Goal: Transaction & Acquisition: Purchase product/service

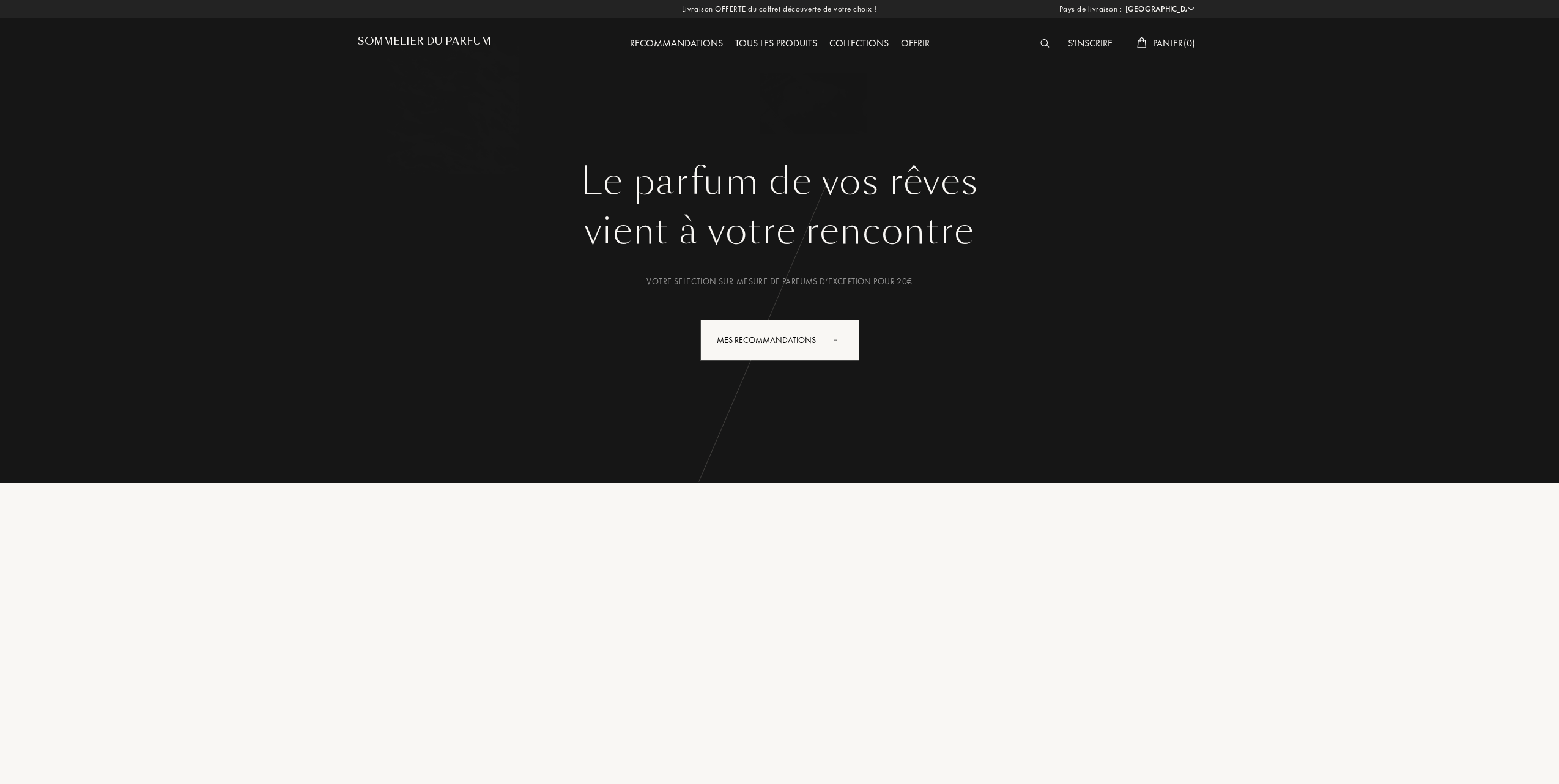
select select "FR"
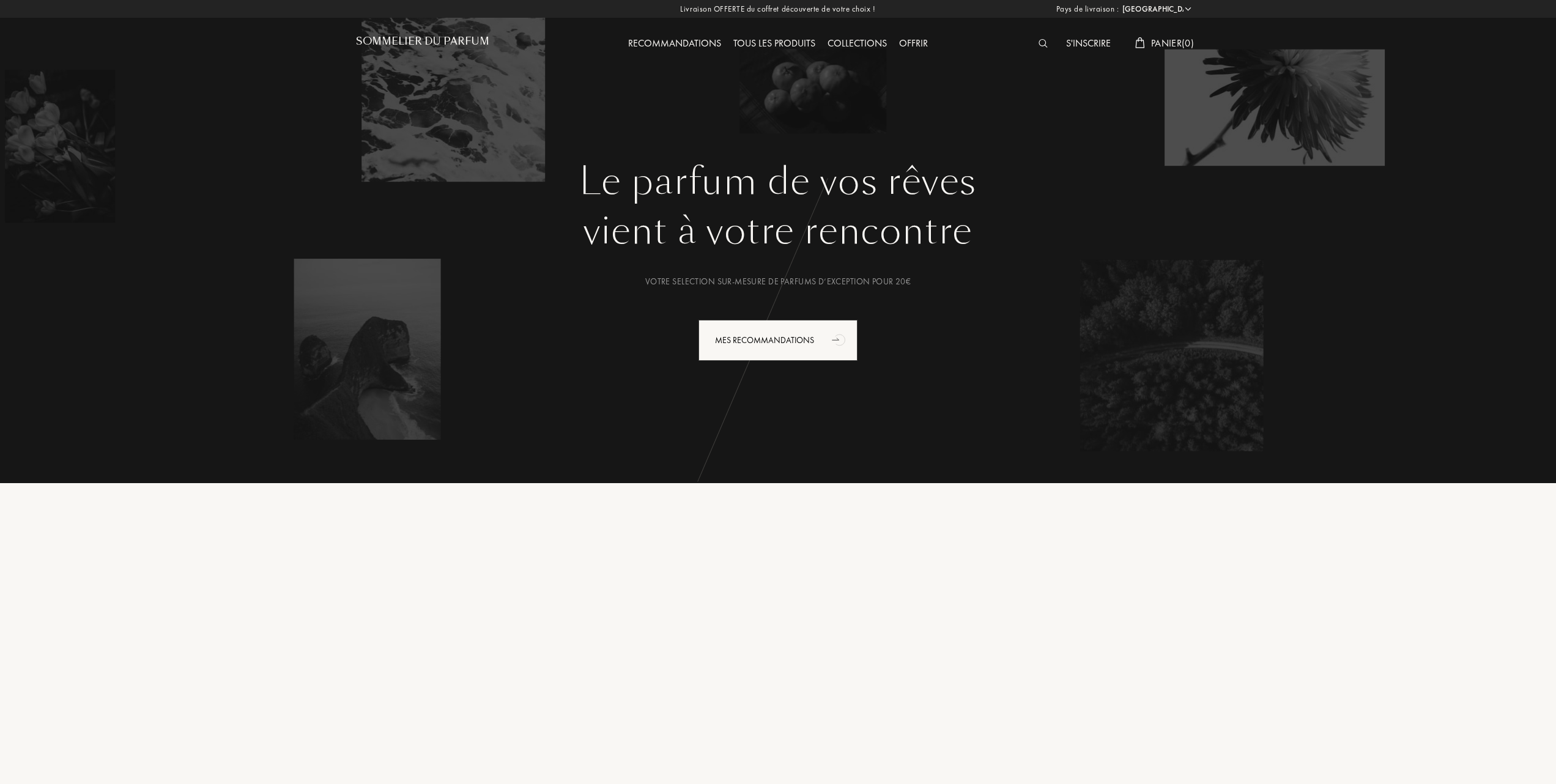
click at [775, 39] on div "Tous les produits" at bounding box center [774, 43] width 94 height 16
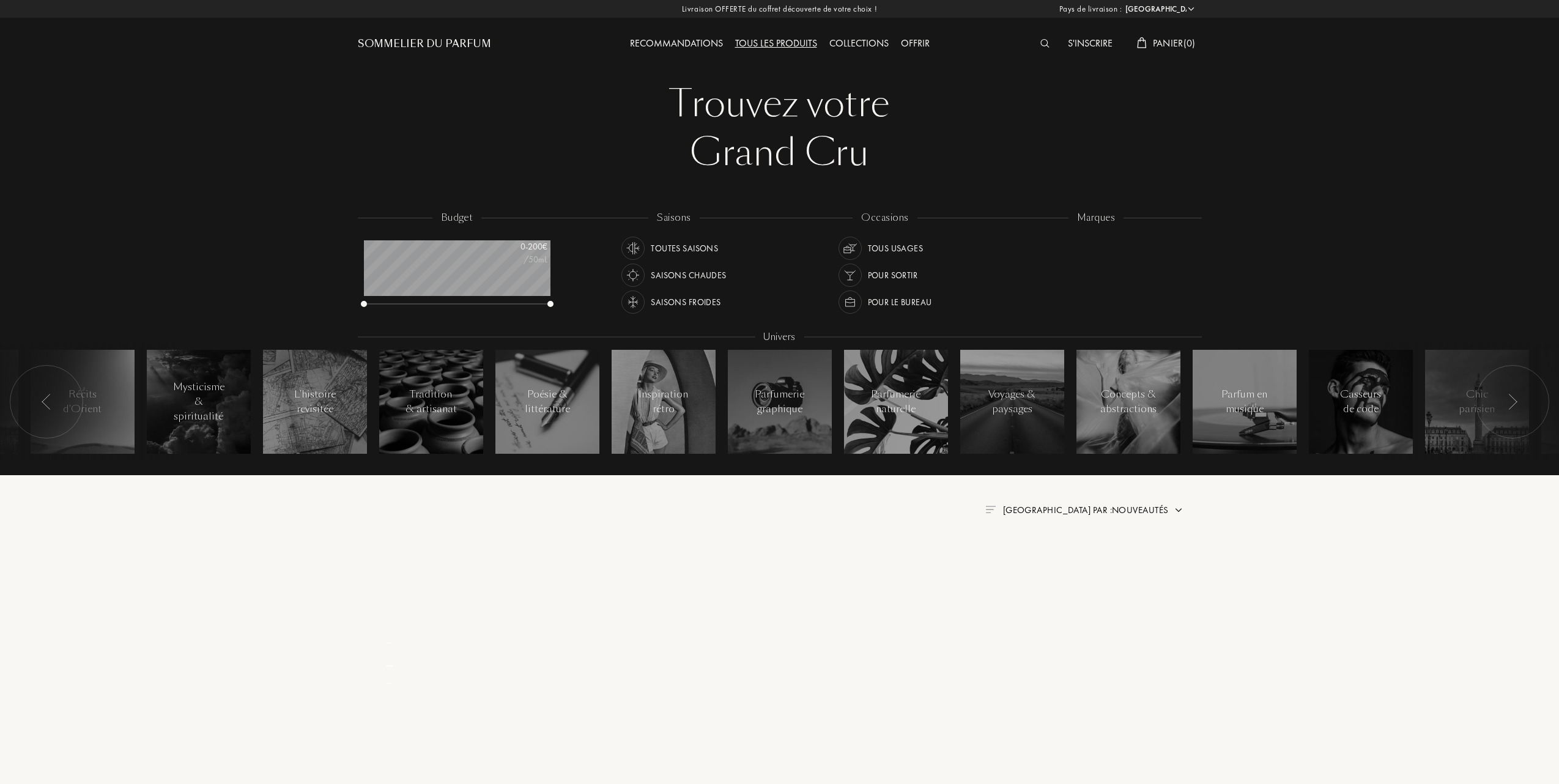
select select "FR"
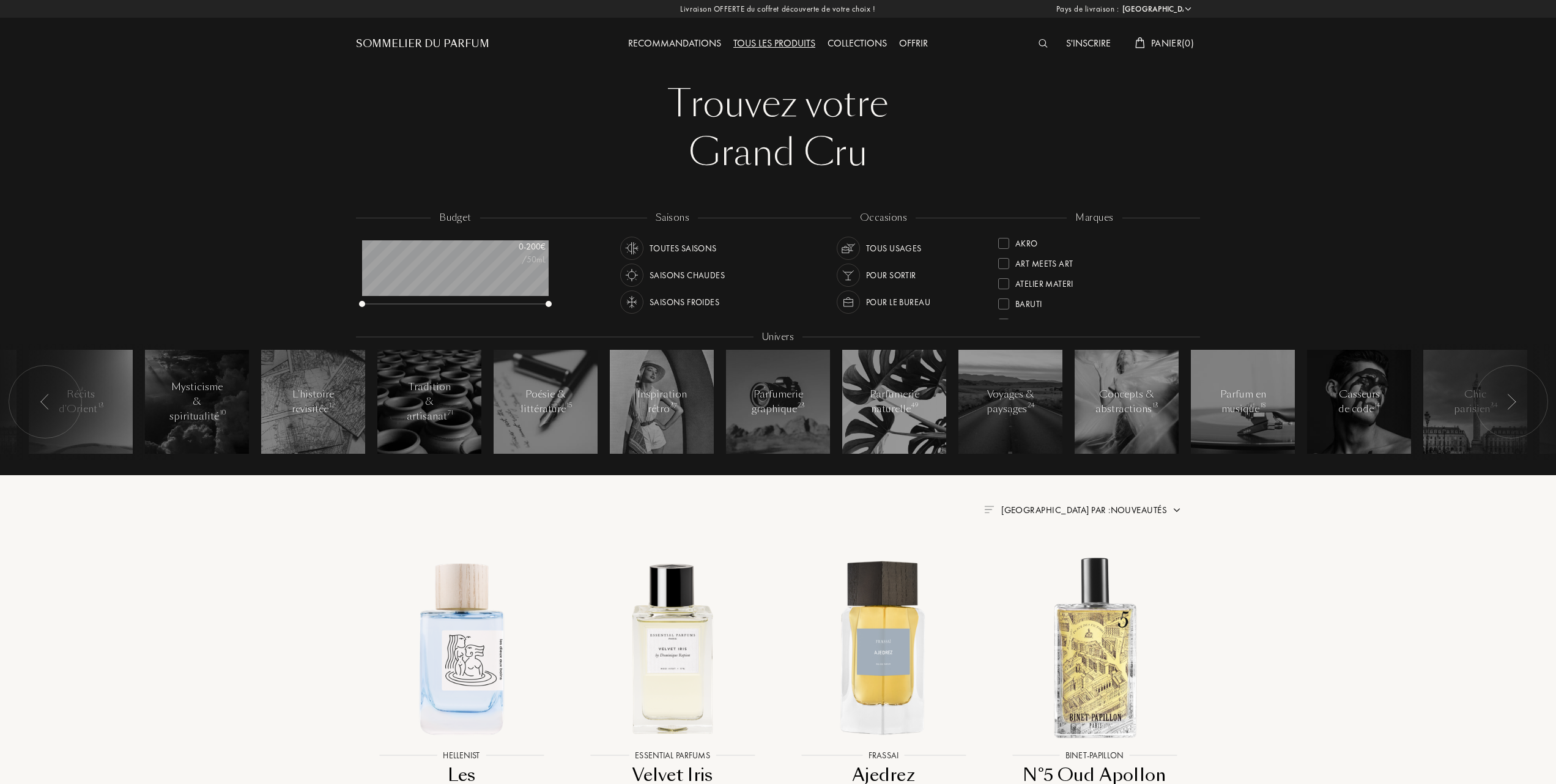
click at [1155, 39] on span "Panier ( 0 )" at bounding box center [1172, 42] width 42 height 13
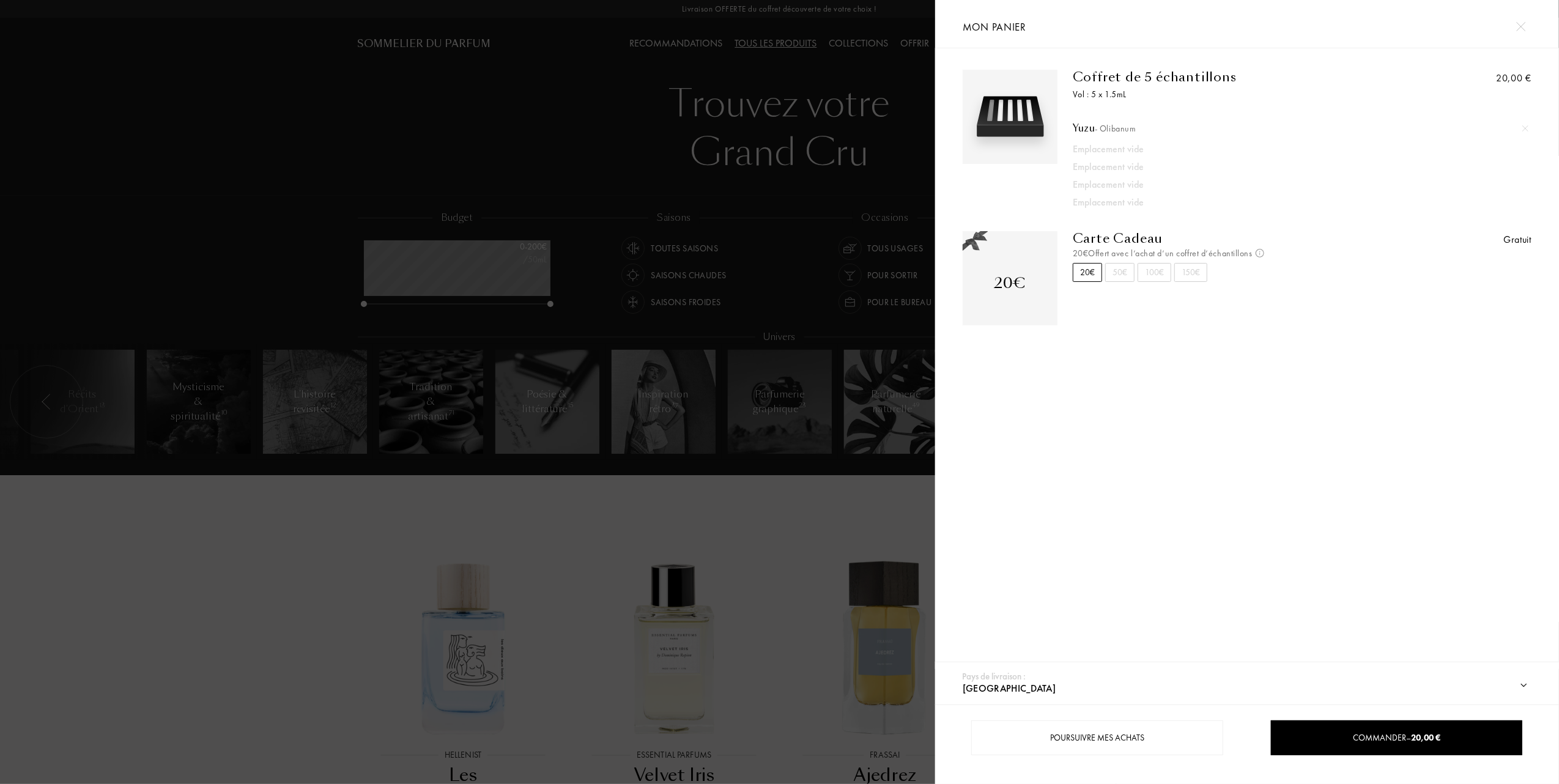
click at [690, 318] on div at bounding box center [467, 392] width 935 height 784
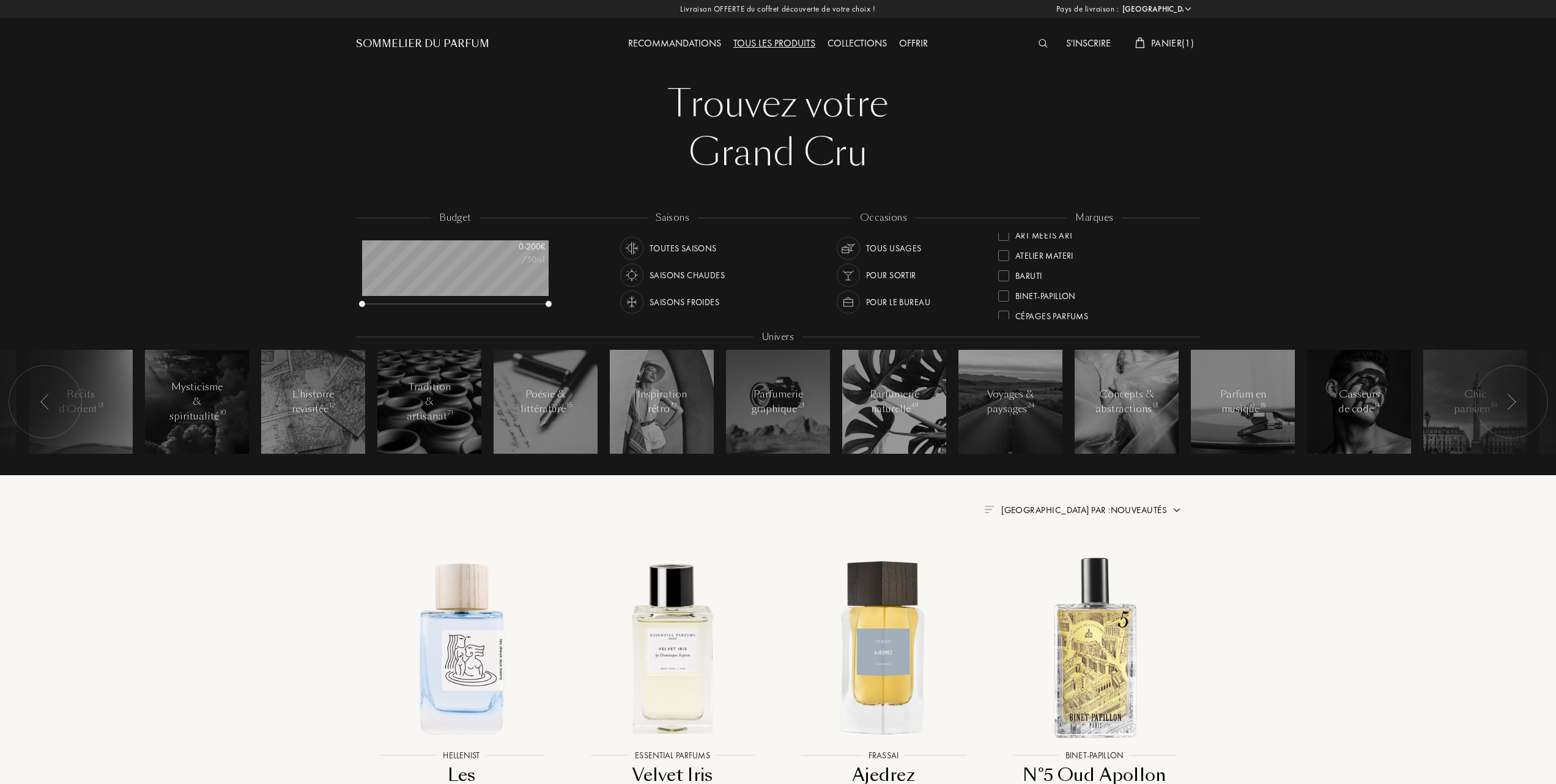
scroll to position [0, 0]
click at [1111, 510] on span "Trier par : Nouveautés" at bounding box center [1084, 510] width 166 height 12
click at [1056, 565] on div at bounding box center [1053, 563] width 8 height 8
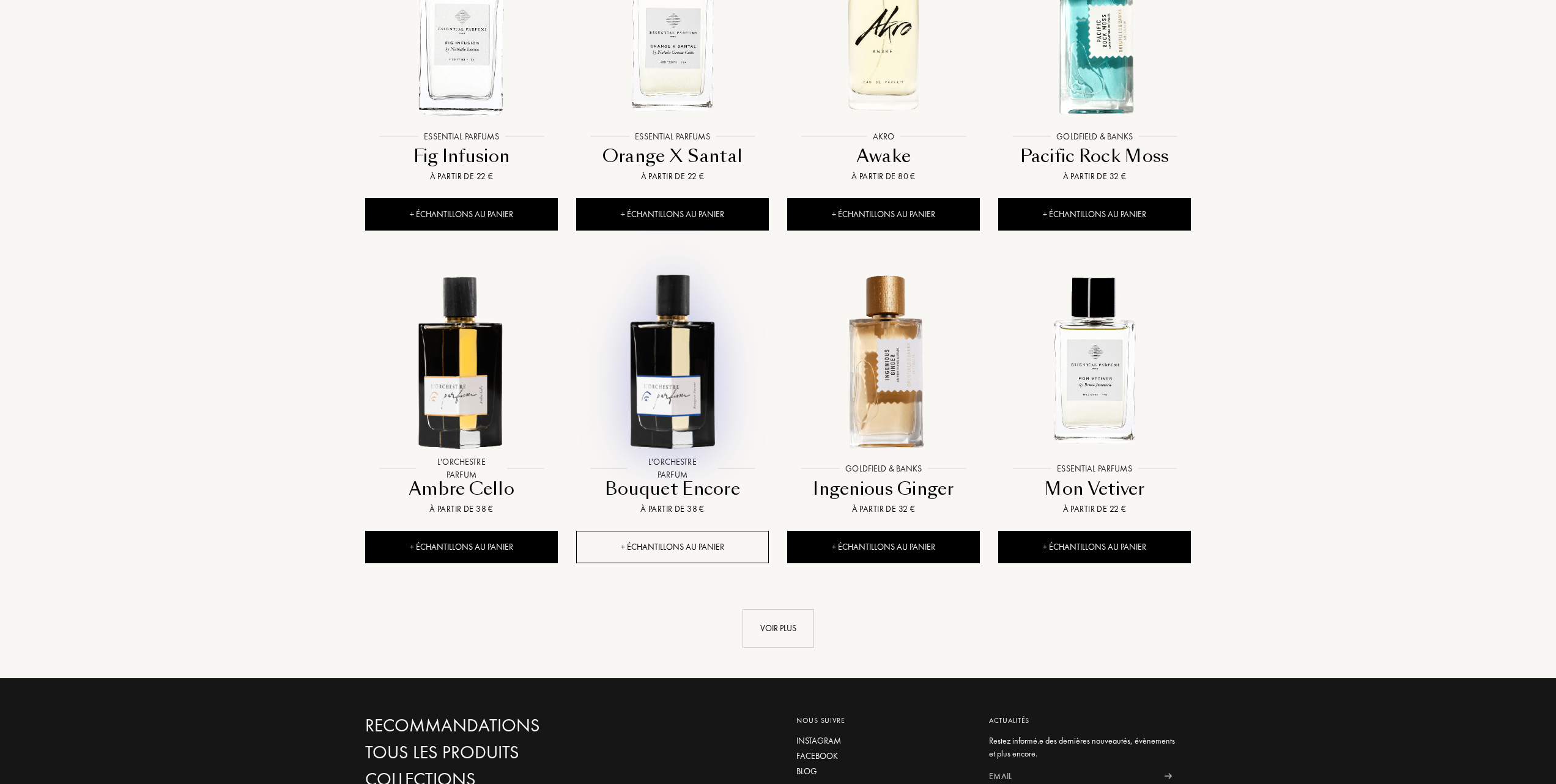
scroll to position [978, 0]
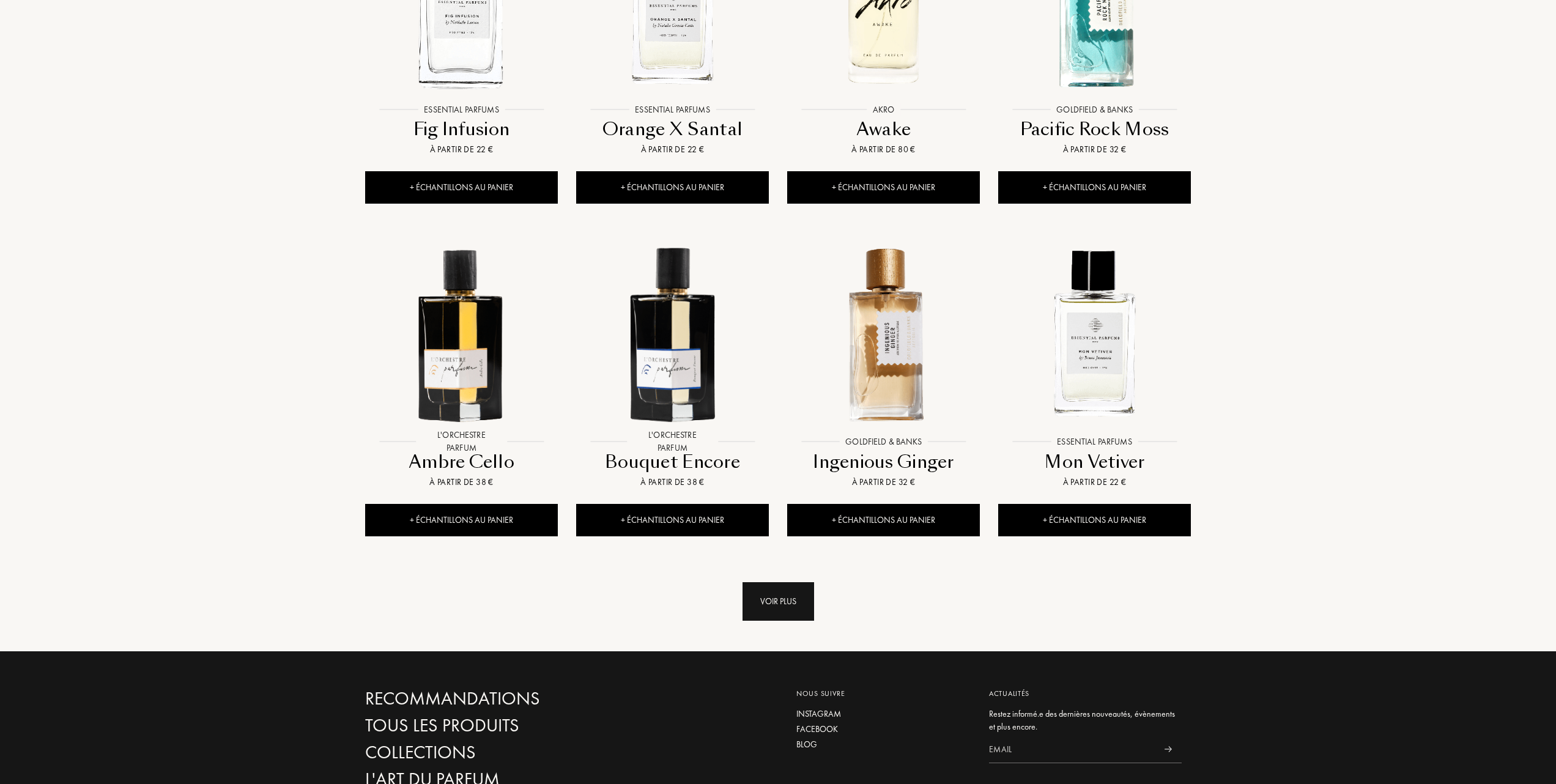
click at [760, 599] on div "Voir plus" at bounding box center [778, 601] width 72 height 39
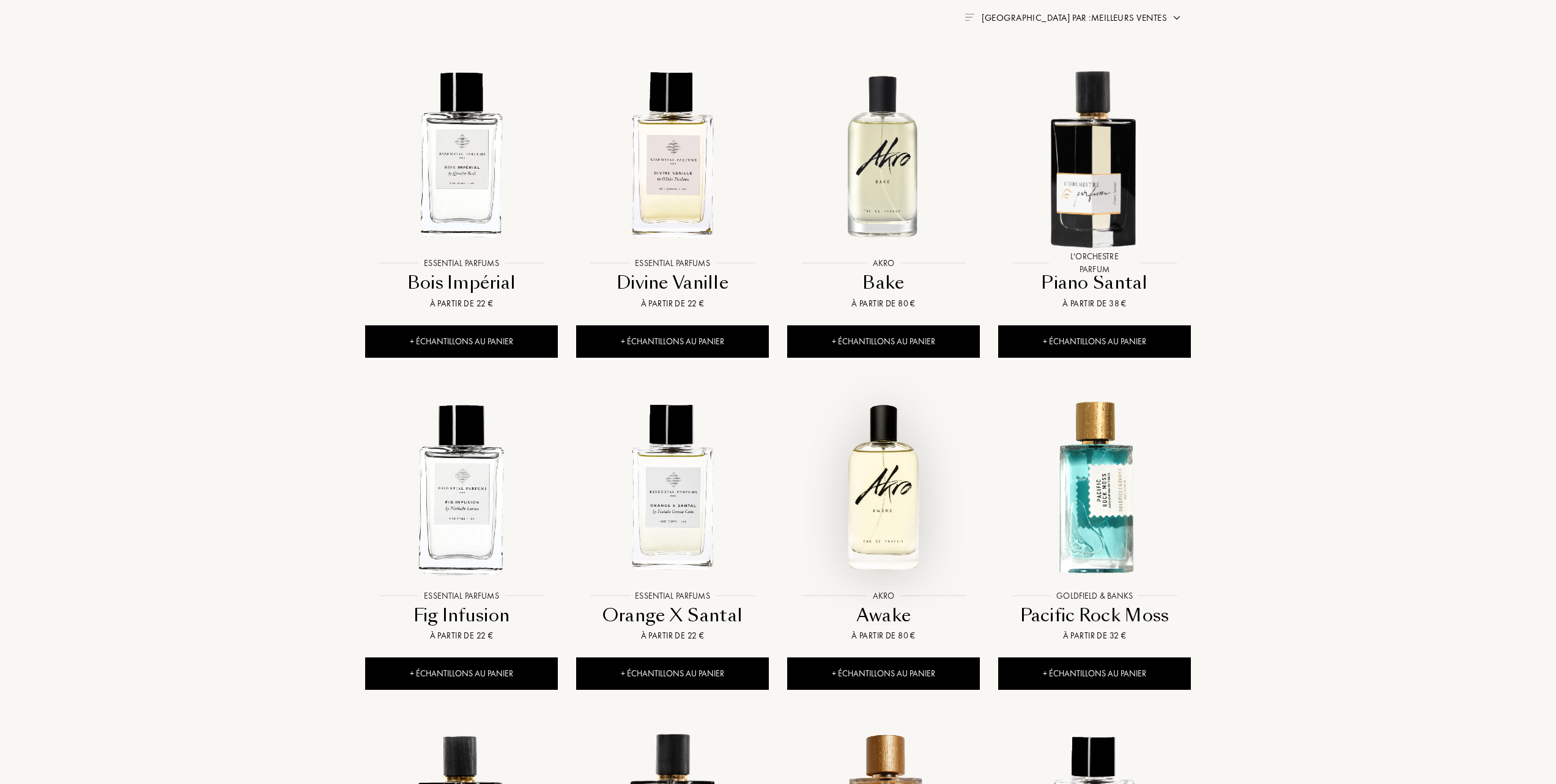
scroll to position [407, 0]
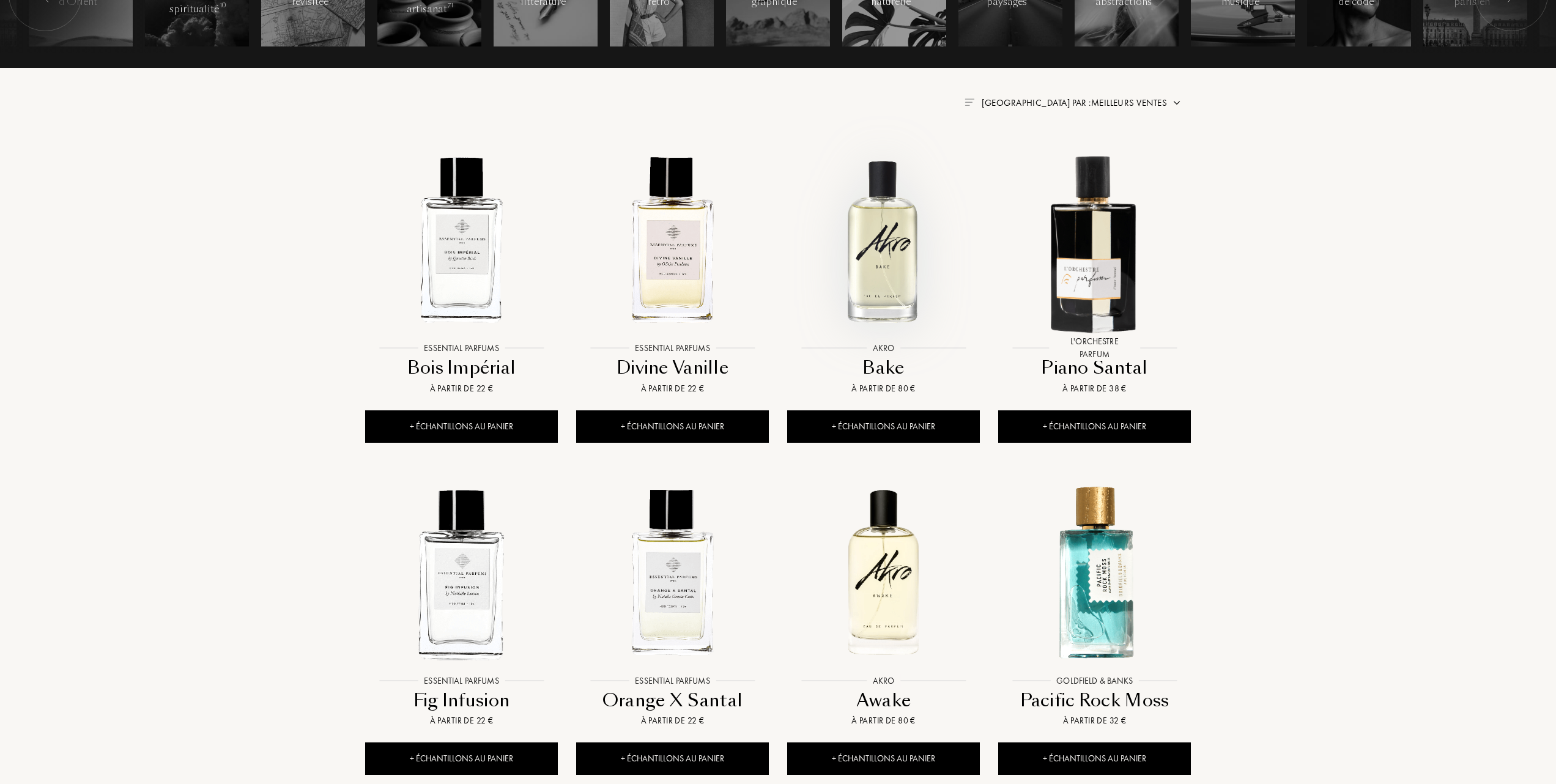
click at [881, 276] on img at bounding box center [883, 239] width 190 height 190
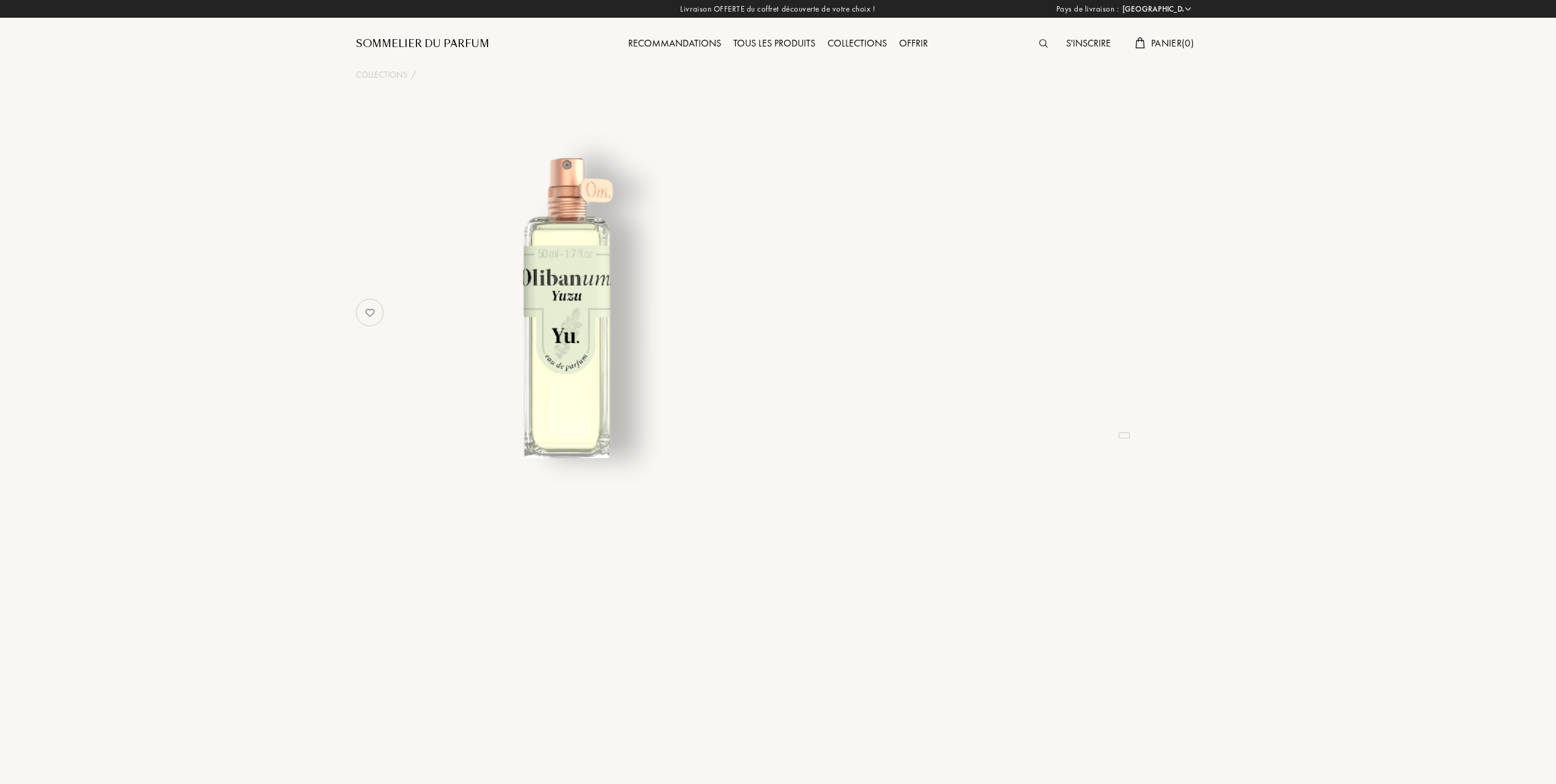
select select "FR"
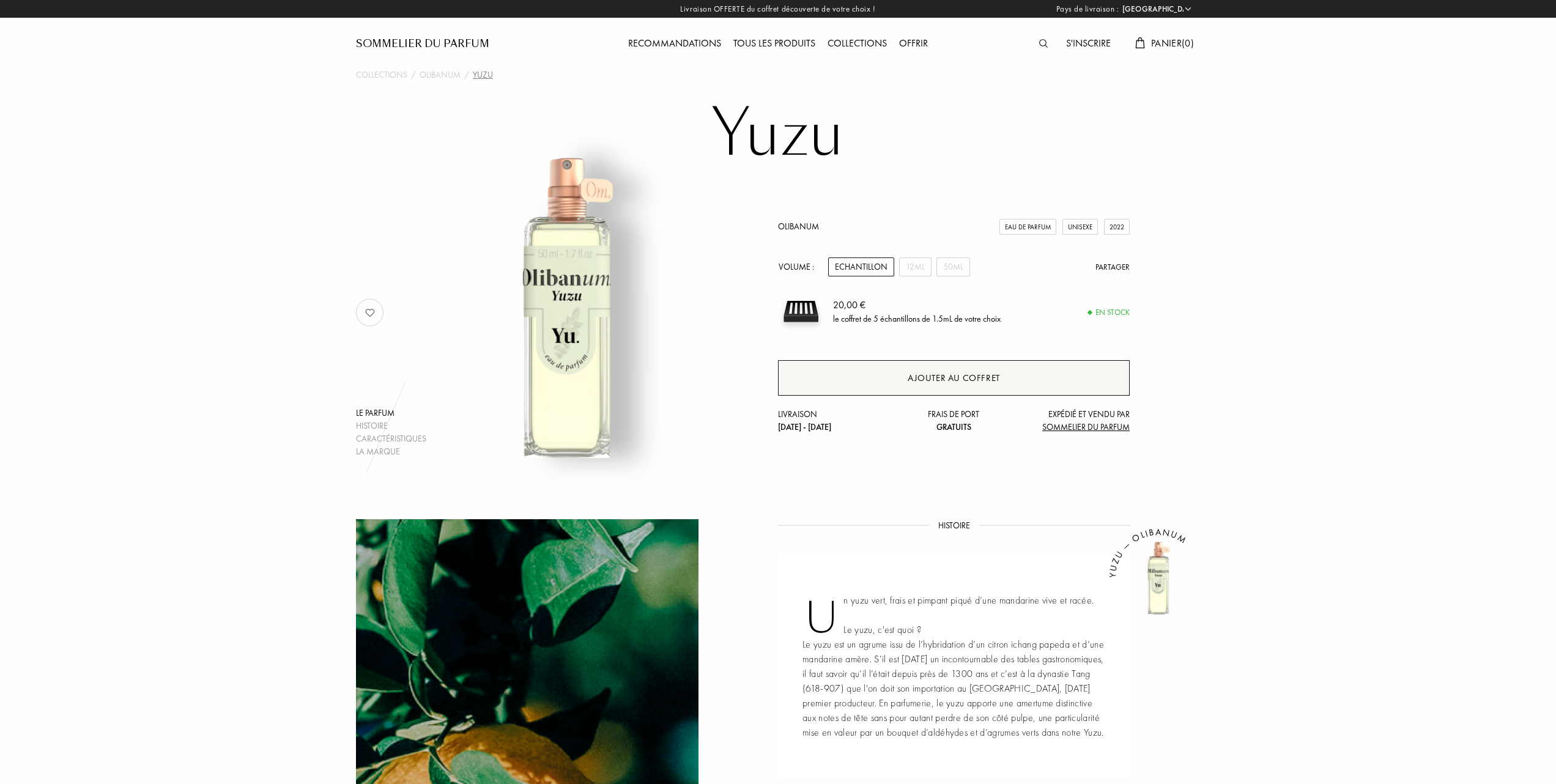
click at [948, 373] on div "Ajouter au coffret" at bounding box center [954, 378] width 92 height 14
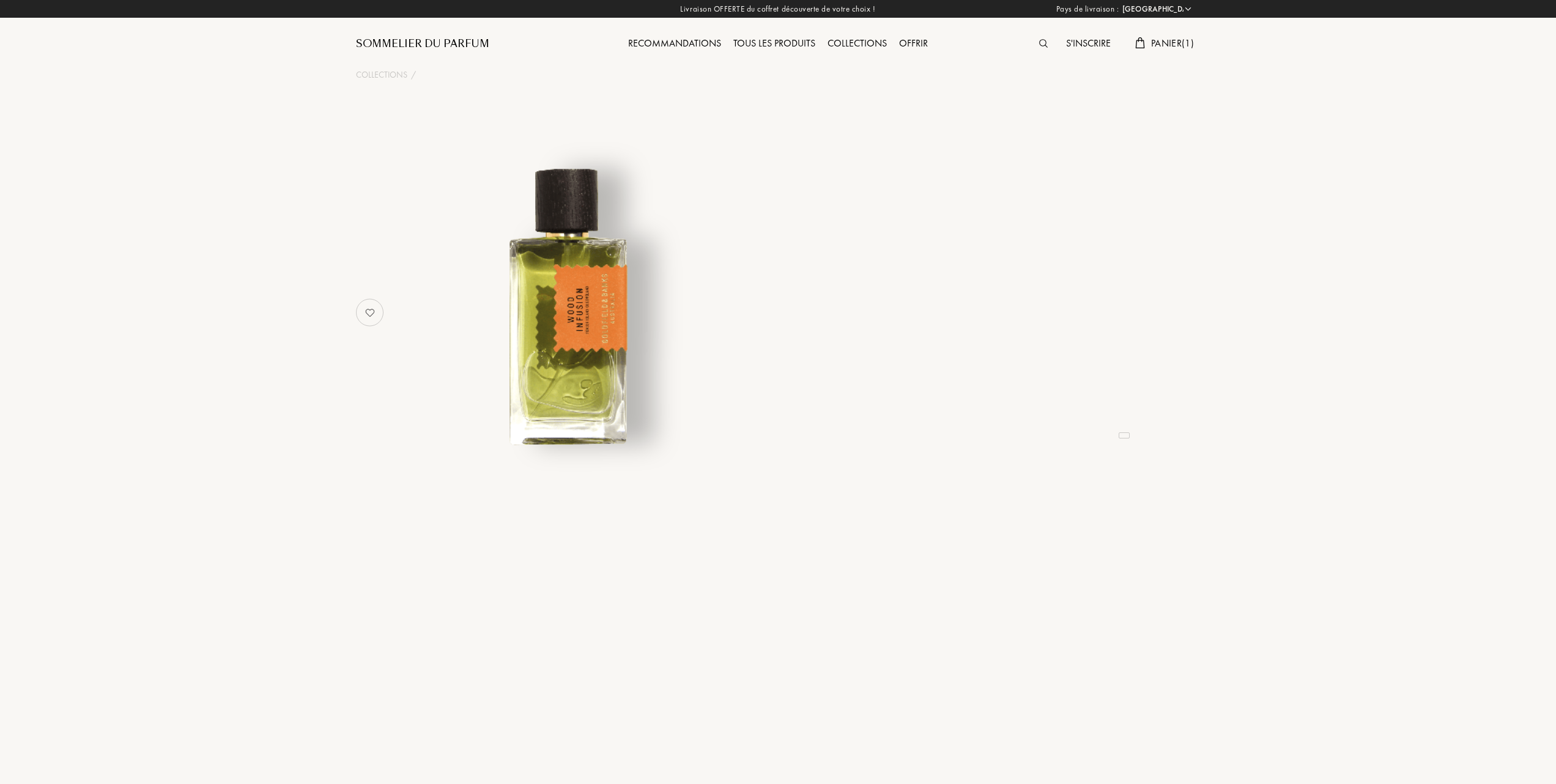
select select "FR"
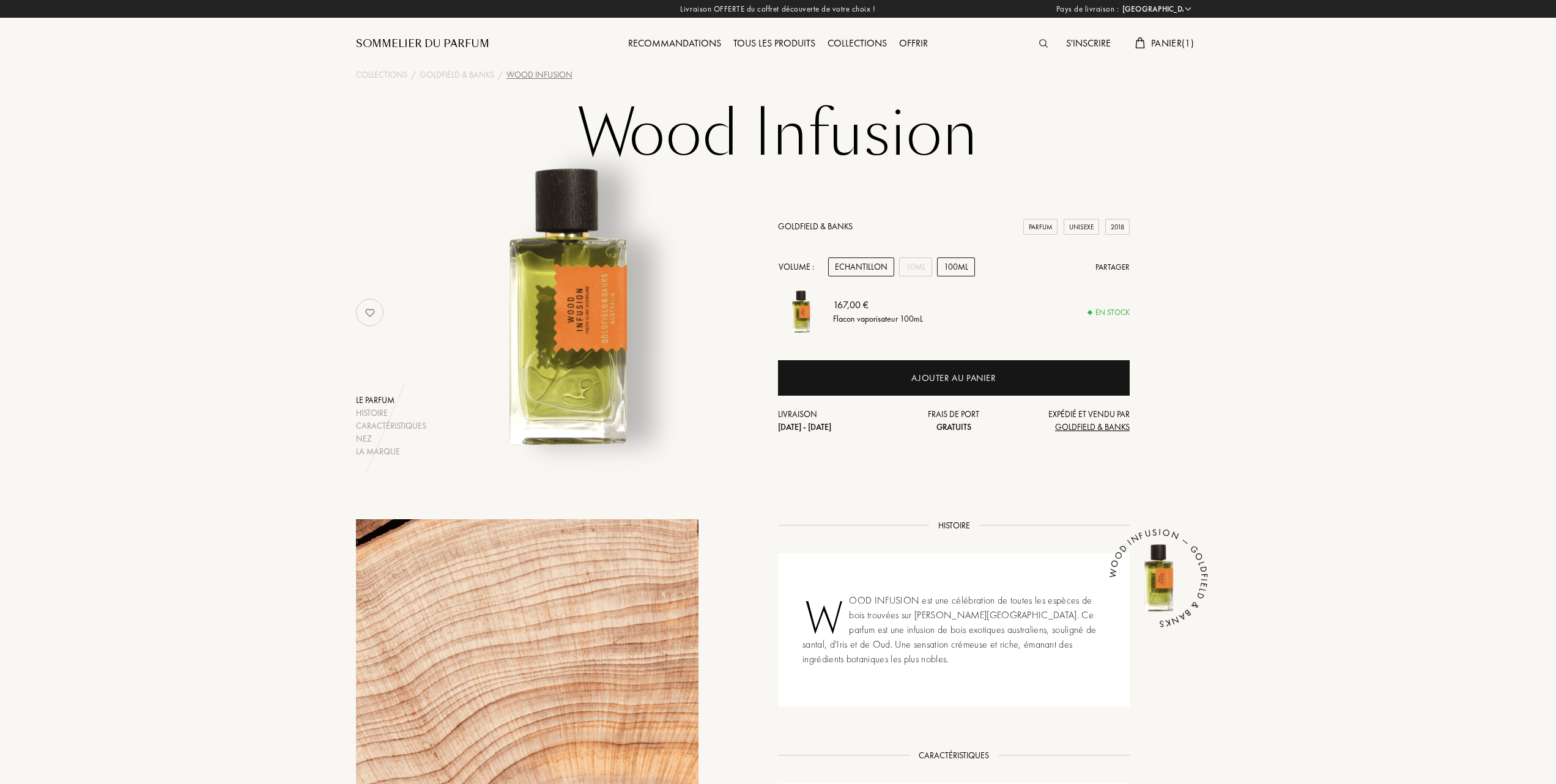
click at [861, 264] on div "Echantillon" at bounding box center [861, 266] width 66 height 19
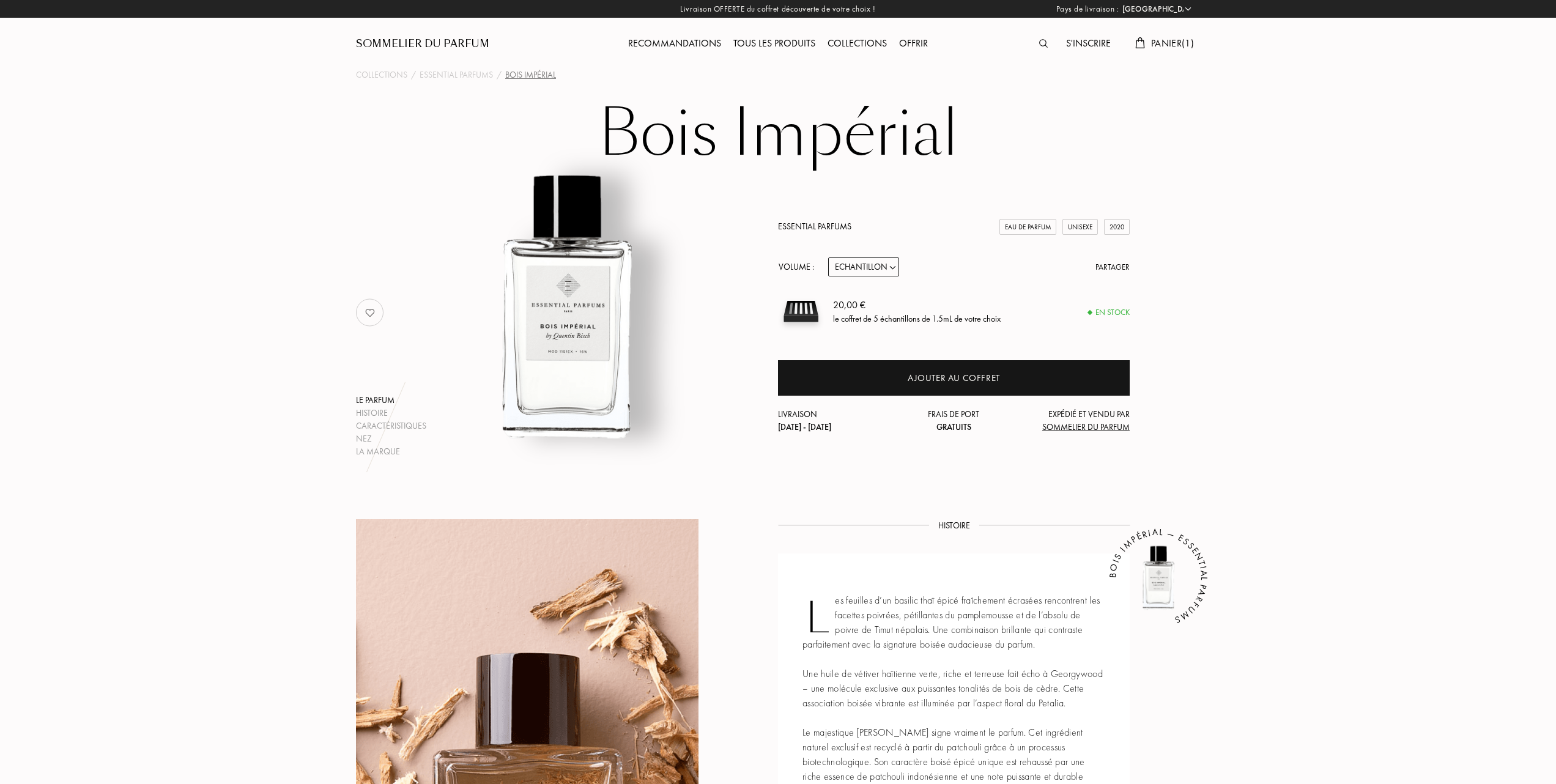
select select "FR"
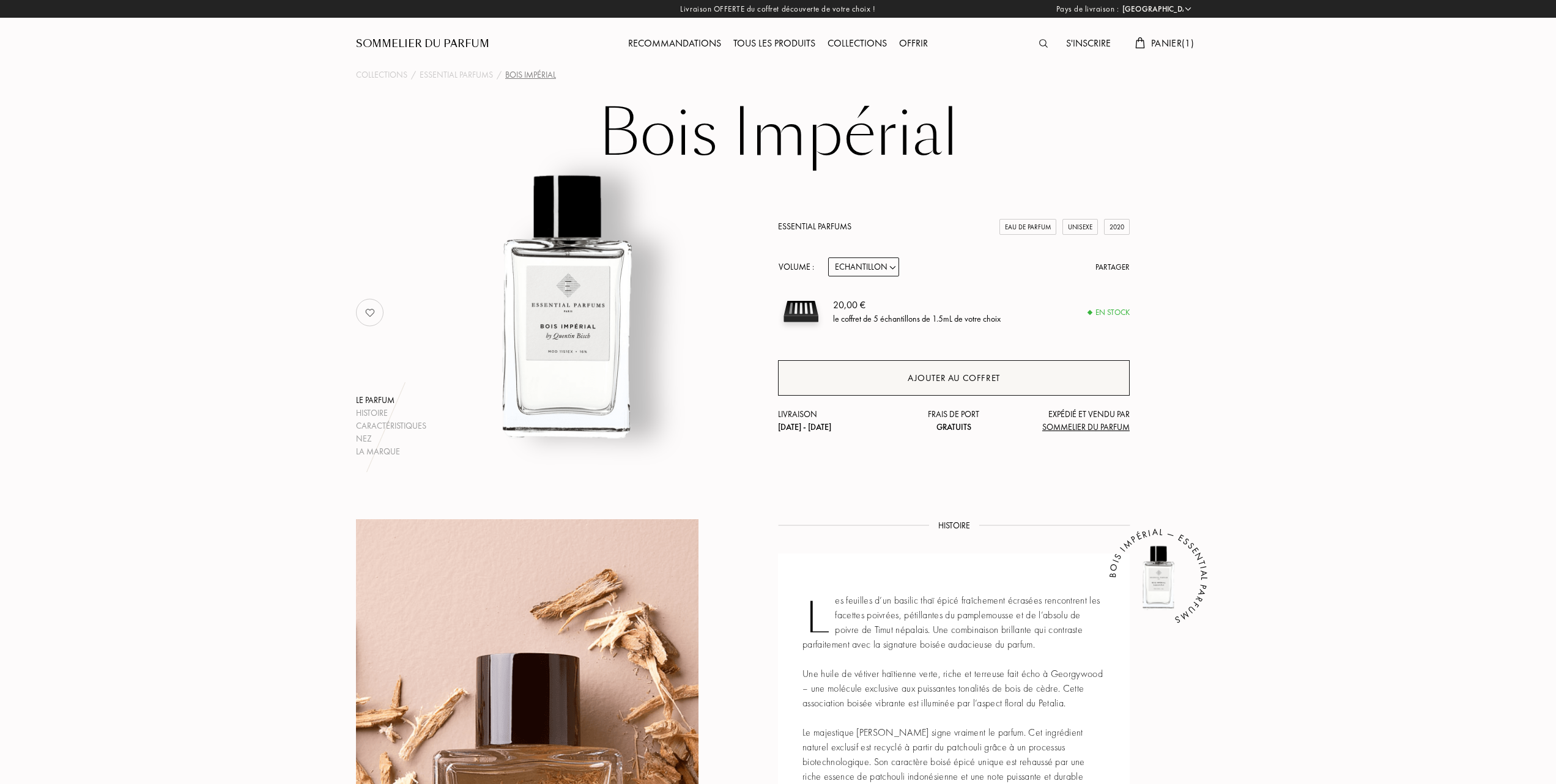
click at [942, 375] on div "Ajouter au coffret" at bounding box center [954, 378] width 92 height 14
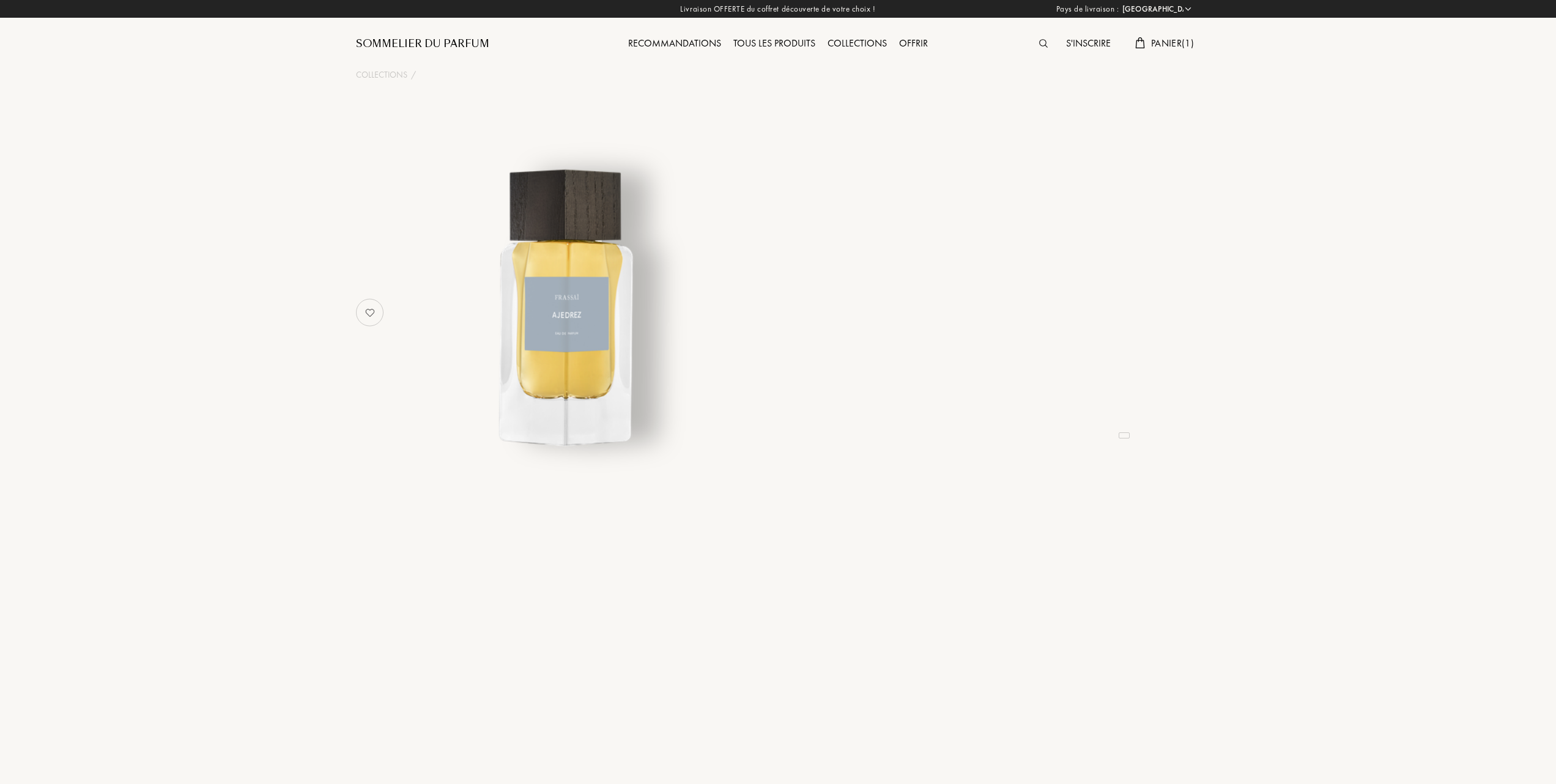
select select "FR"
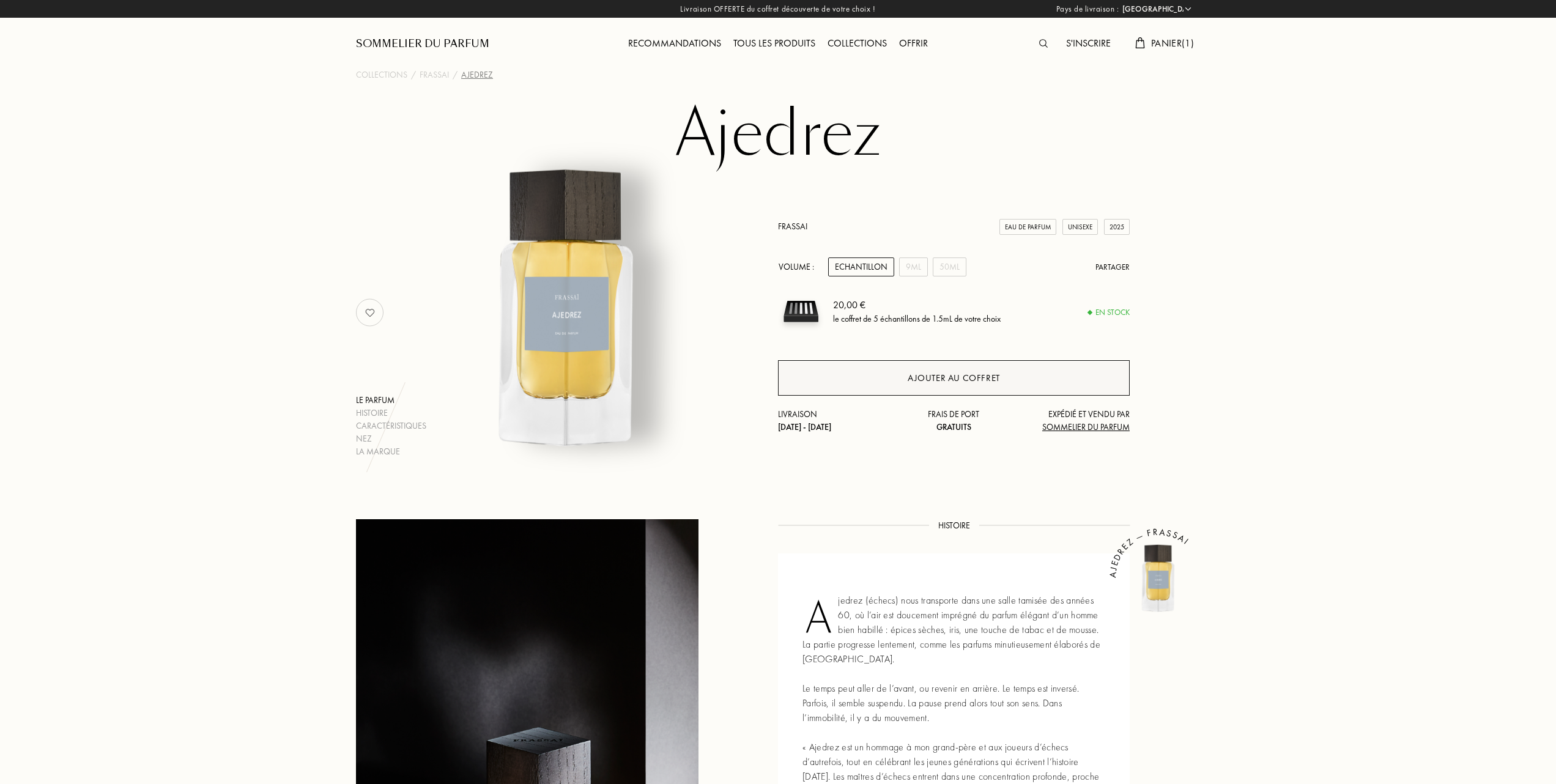
click at [933, 372] on div "Ajouter au coffret" at bounding box center [954, 378] width 92 height 14
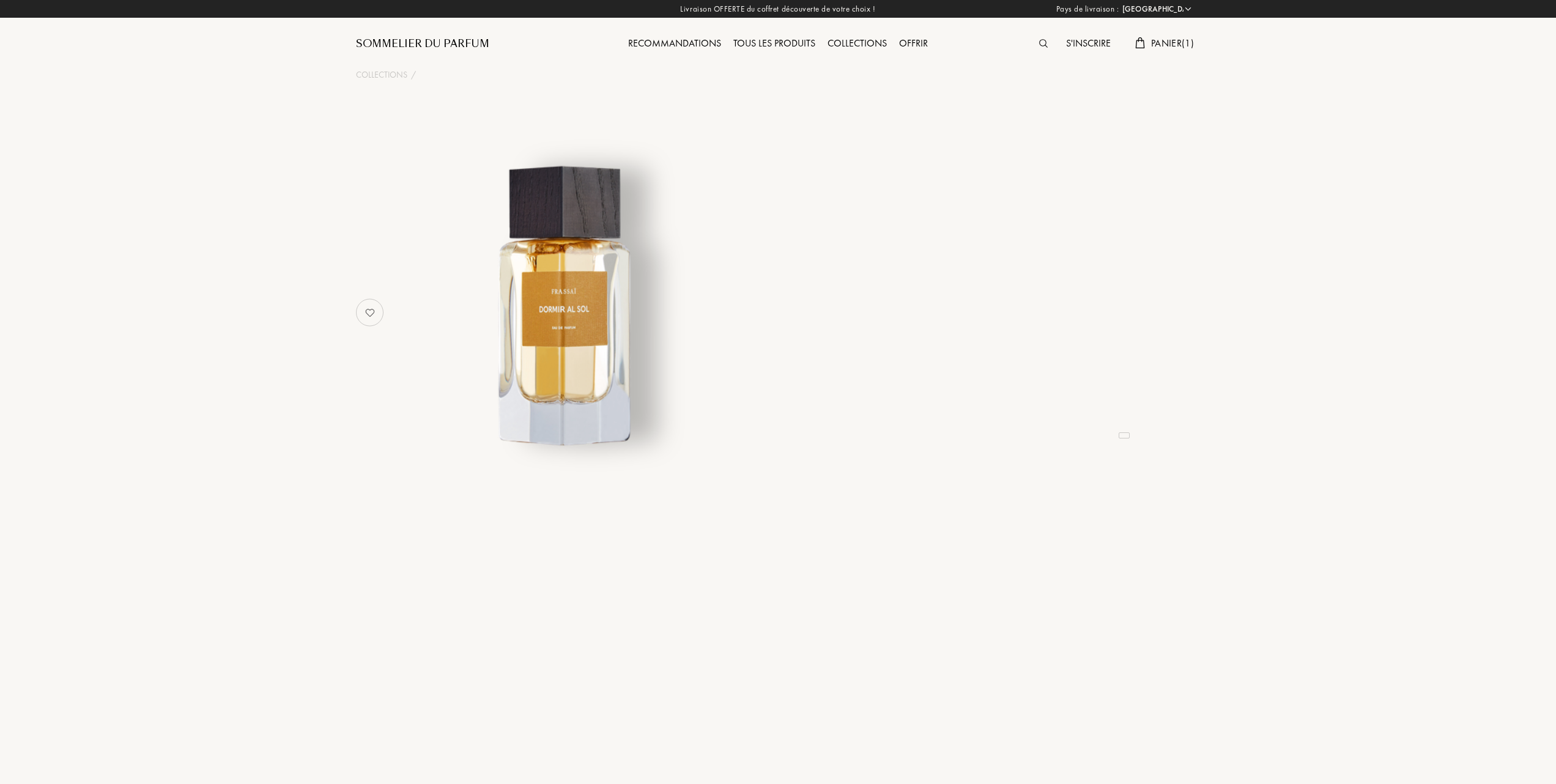
select select "FR"
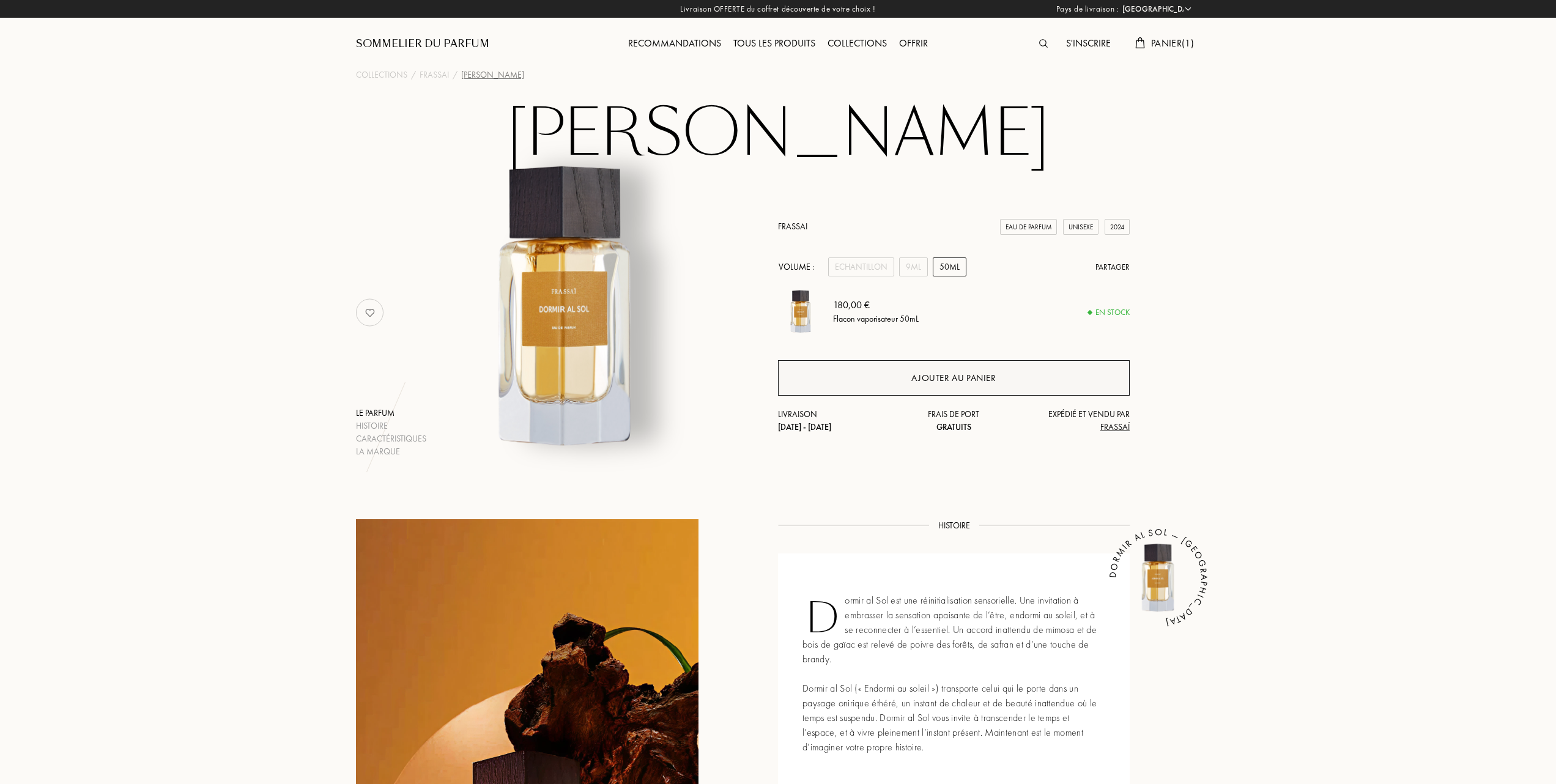
click at [953, 372] on div "Ajouter au panier" at bounding box center [953, 378] width 84 height 14
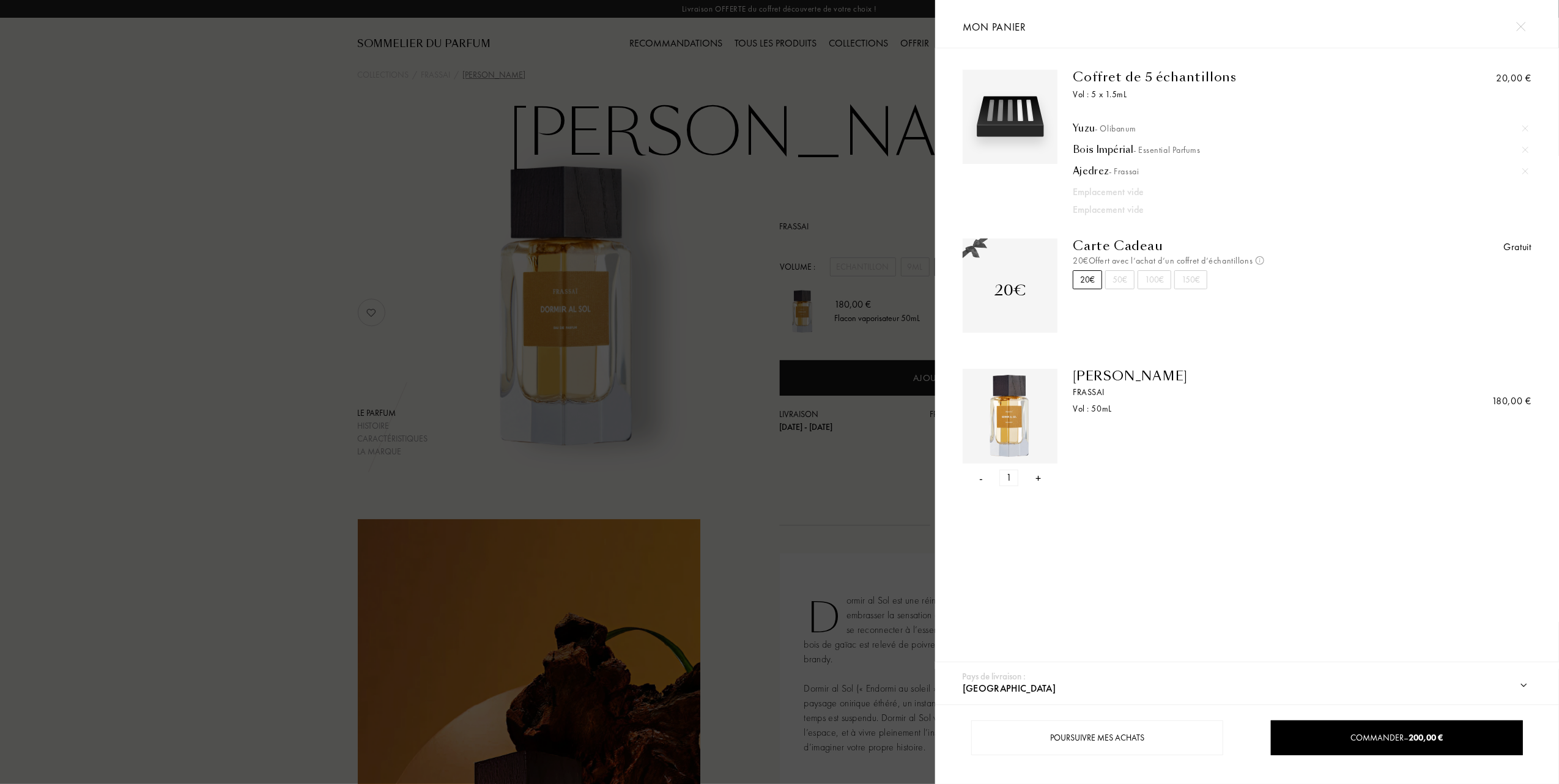
click at [463, 63] on div at bounding box center [467, 392] width 935 height 784
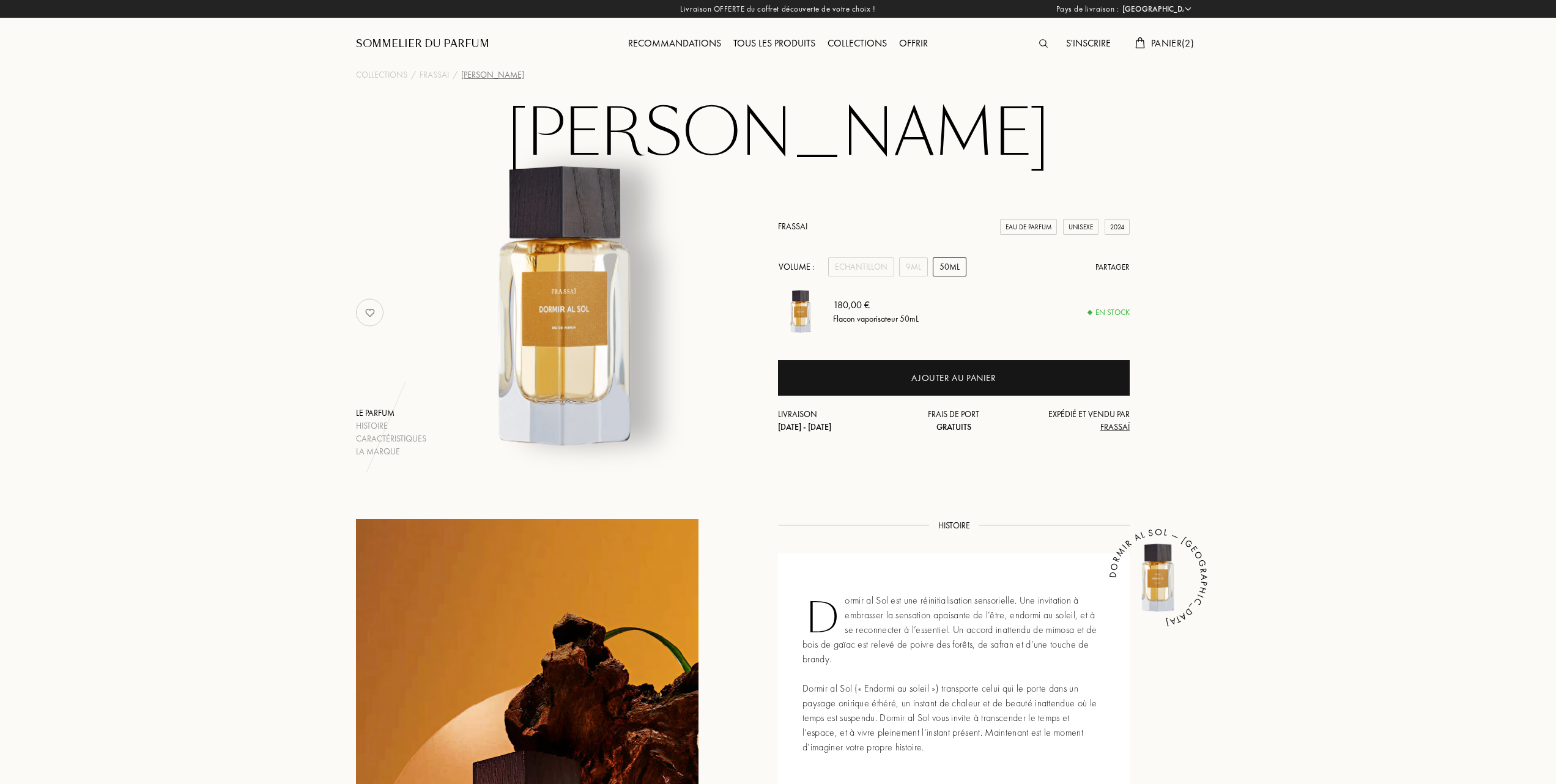
click at [760, 37] on div "Tous les produits" at bounding box center [774, 43] width 94 height 16
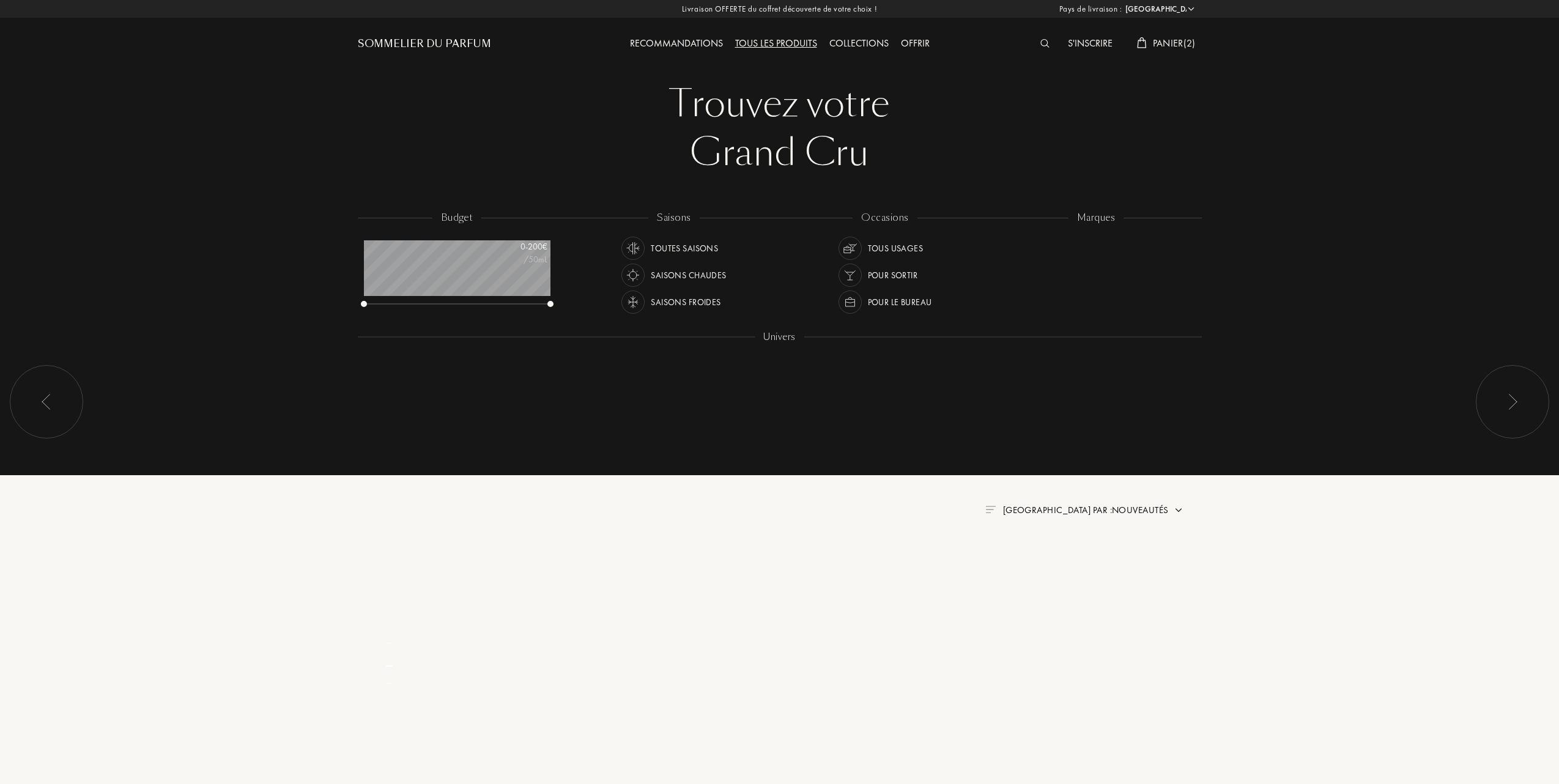
select select "FR"
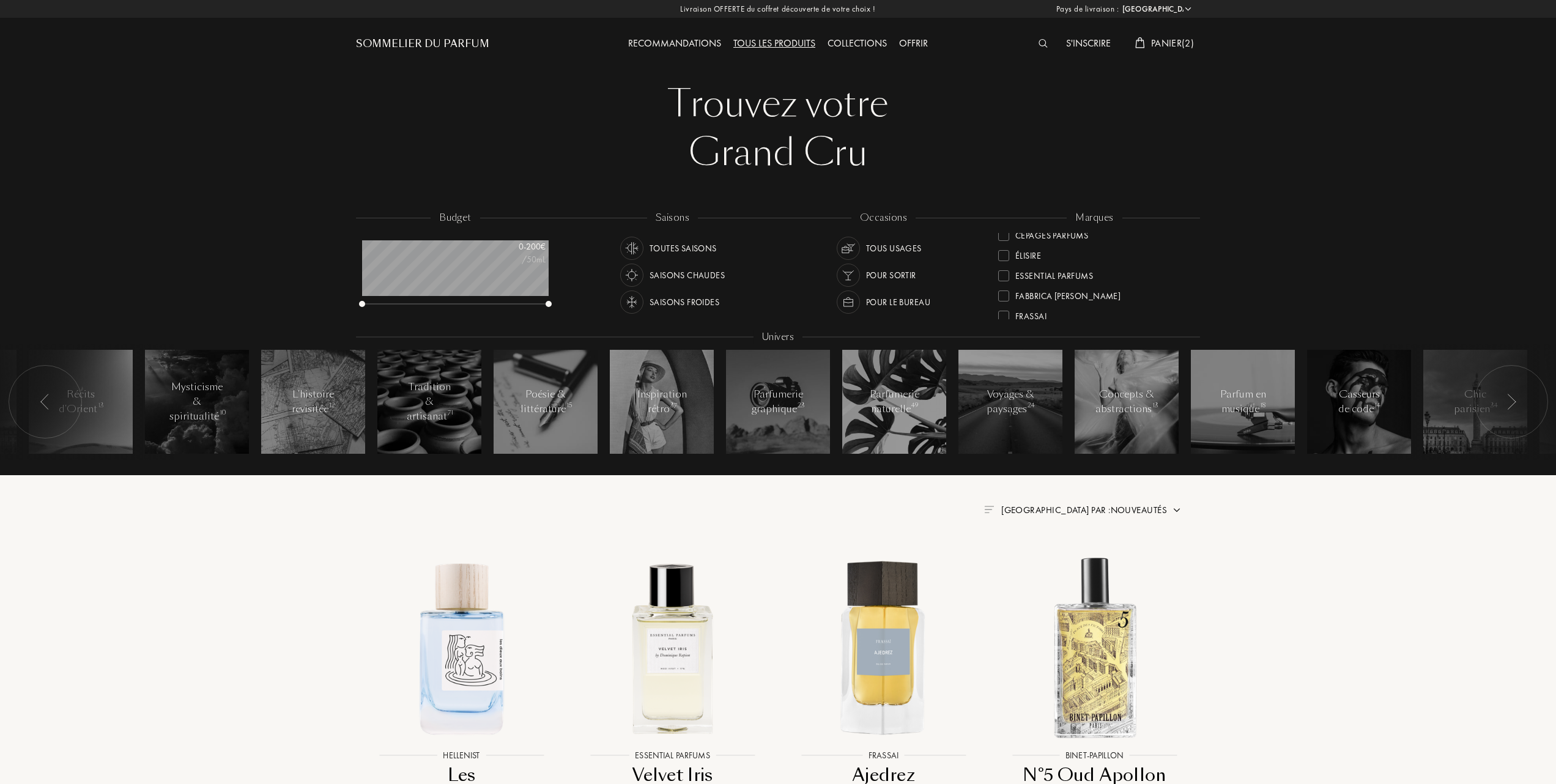
scroll to position [81, 0]
click at [999, 276] on div "Élisire" at bounding box center [1019, 281] width 42 height 16
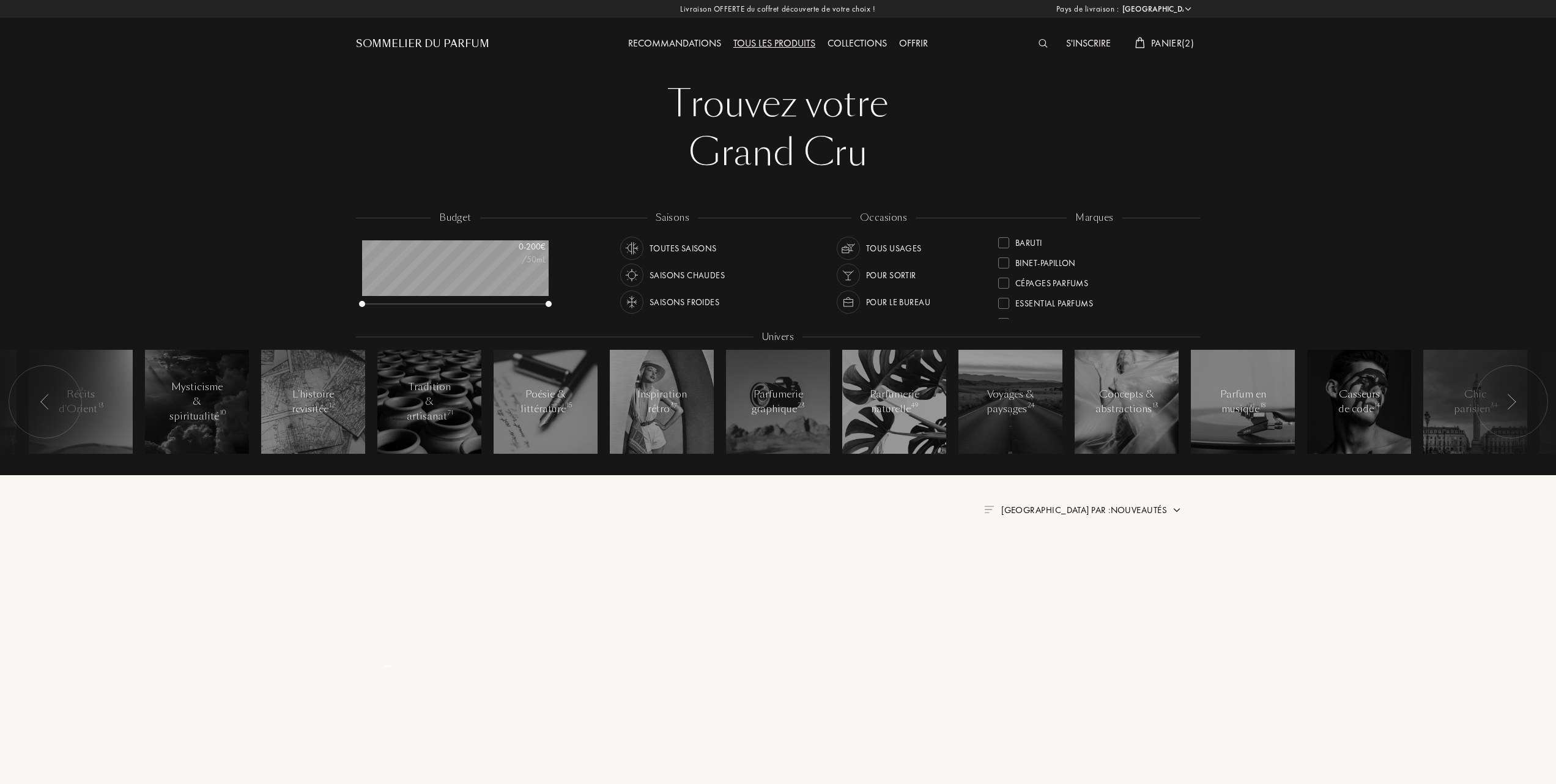
scroll to position [0, 0]
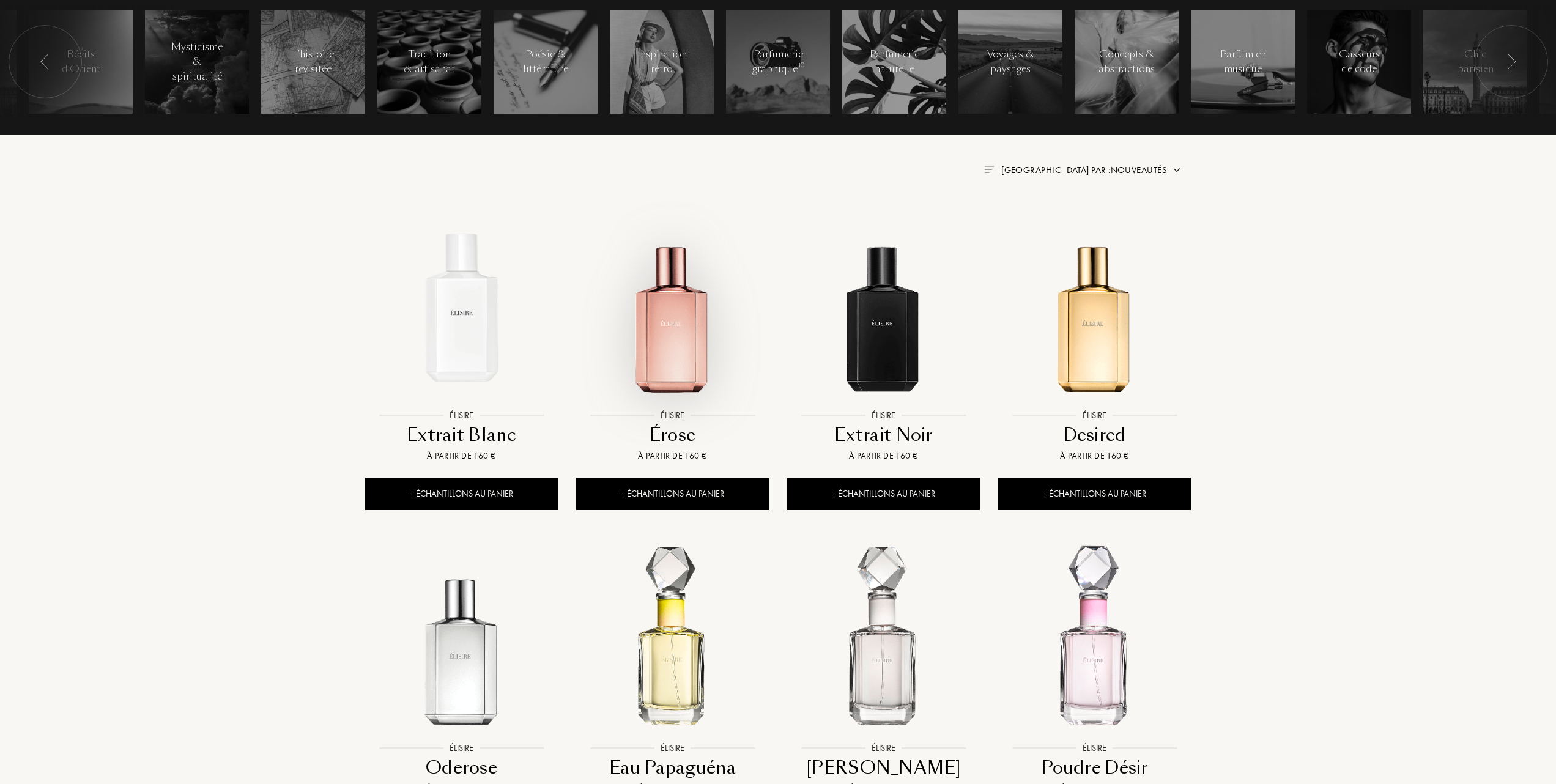
scroll to position [489, 0]
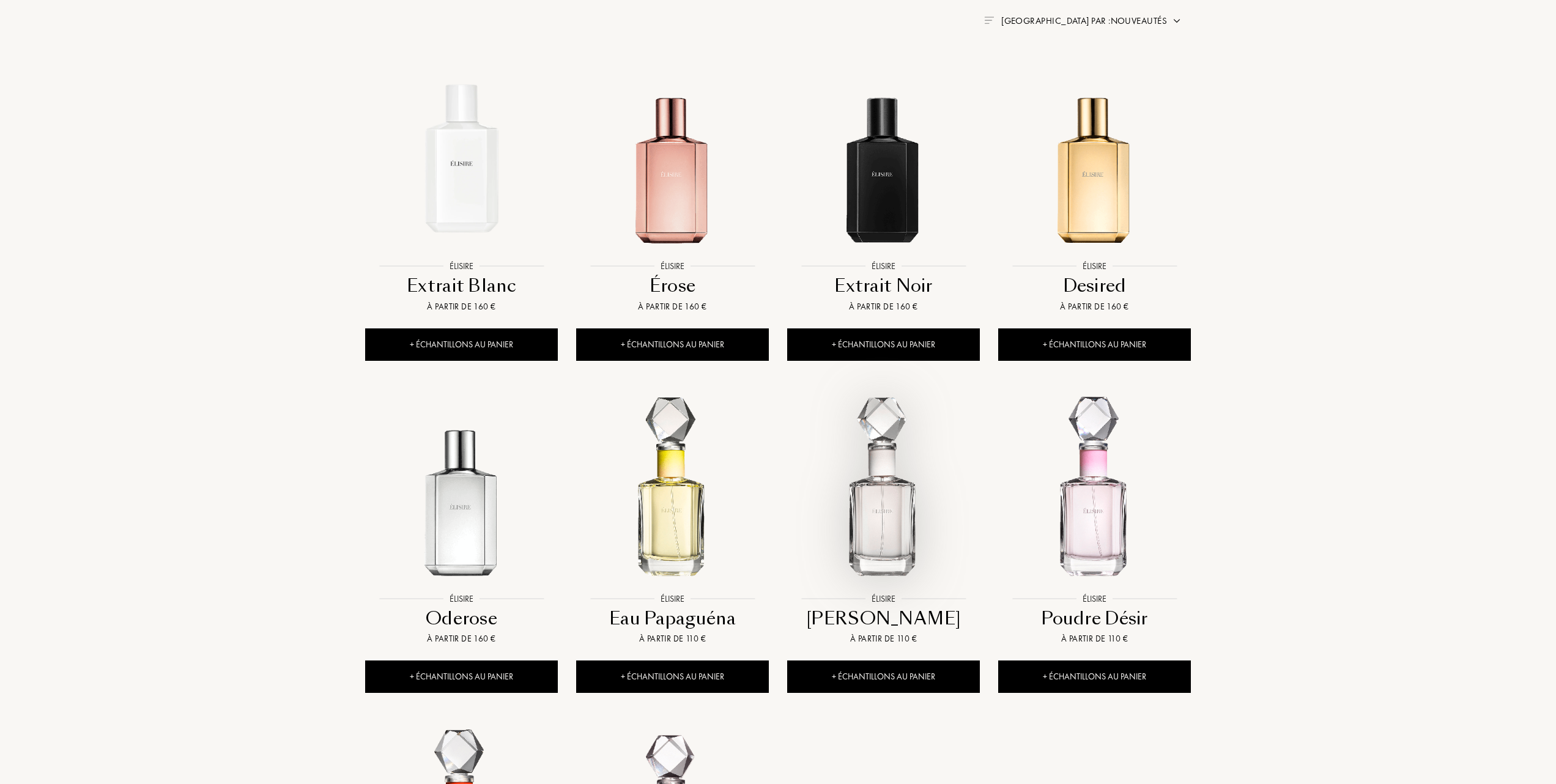
click at [886, 521] on img at bounding box center [883, 490] width 190 height 190
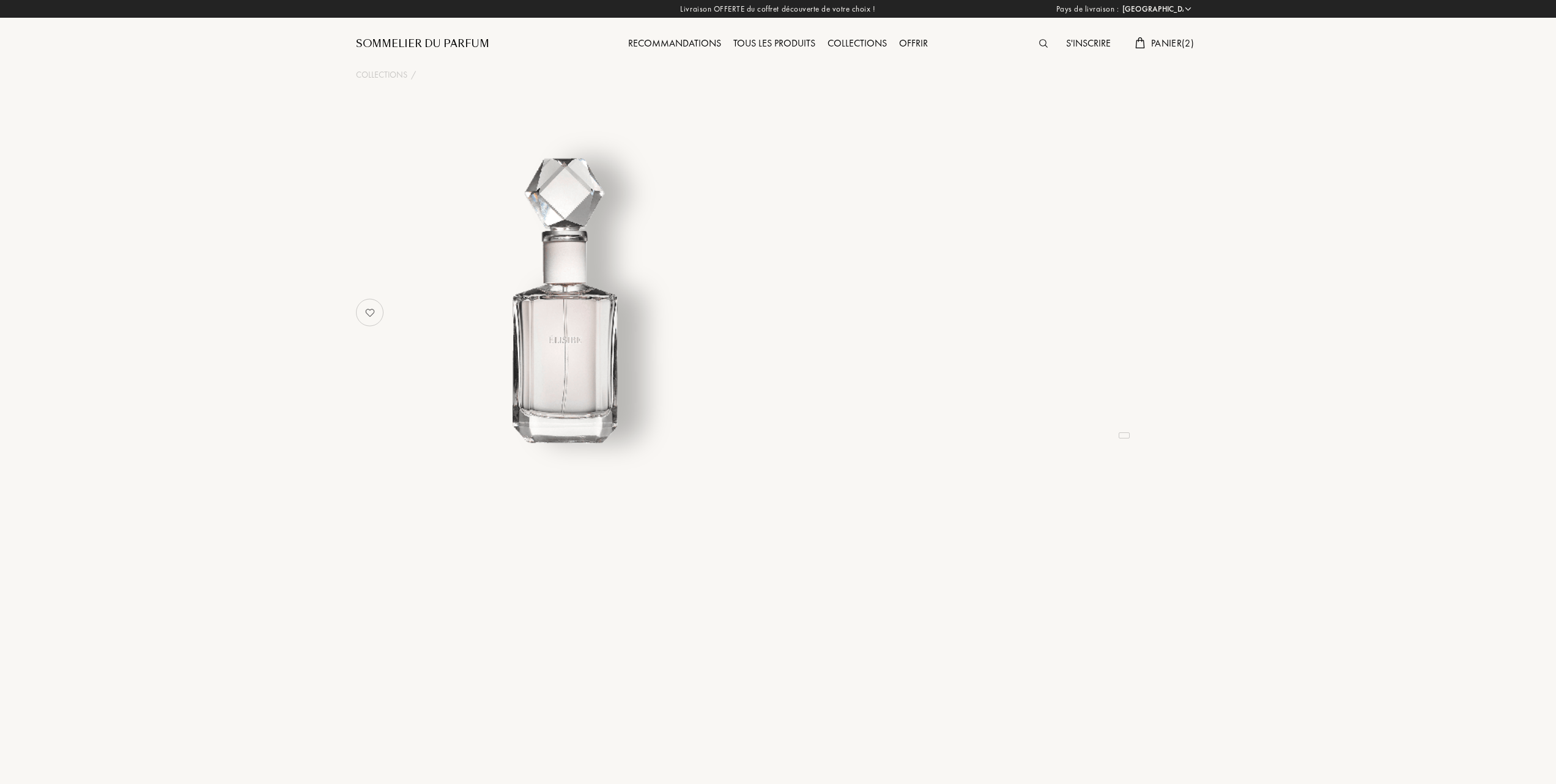
select select "FR"
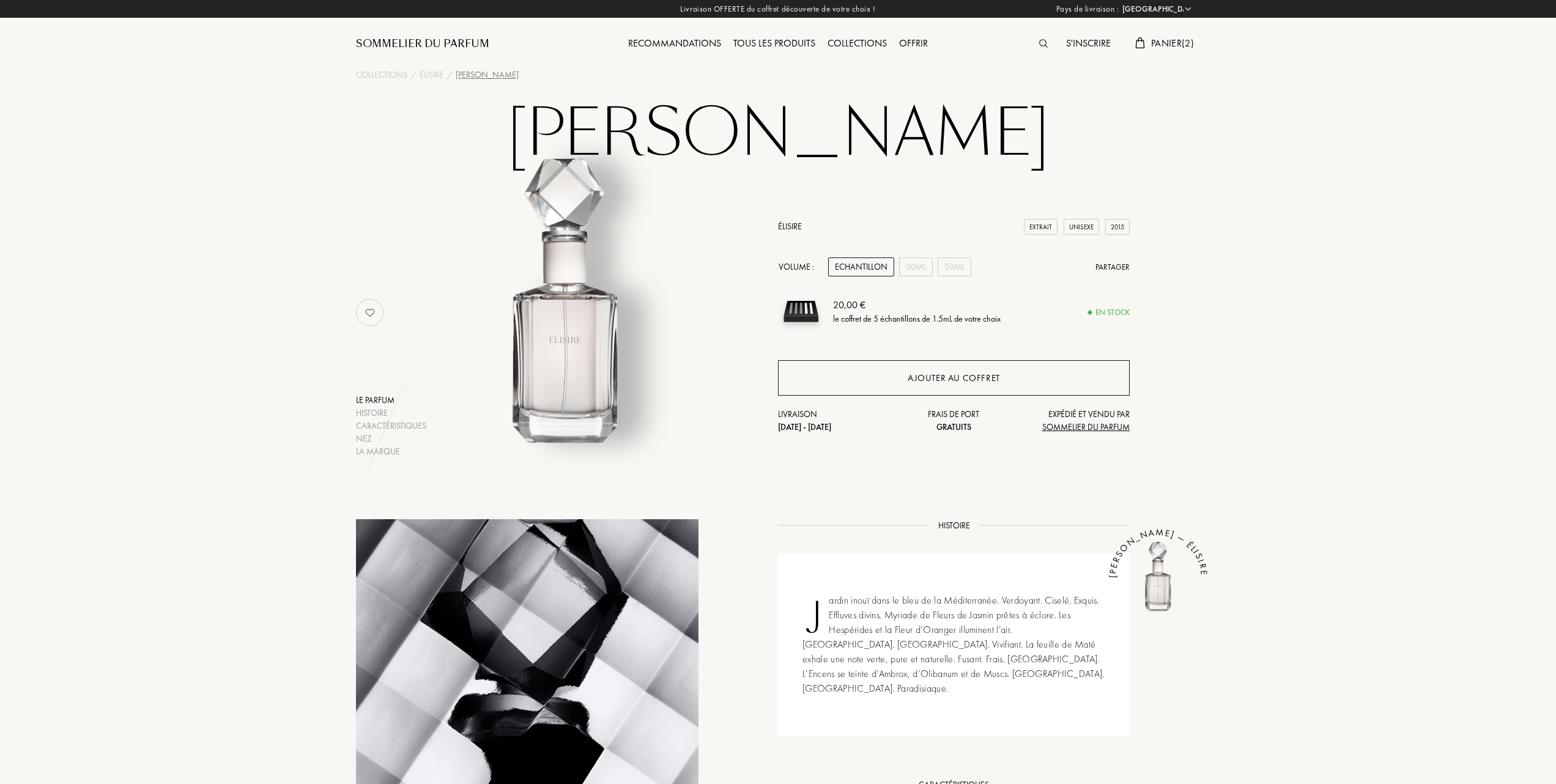
click at [928, 376] on div "Ajouter au coffret" at bounding box center [954, 378] width 92 height 14
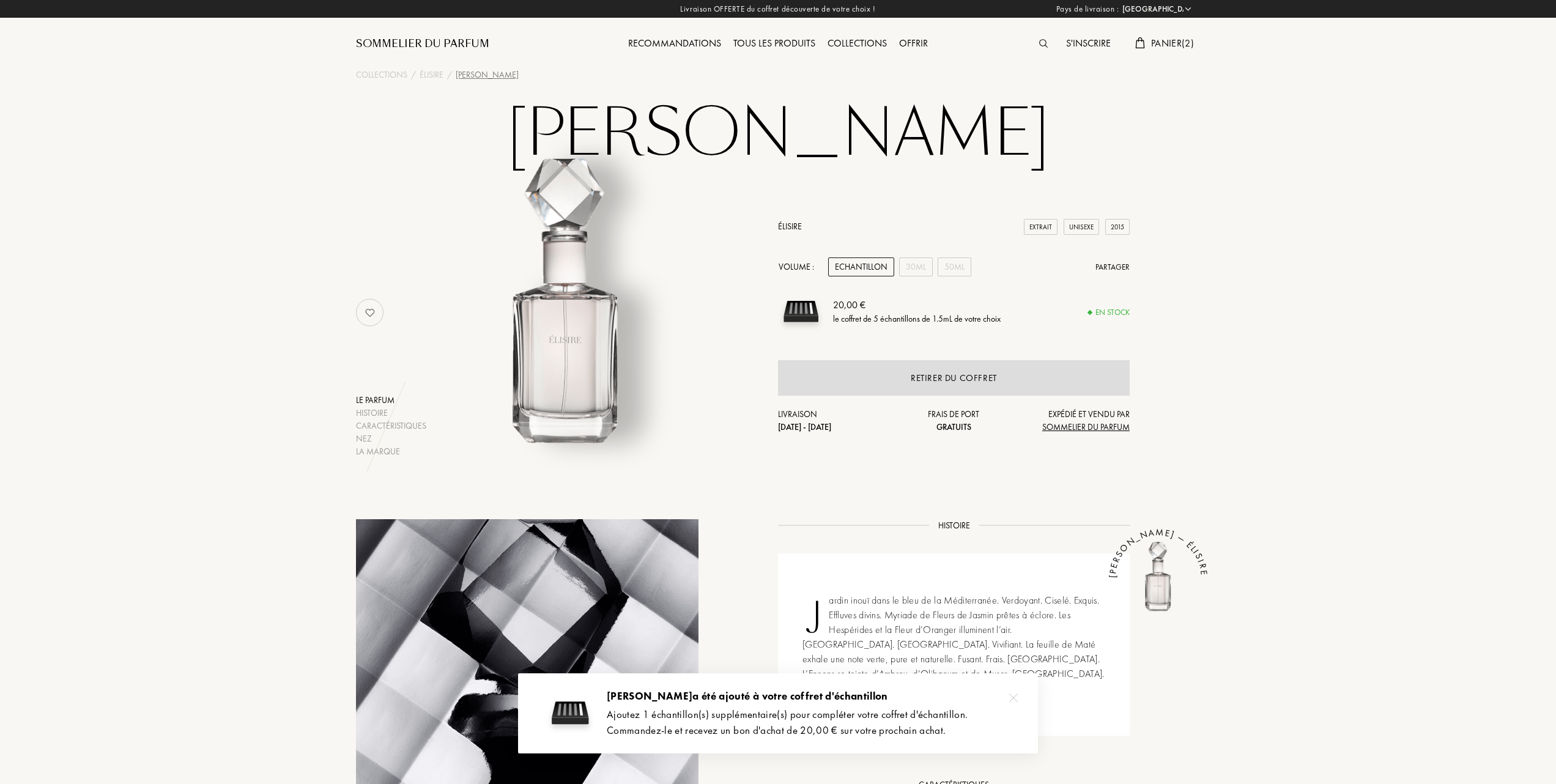
click at [1173, 40] on span "Panier ( 2 )" at bounding box center [1172, 42] width 42 height 13
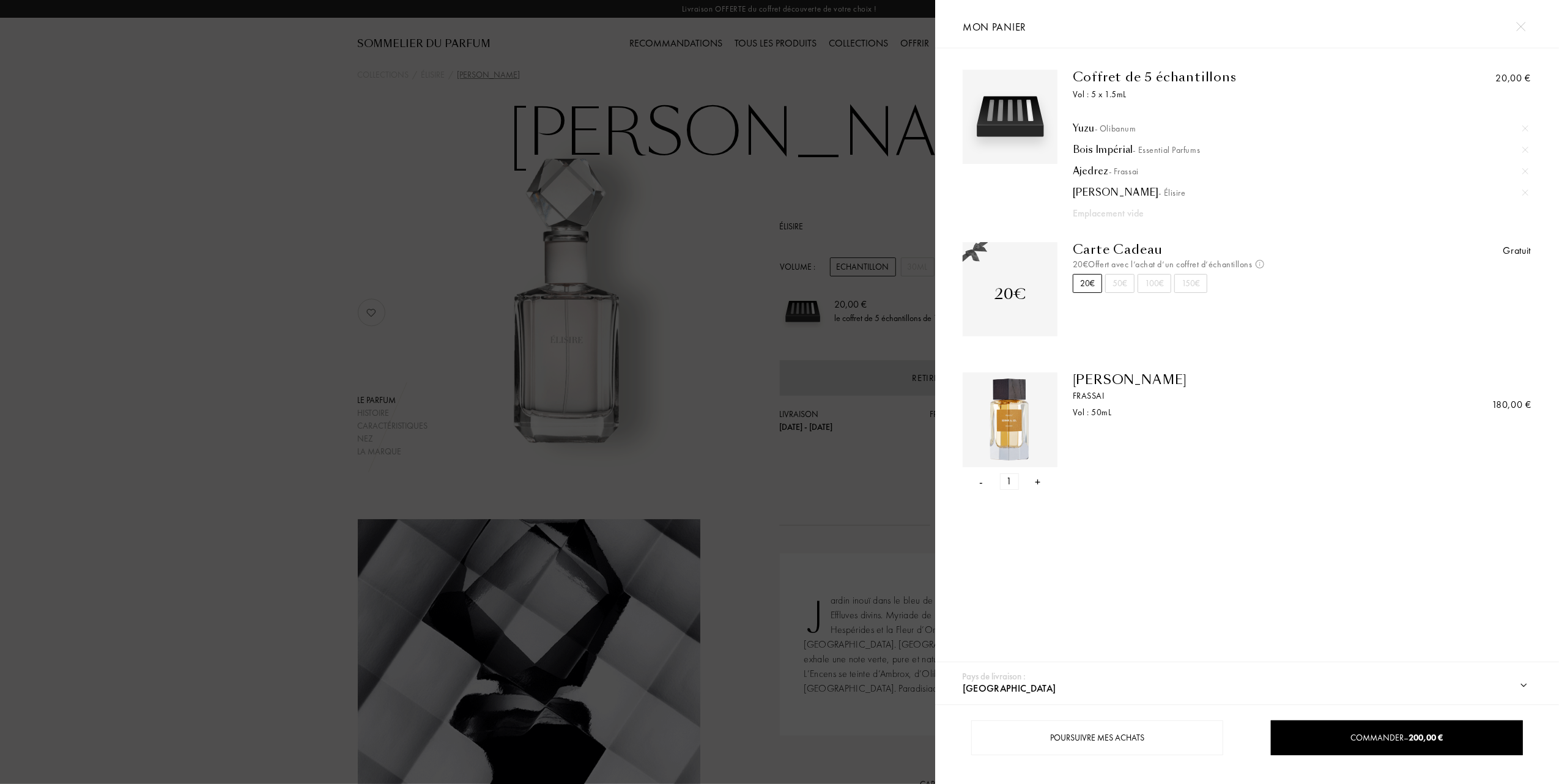
click at [983, 480] on div "- 1 +" at bounding box center [1010, 481] width 95 height 16
click at [982, 483] on div "-" at bounding box center [981, 481] width 4 height 16
click at [1519, 194] on div at bounding box center [1525, 192] width 19 height 19
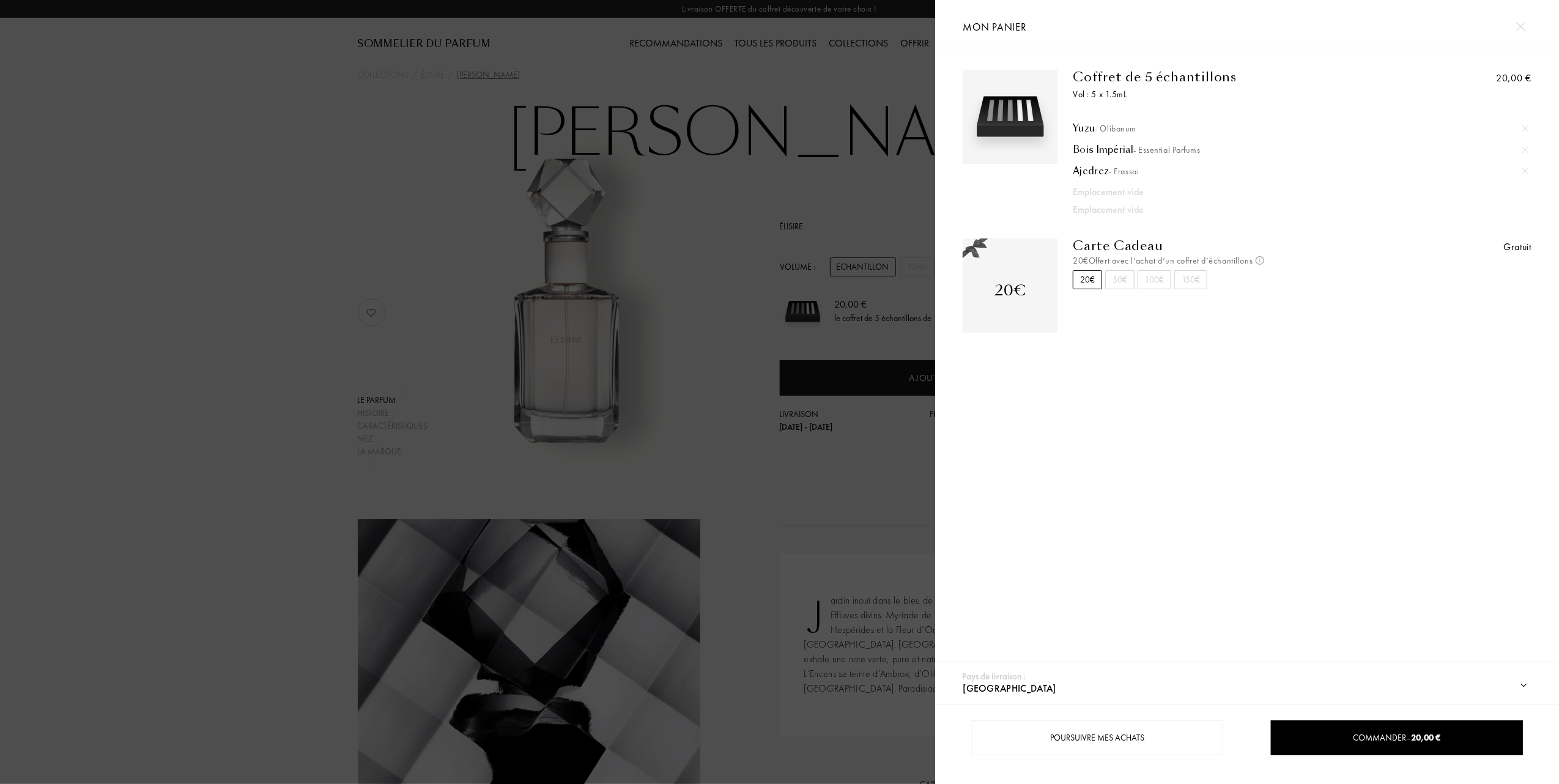
drag, startPoint x: 784, startPoint y: 247, endPoint x: 772, endPoint y: 245, distance: 12.2
click at [784, 247] on div at bounding box center [467, 392] width 935 height 784
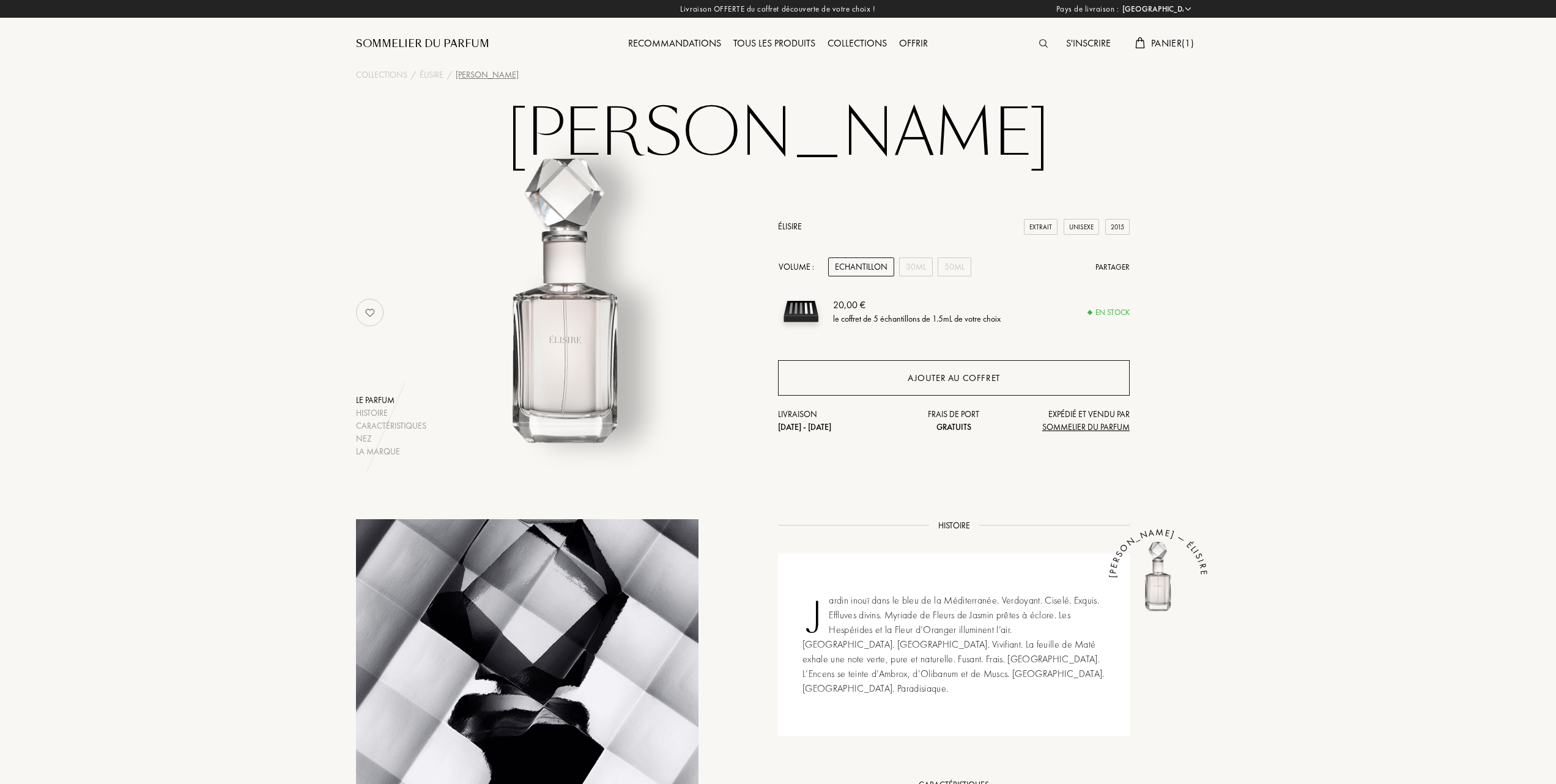
click at [945, 375] on div "Ajouter au coffret" at bounding box center [954, 378] width 92 height 14
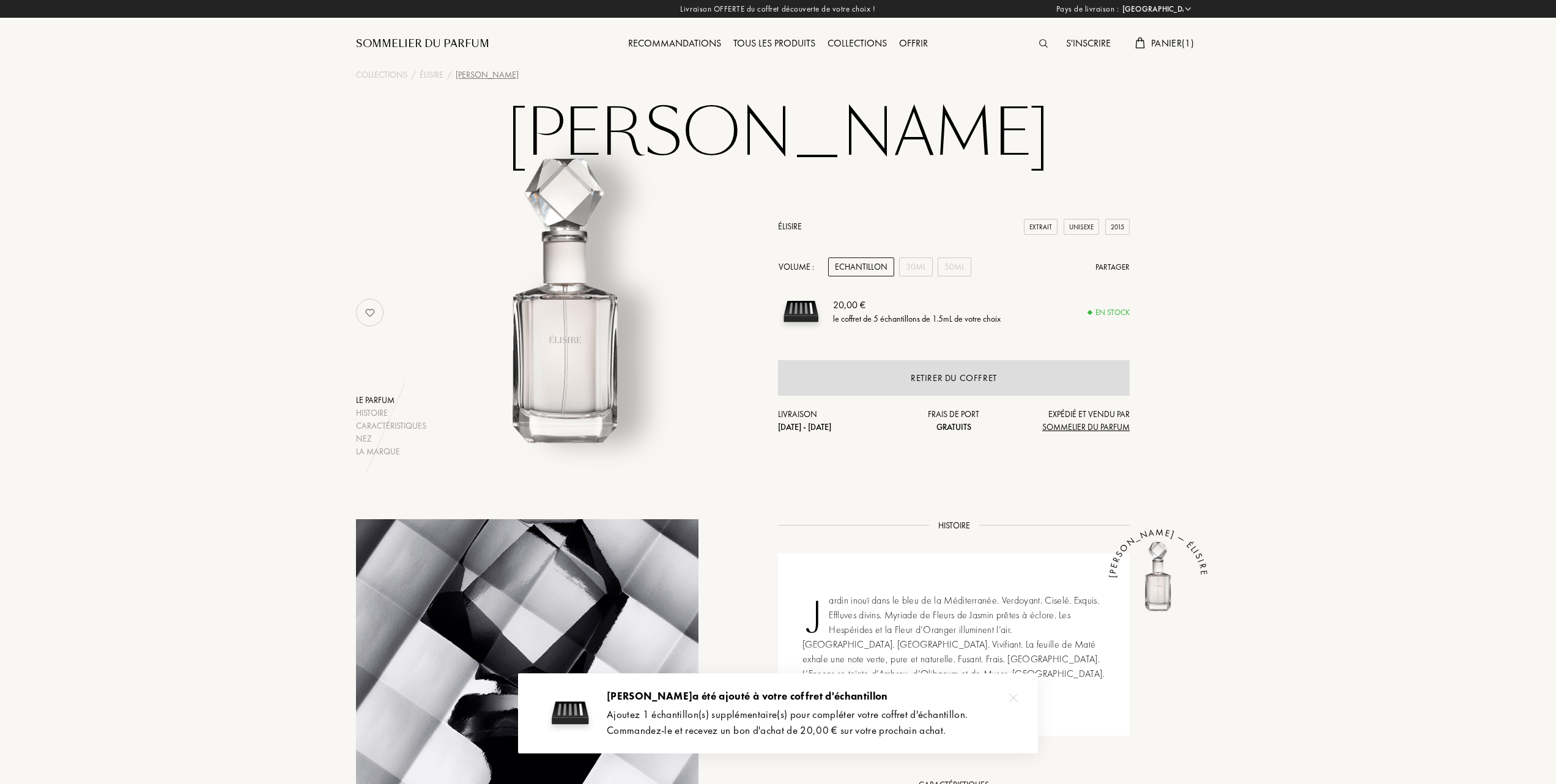
click at [1165, 37] on span "Panier ( 1 )" at bounding box center [1172, 42] width 42 height 13
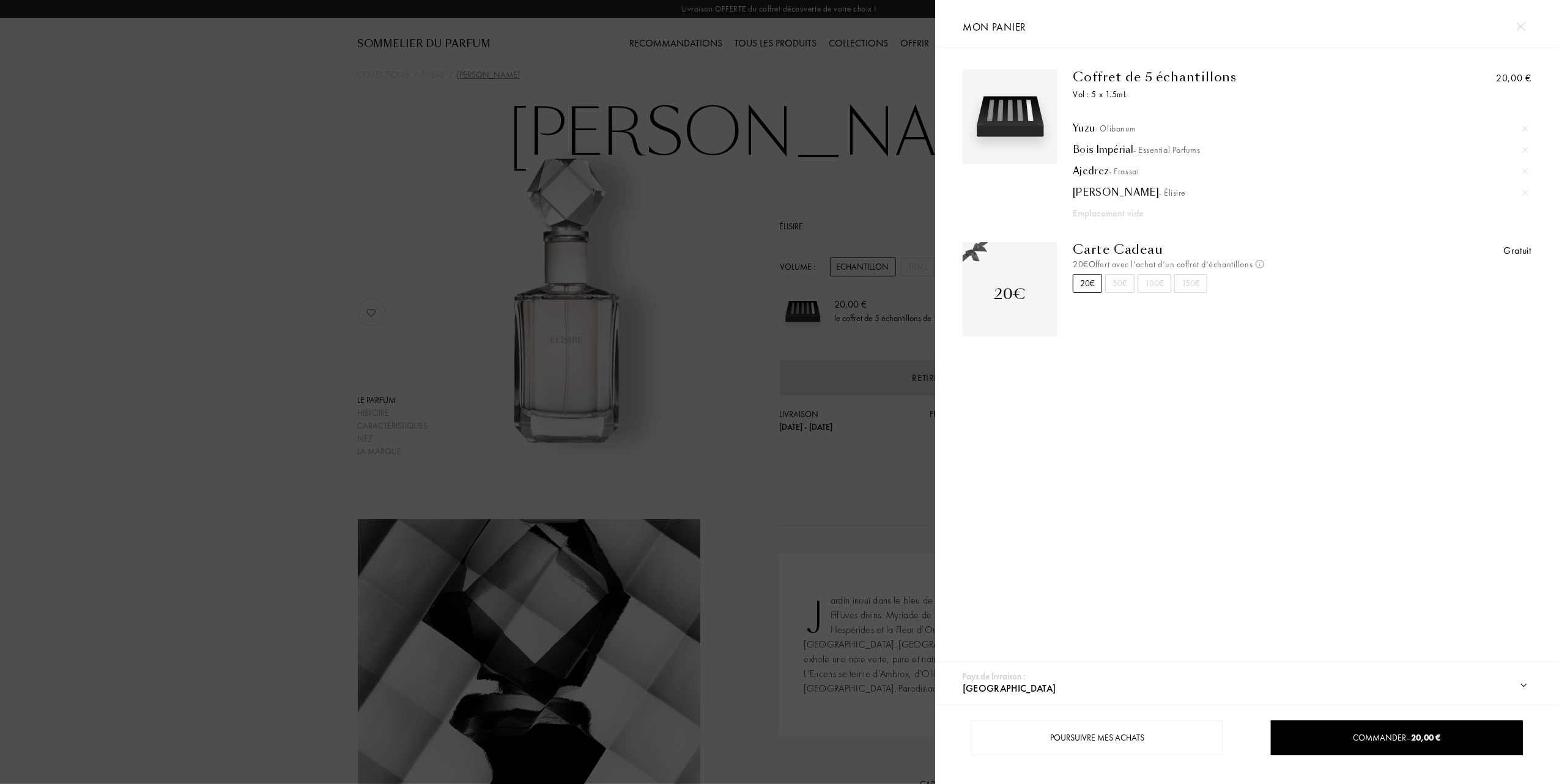
click at [365, 275] on div at bounding box center [467, 392] width 935 height 784
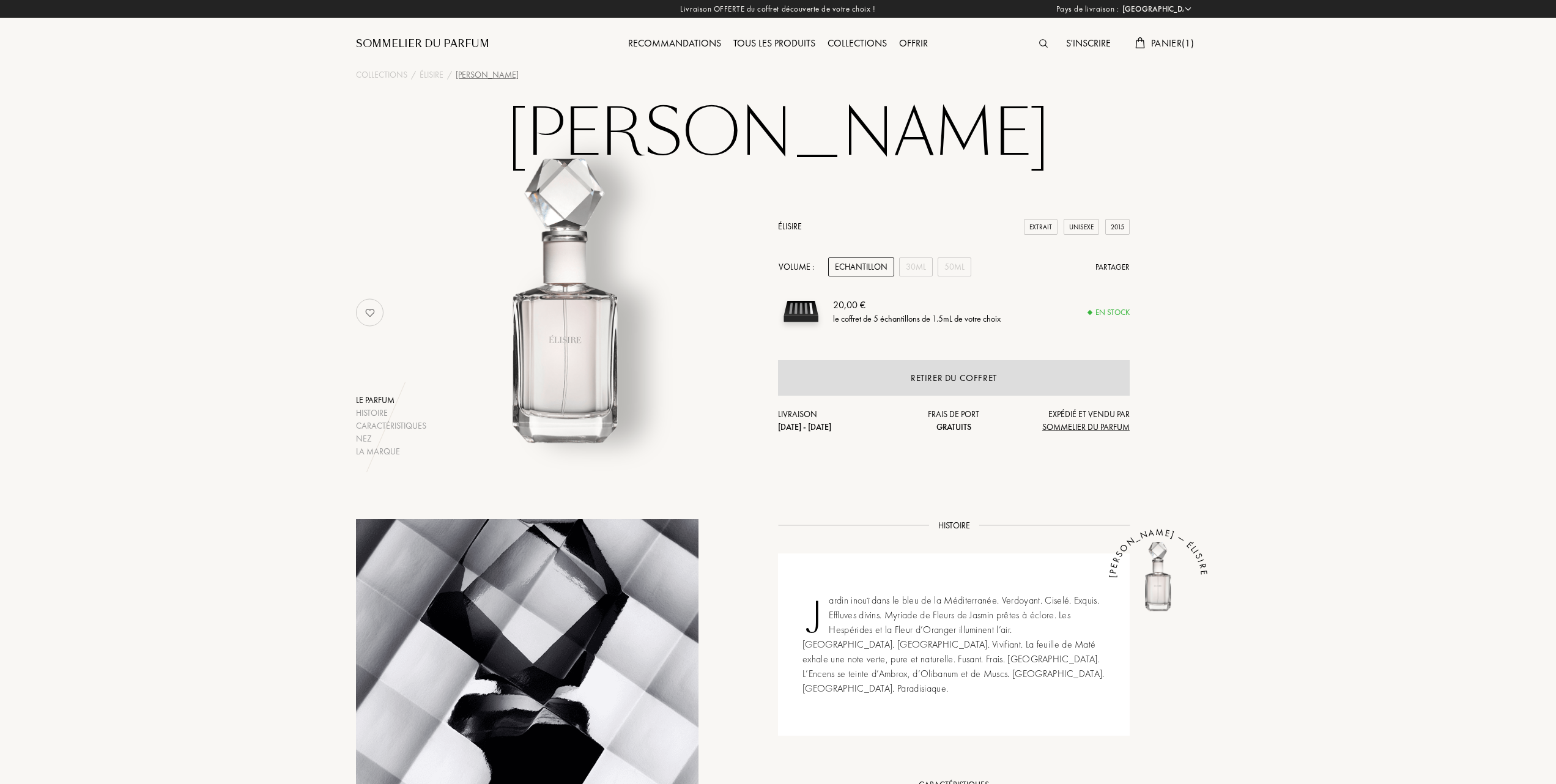
click at [781, 39] on div "Tous les produits" at bounding box center [774, 43] width 94 height 16
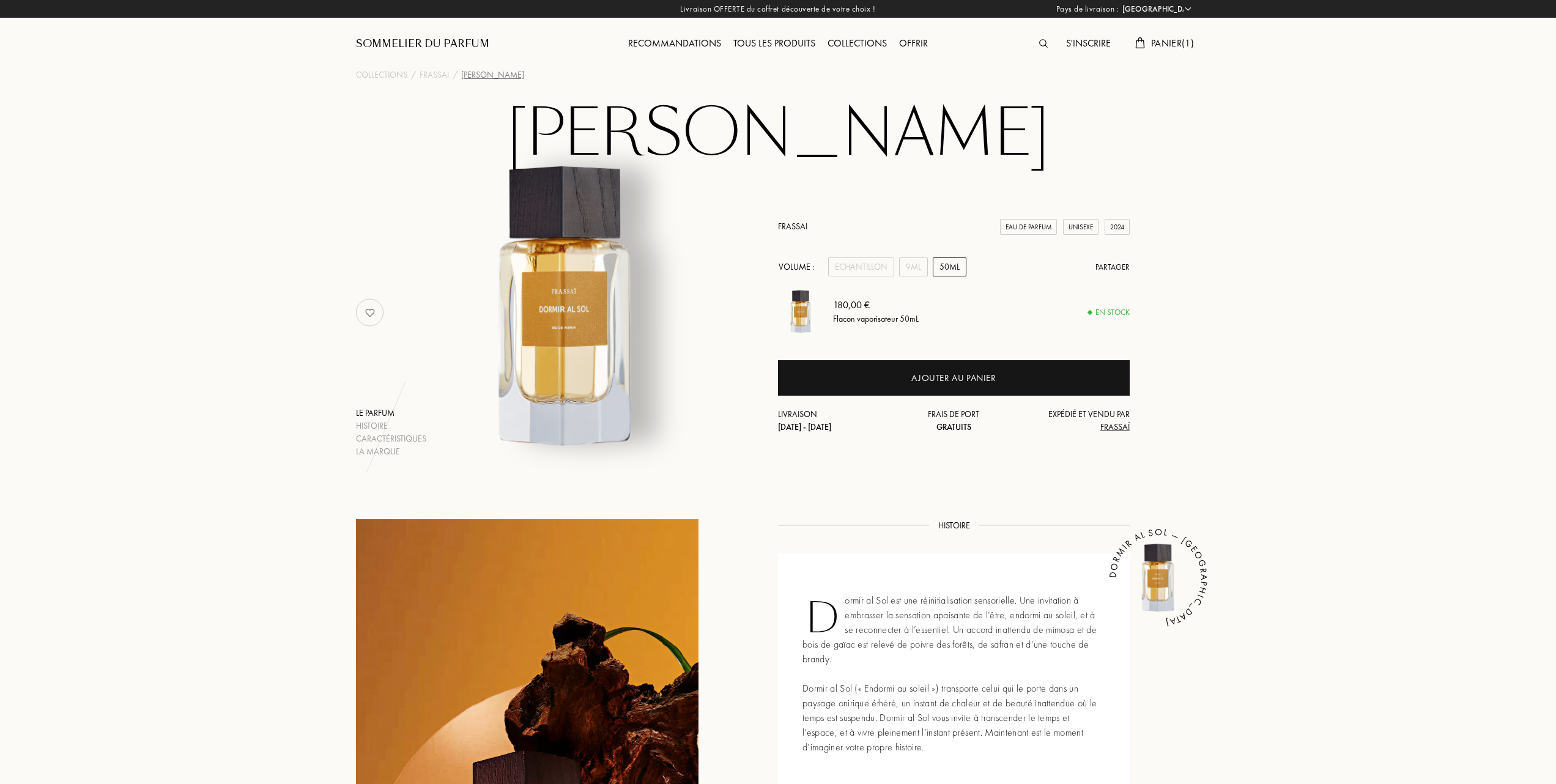
select select "FR"
click at [840, 262] on div "Echantillon" at bounding box center [861, 266] width 66 height 19
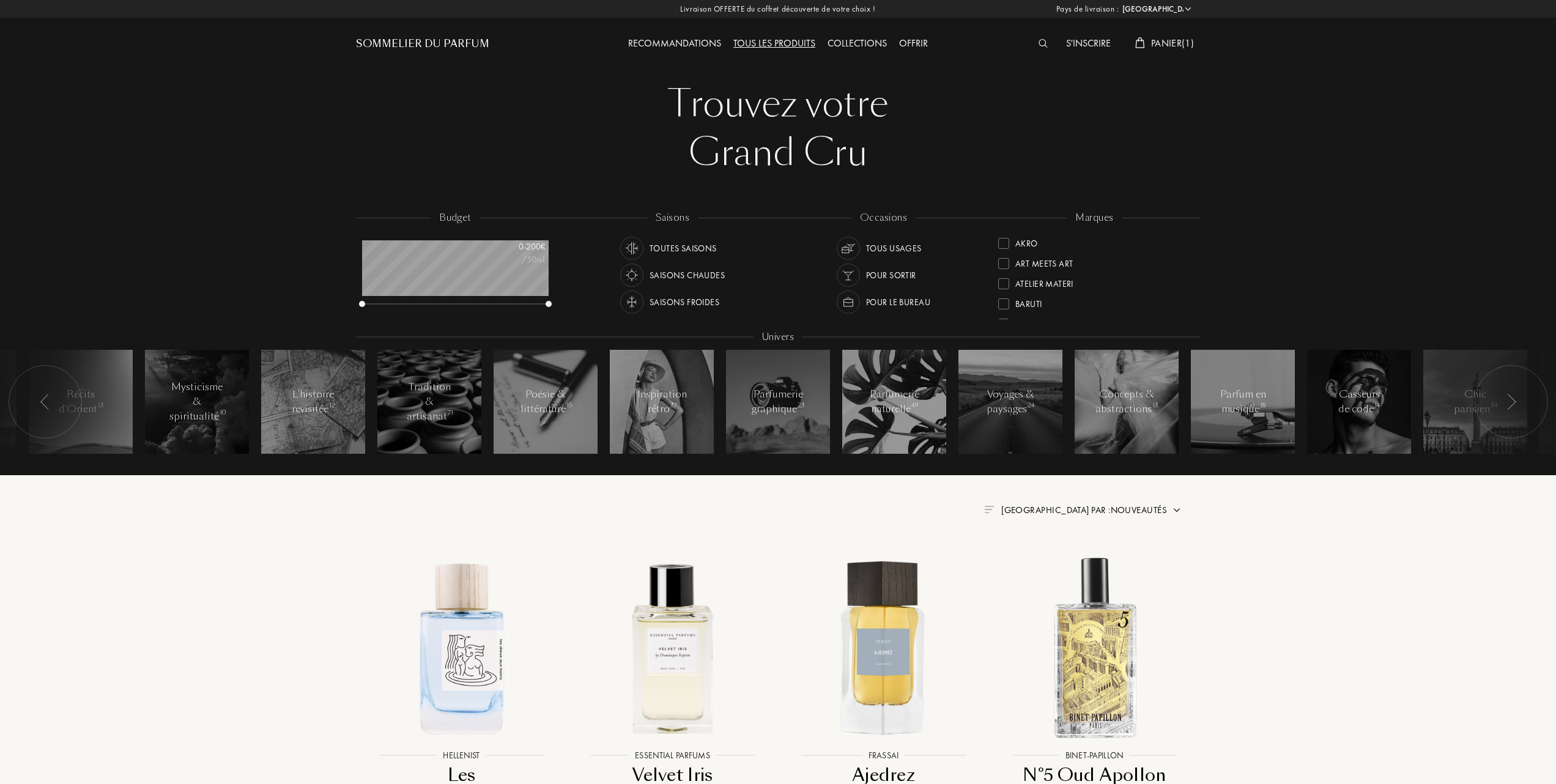
select select "FR"
click at [1001, 298] on div at bounding box center [1004, 300] width 11 height 11
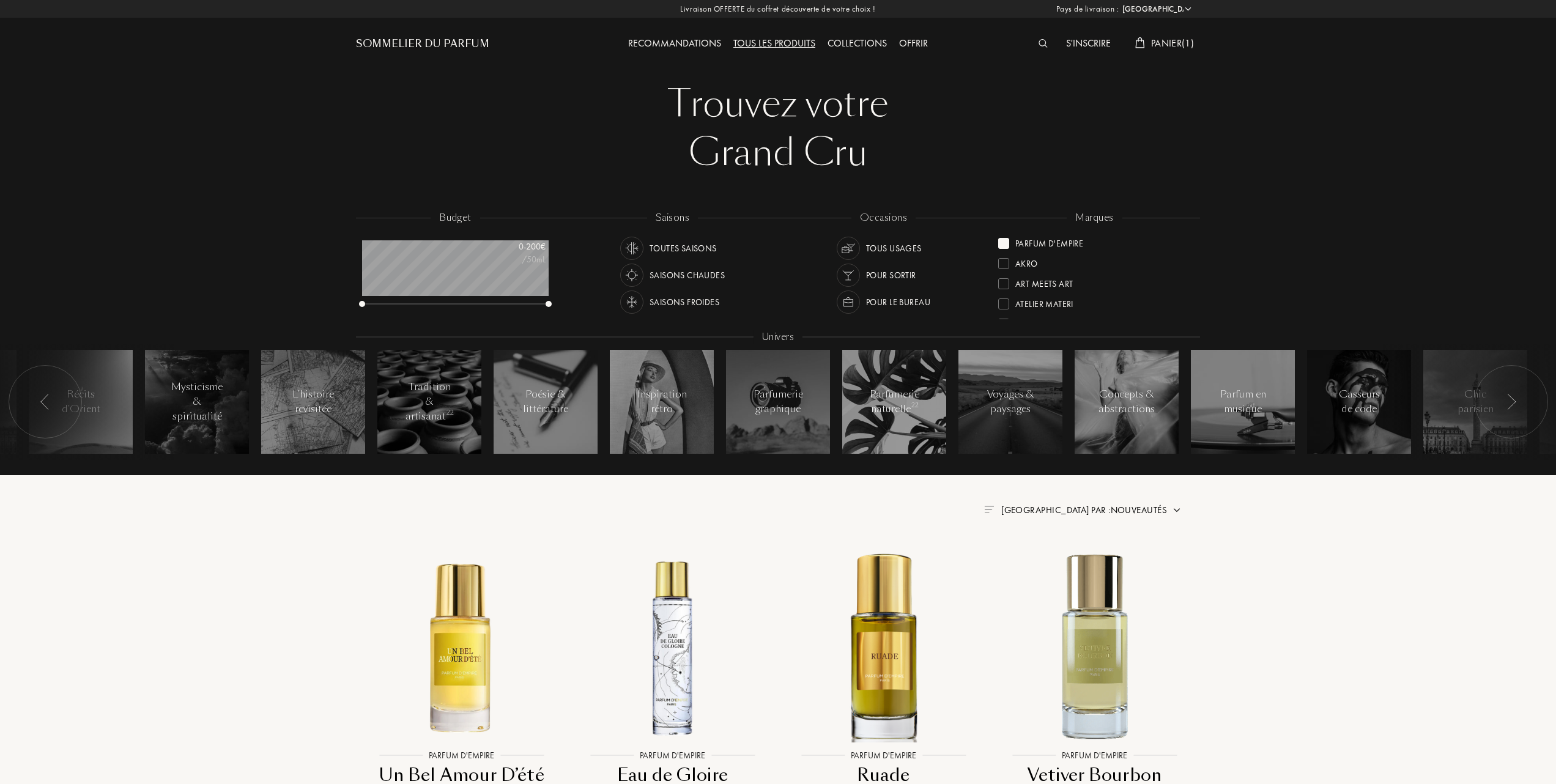
click at [1124, 507] on span "[GEOGRAPHIC_DATA] par : Nouveautés" at bounding box center [1084, 510] width 166 height 12
click at [1053, 566] on div at bounding box center [1053, 563] width 8 height 8
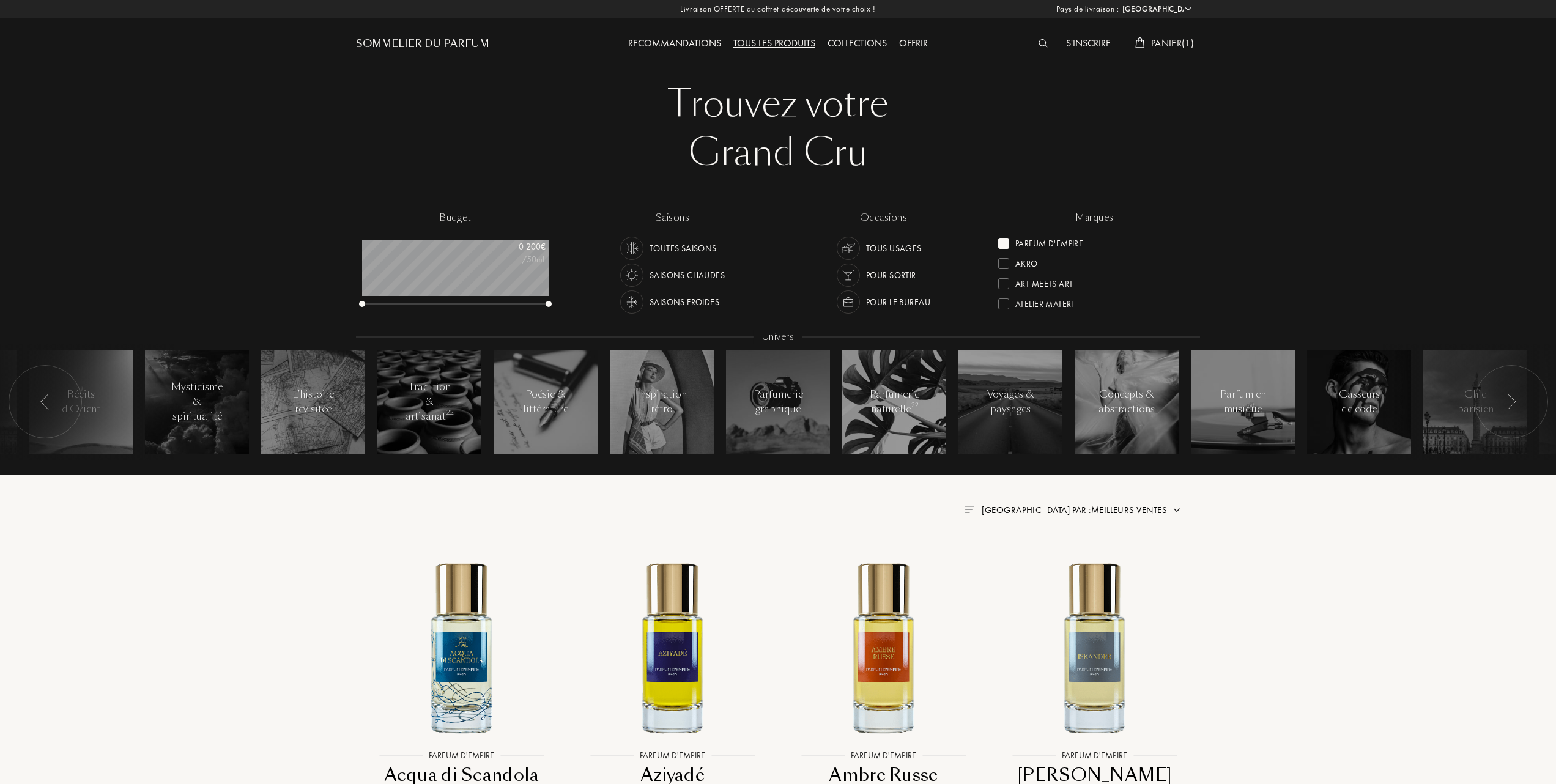
scroll to position [81, 0]
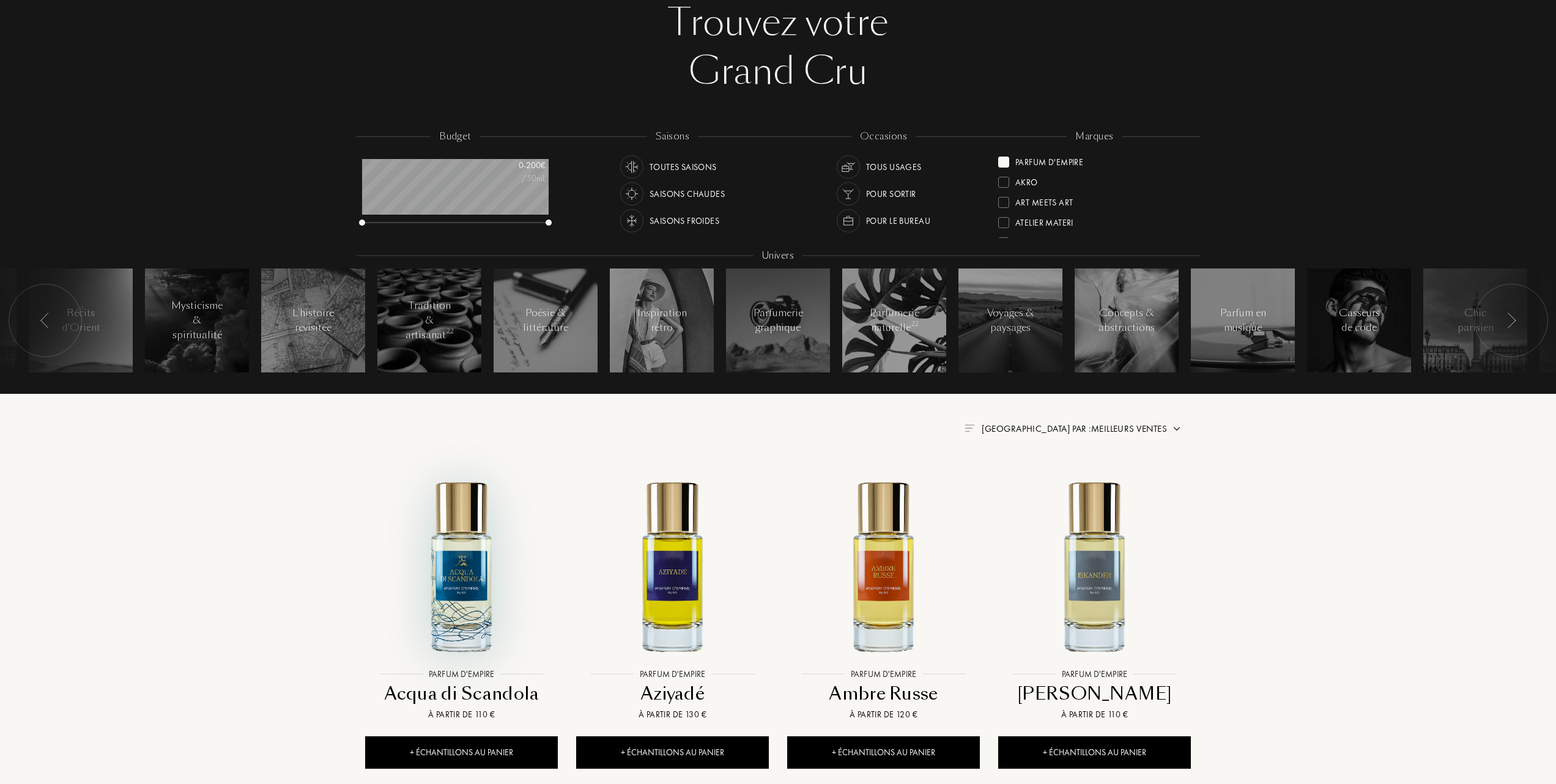
click at [465, 543] on img at bounding box center [461, 566] width 190 height 190
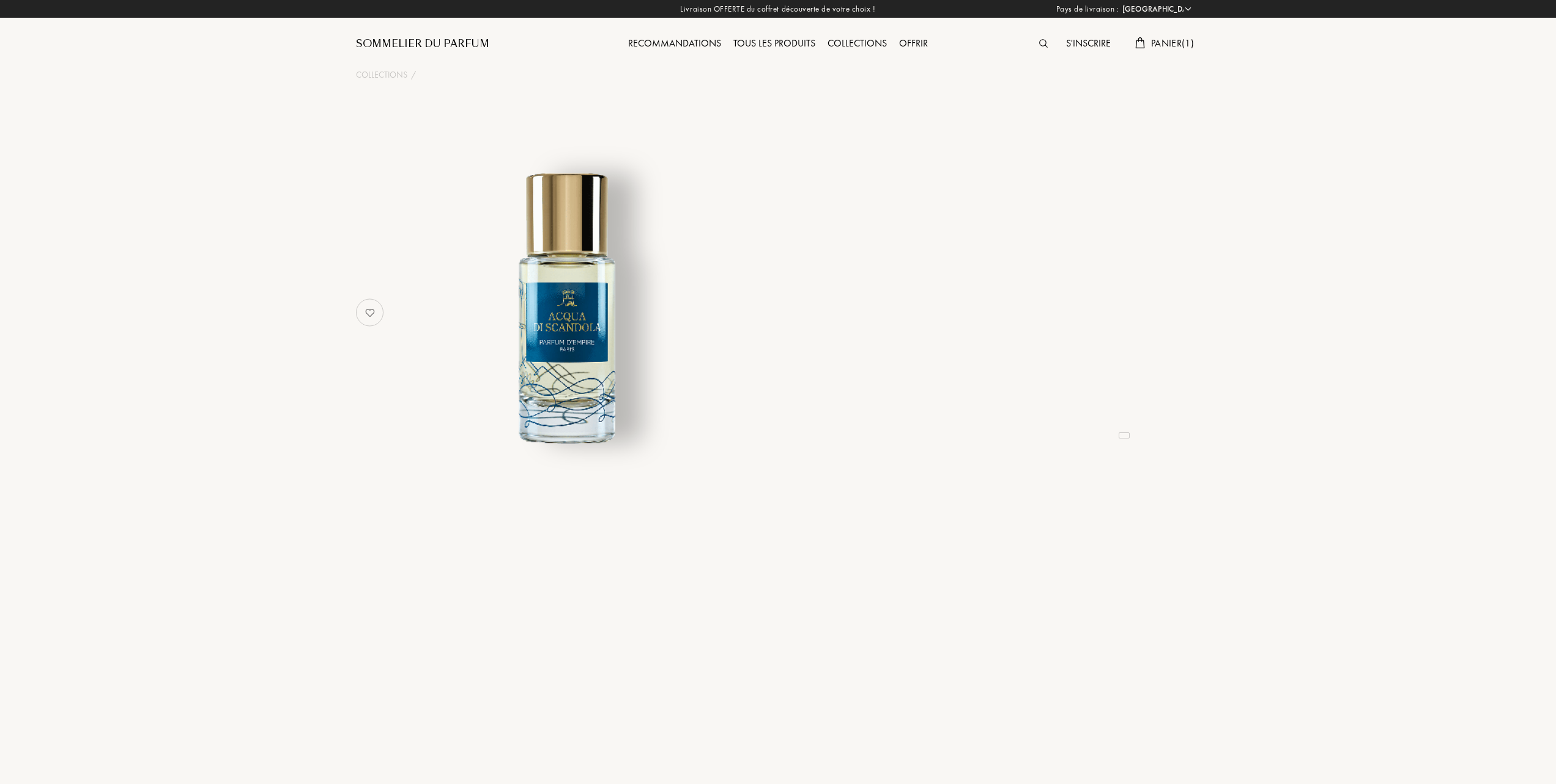
select select "FR"
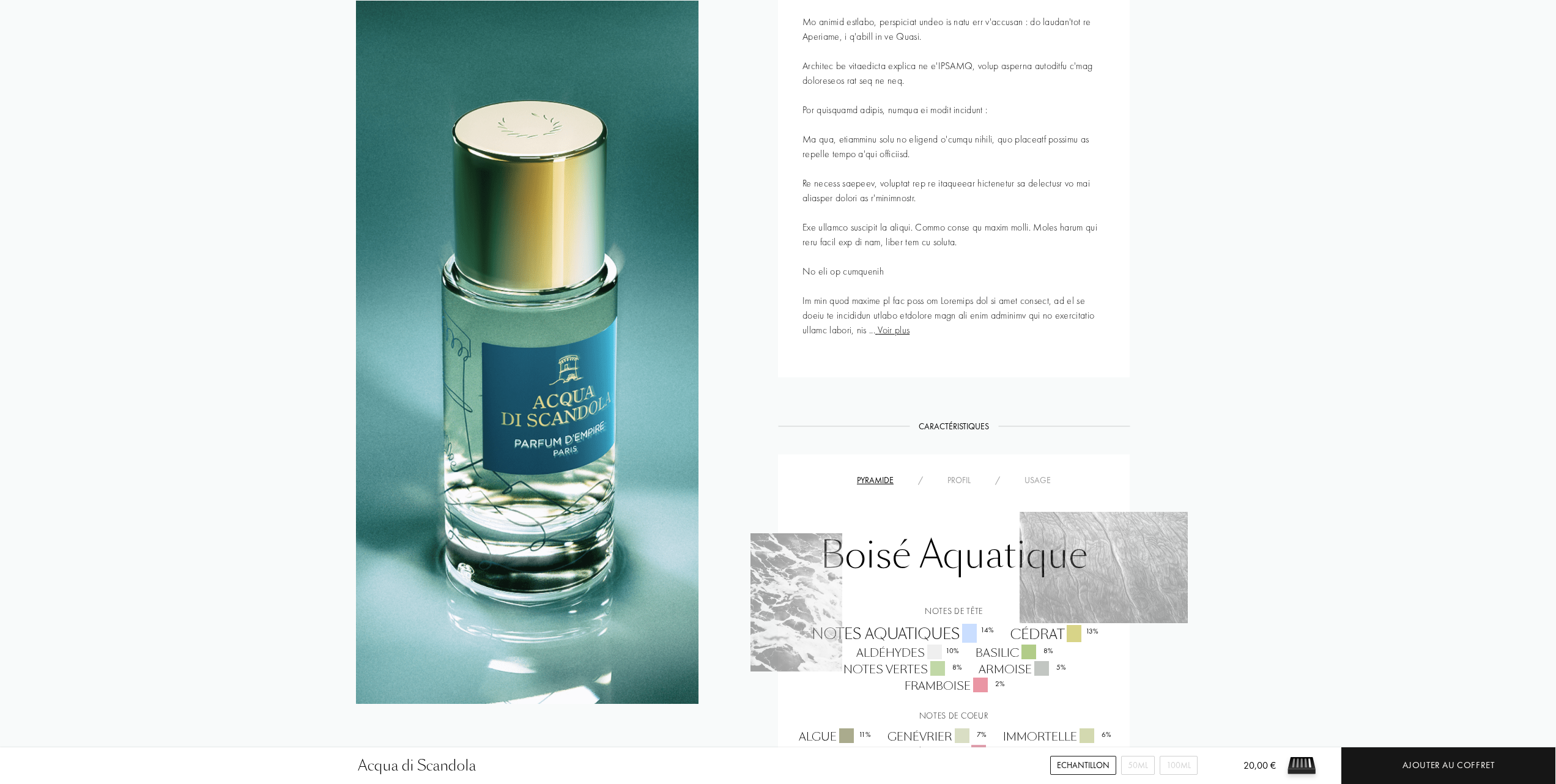
scroll to position [815, 0]
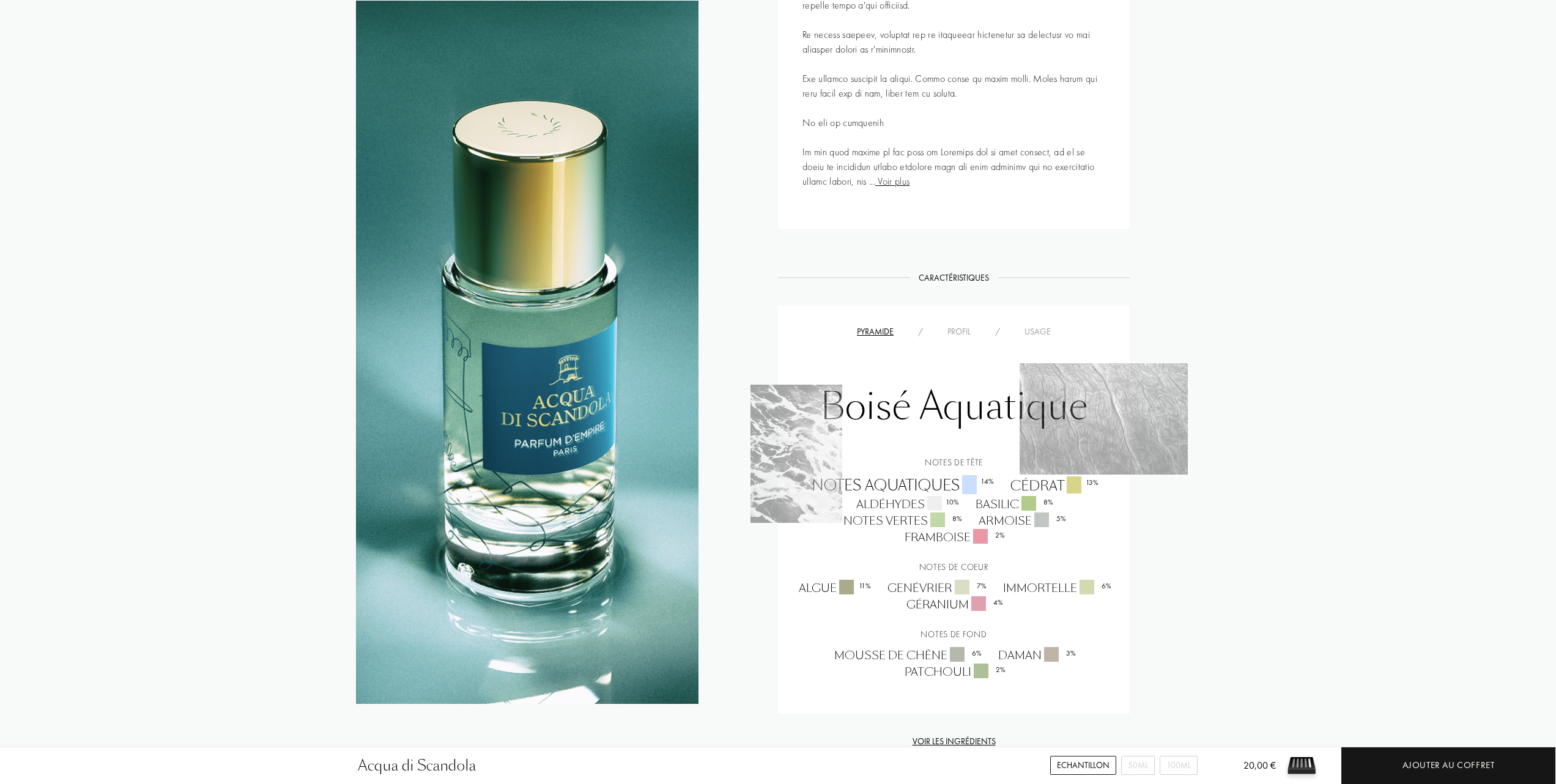
click at [1042, 326] on div "Usage" at bounding box center [1038, 331] width 51 height 13
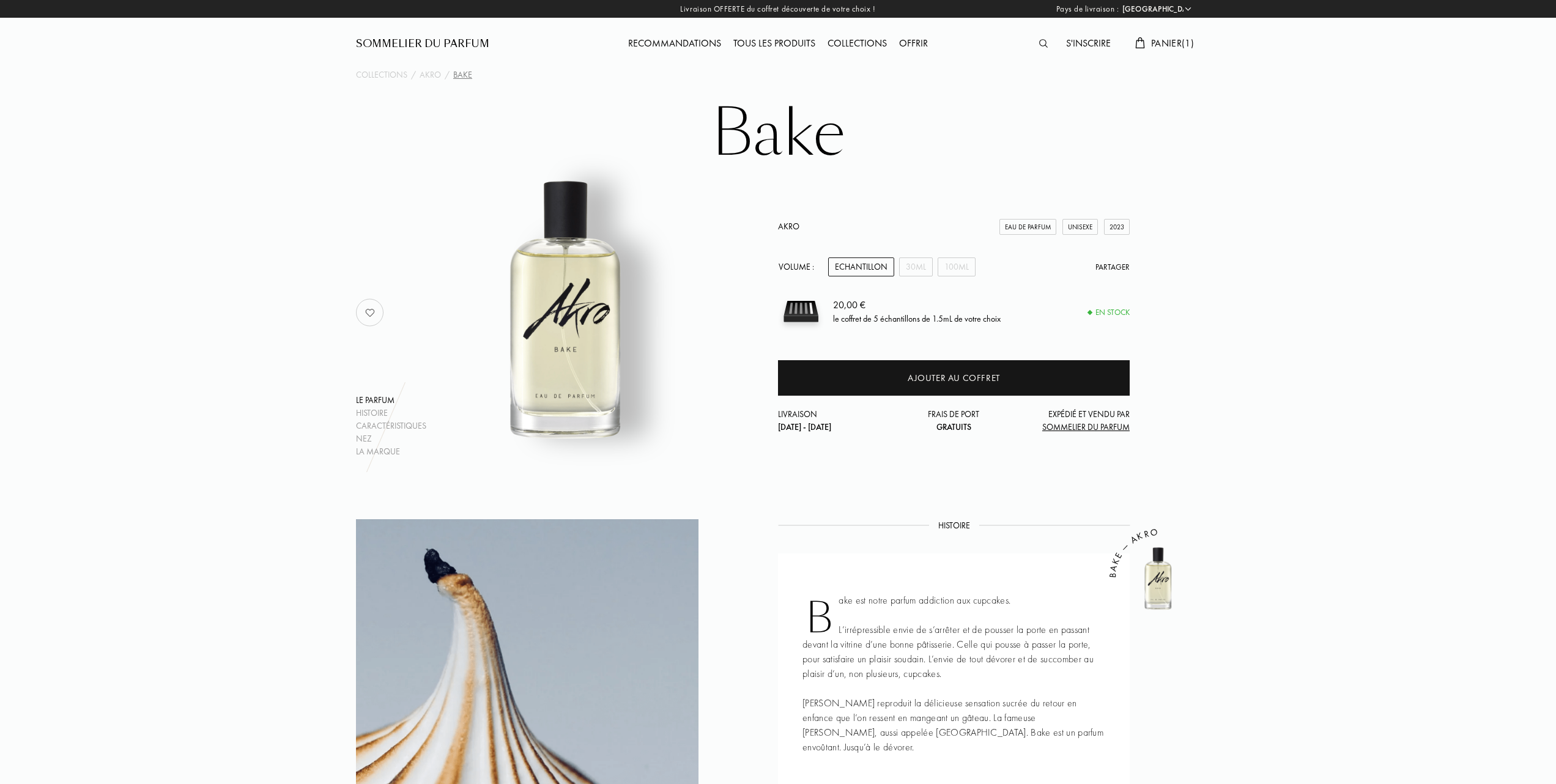
select select "FR"
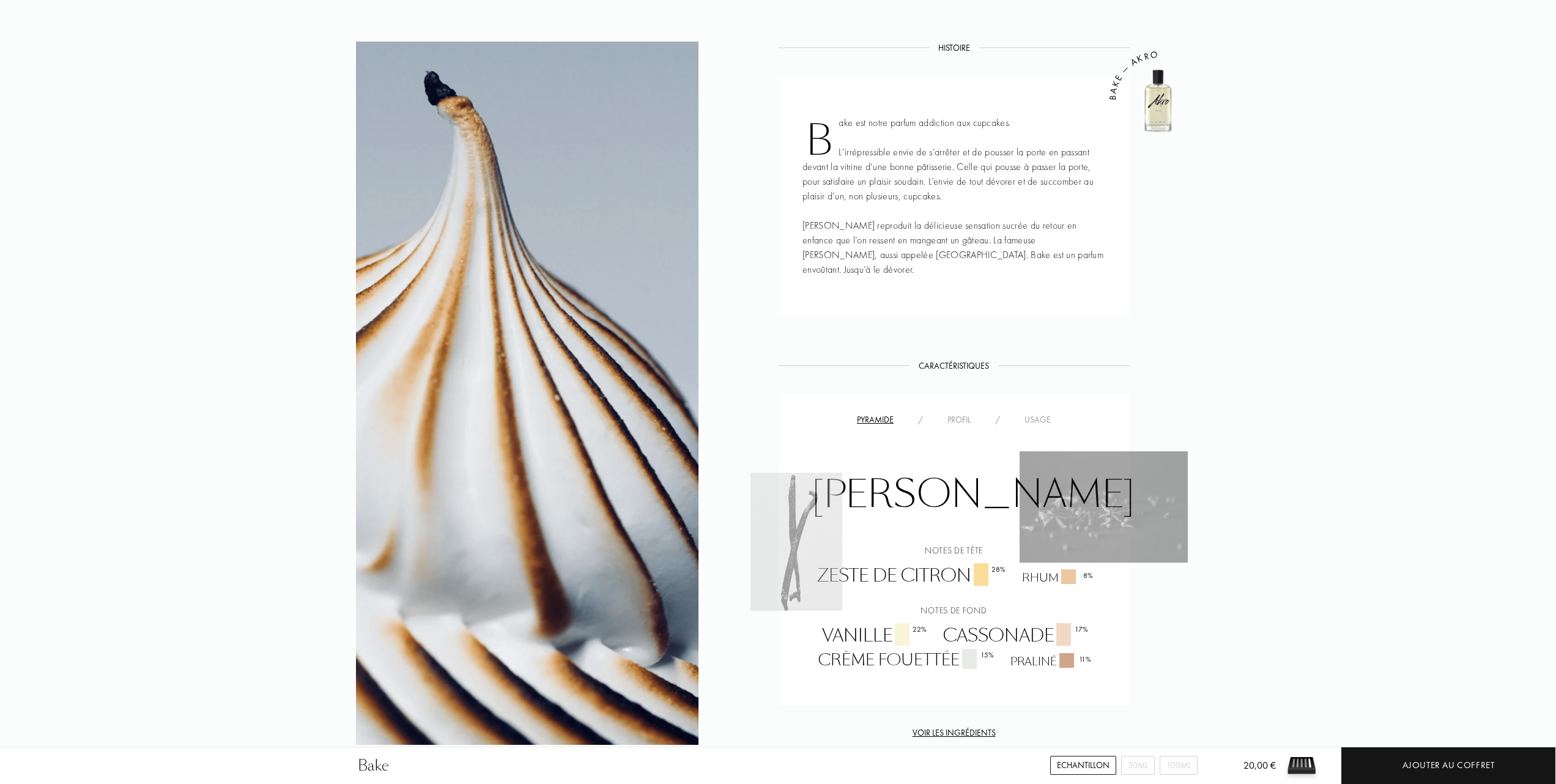
scroll to position [489, 0]
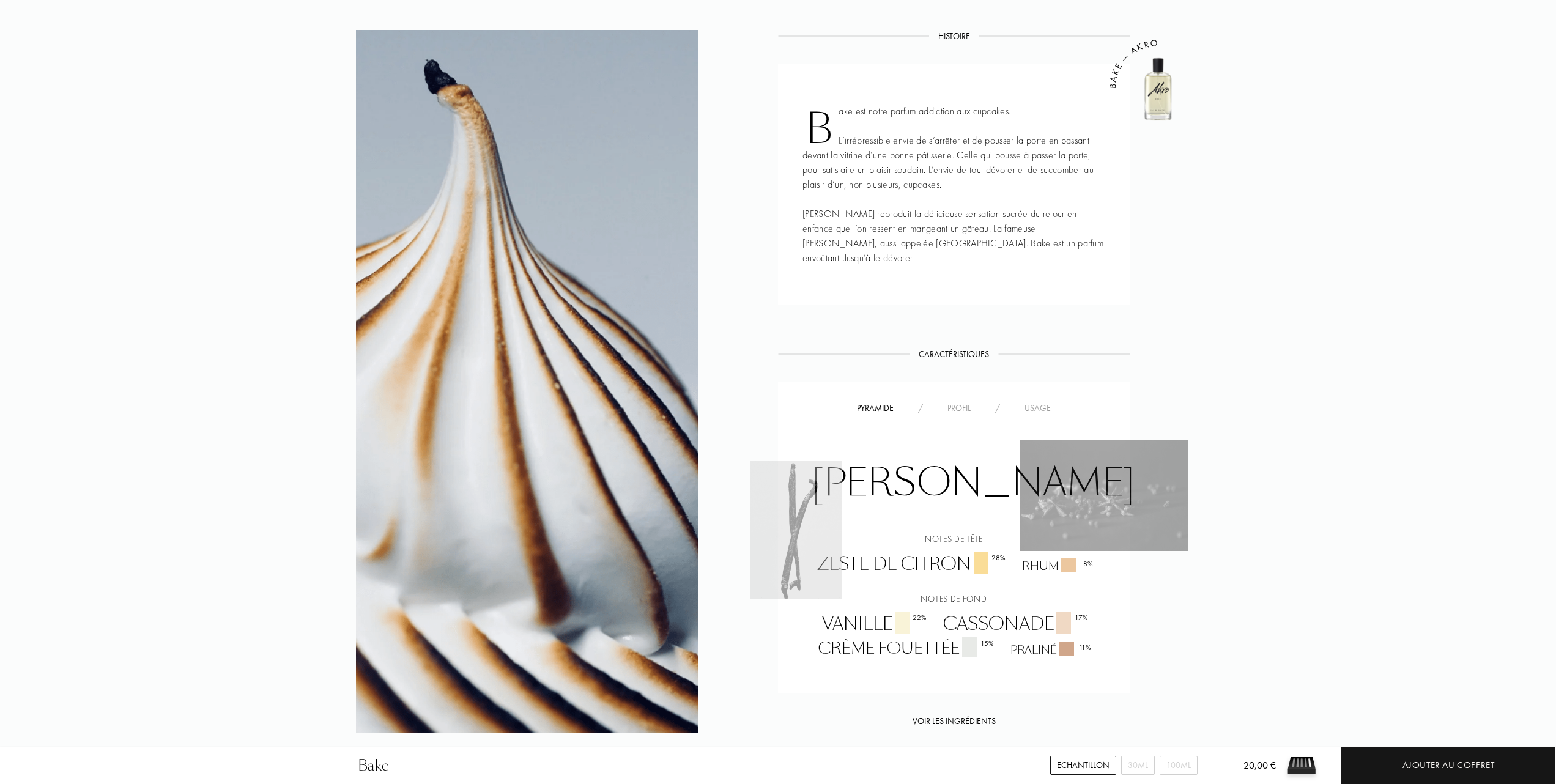
click at [1040, 402] on div "Usage" at bounding box center [1038, 408] width 51 height 13
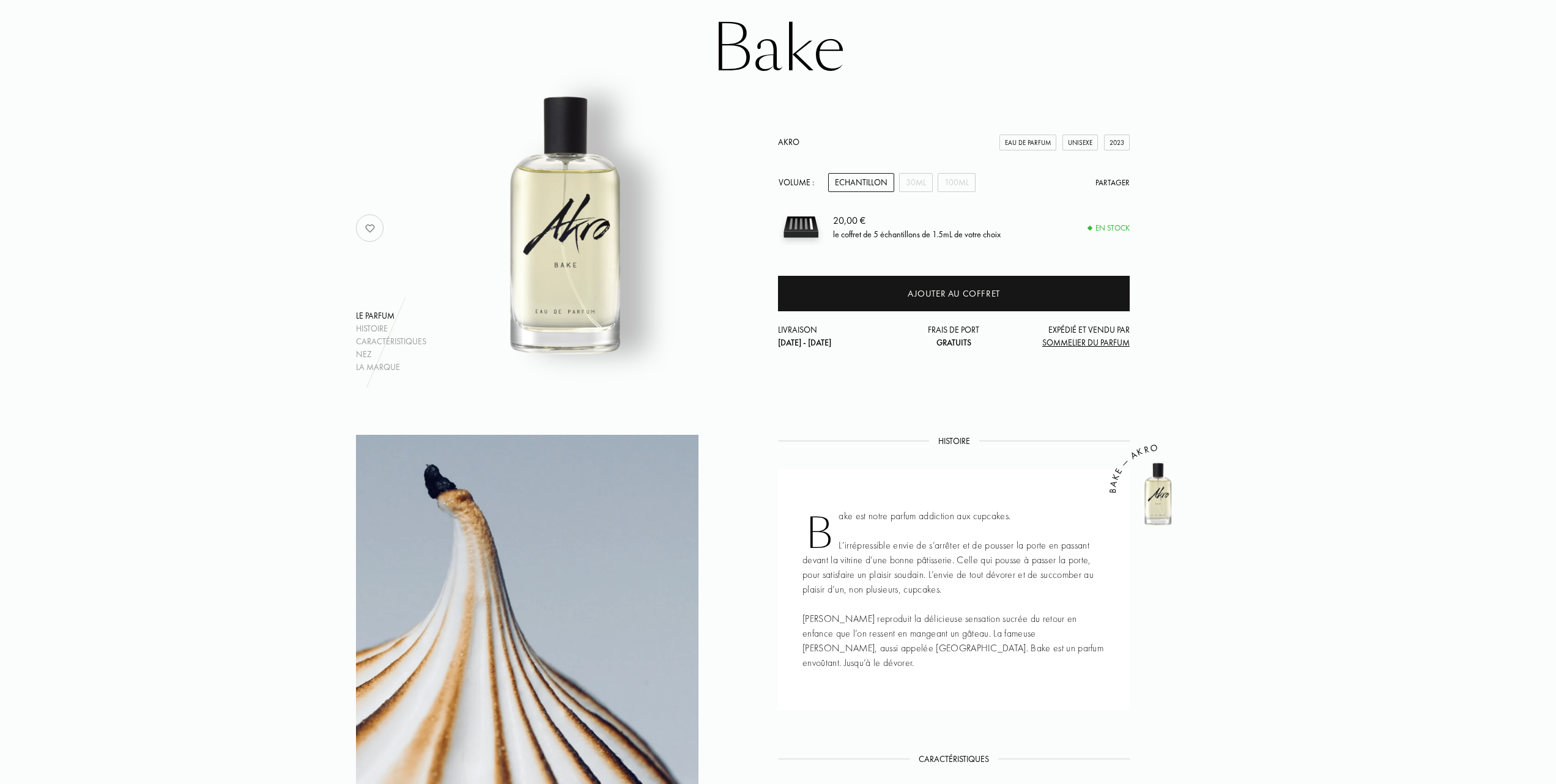
scroll to position [0, 0]
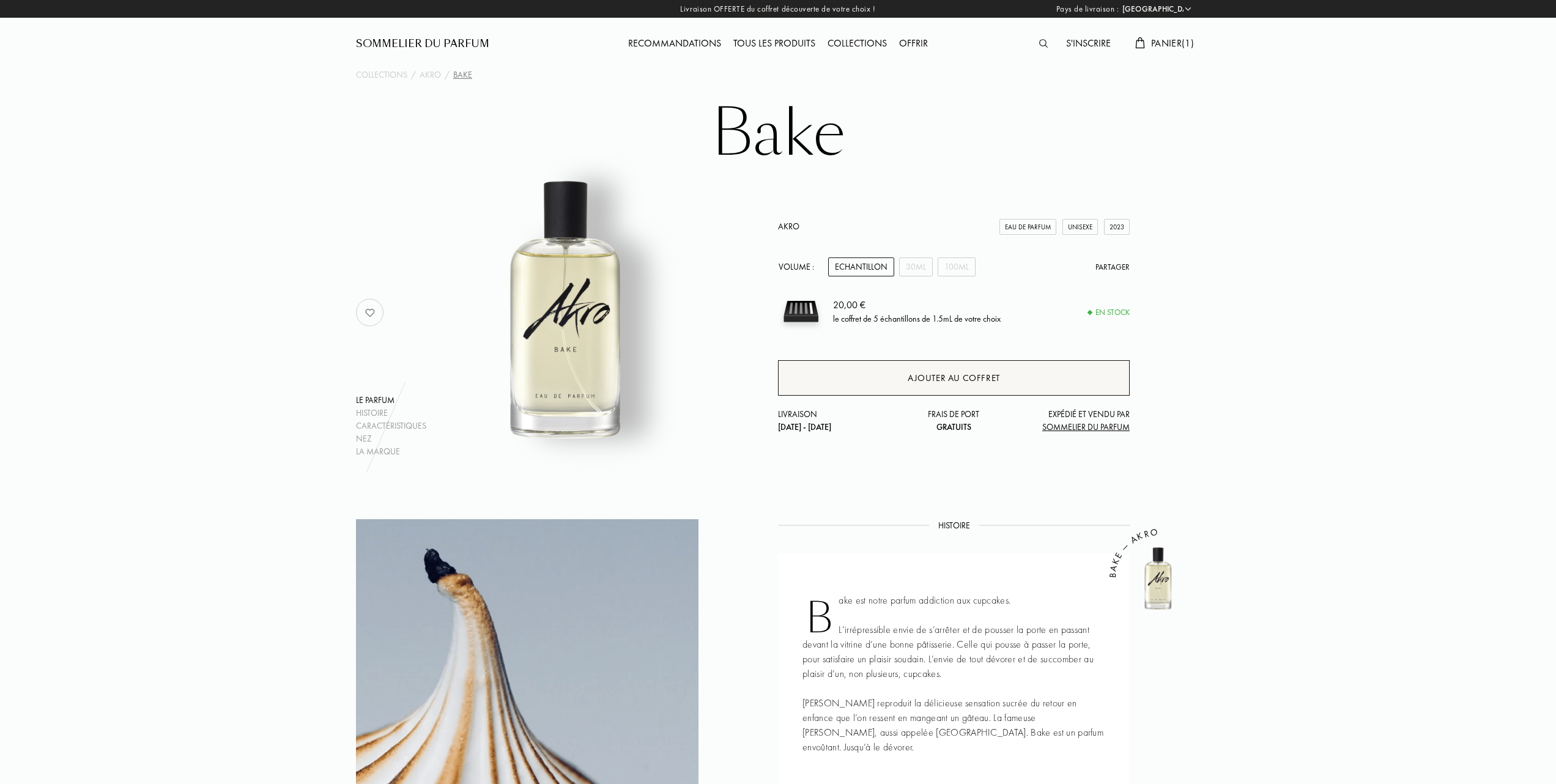
click at [926, 378] on div "Ajouter au coffret" at bounding box center [954, 378] width 92 height 14
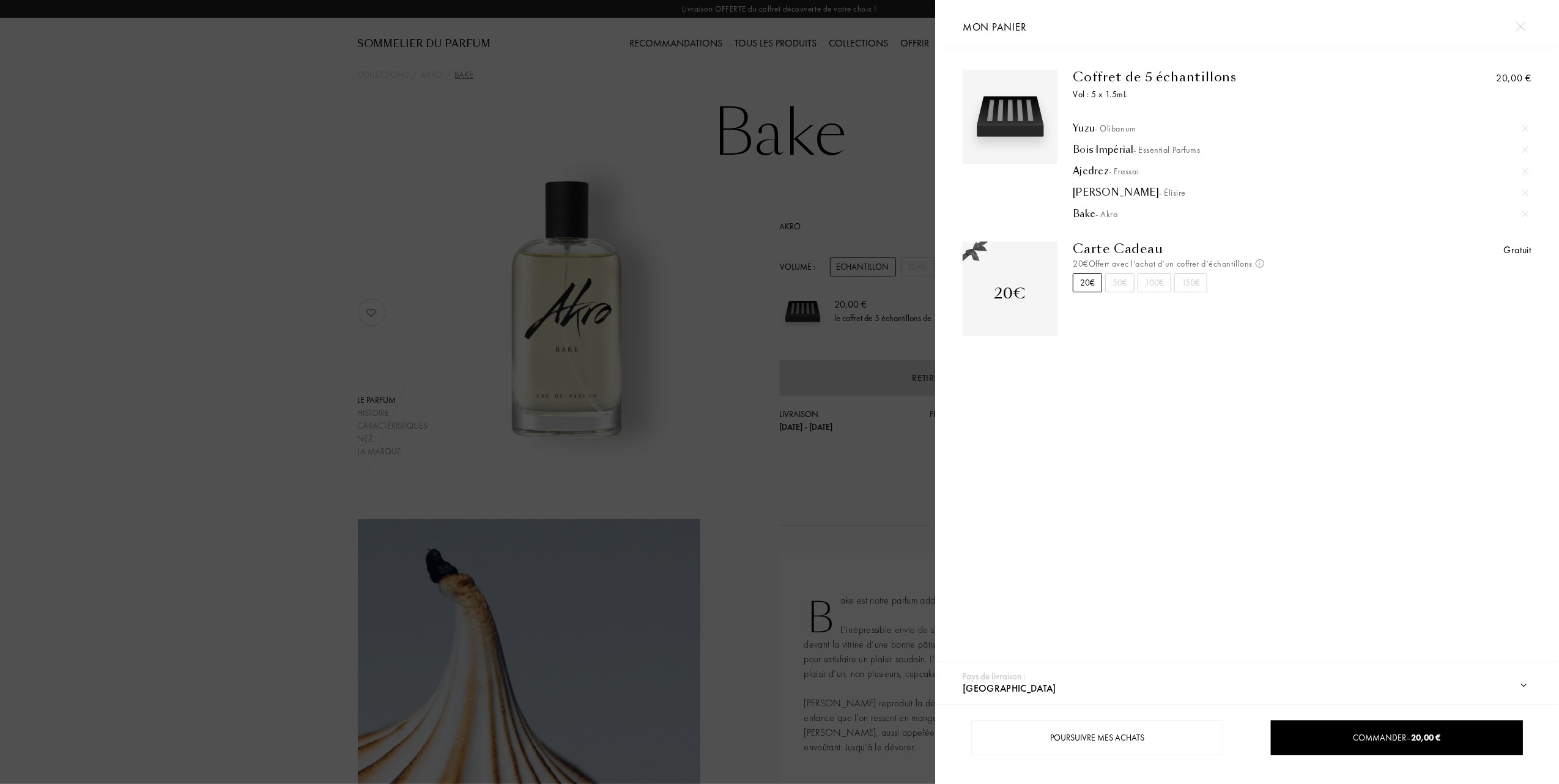
click at [613, 340] on div at bounding box center [467, 392] width 935 height 784
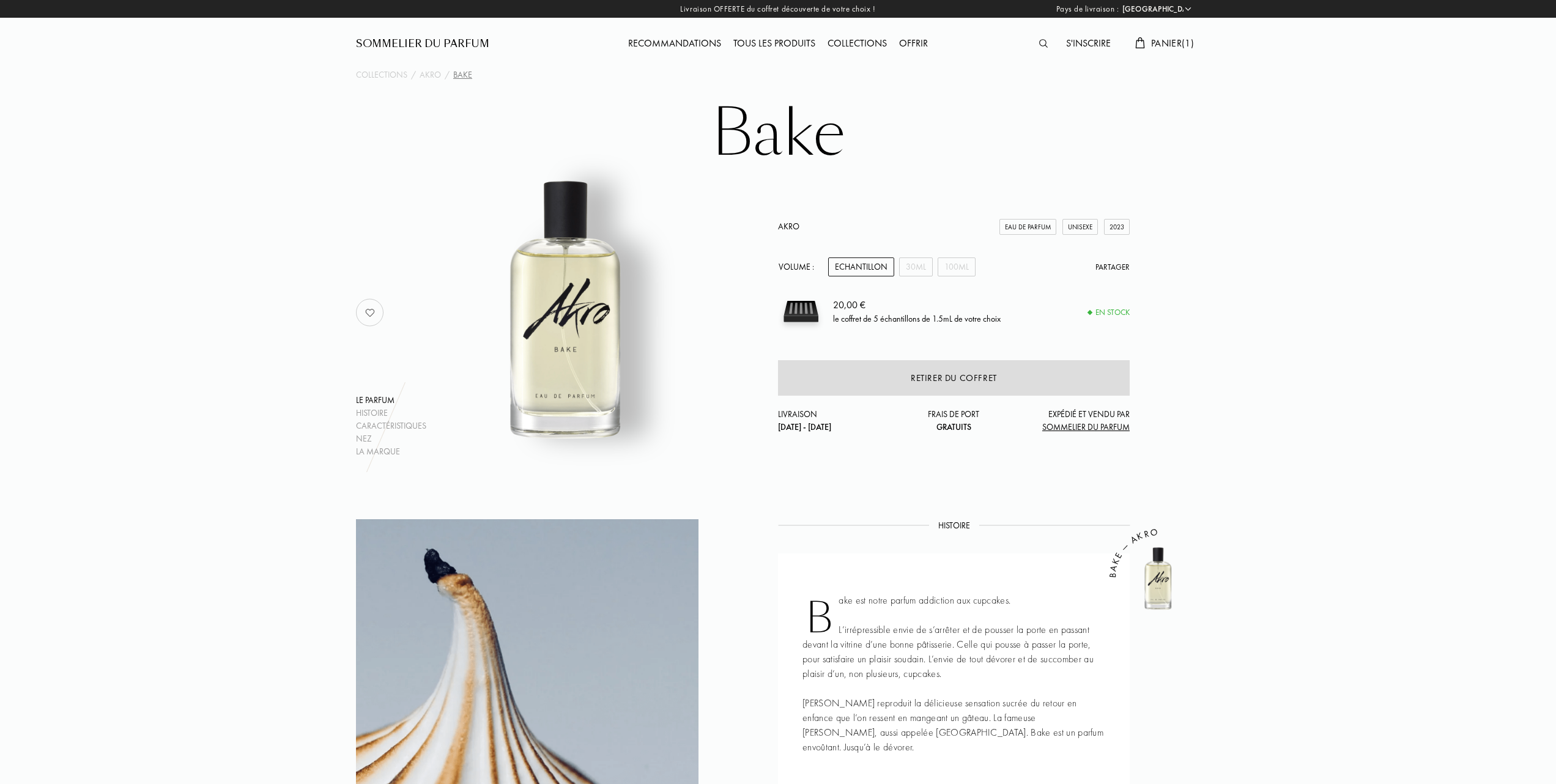
click at [766, 37] on div "Tous les produits" at bounding box center [774, 43] width 94 height 16
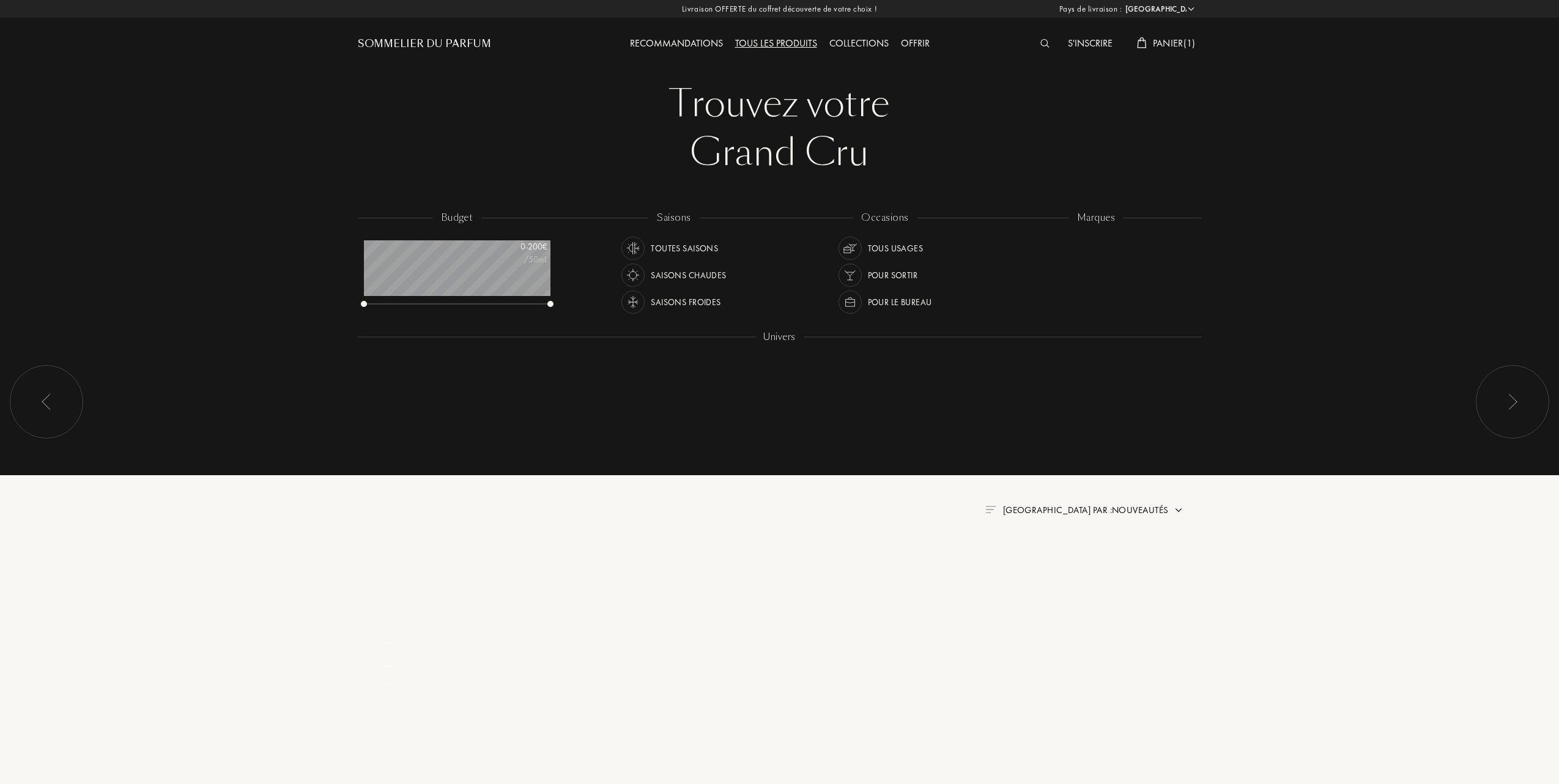
select select "FR"
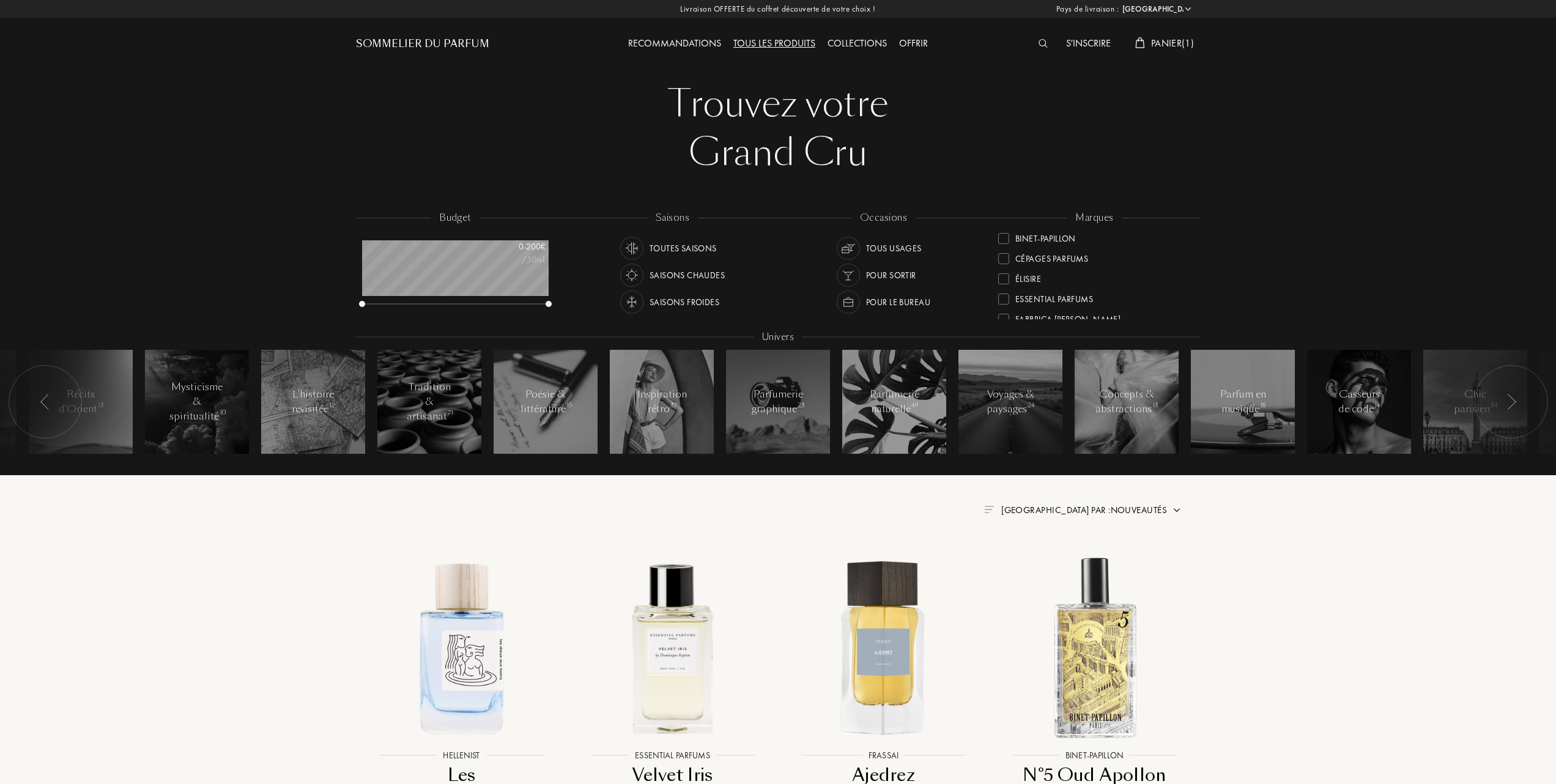
scroll to position [81, 0]
click at [1002, 279] on div at bounding box center [1004, 282] width 11 height 11
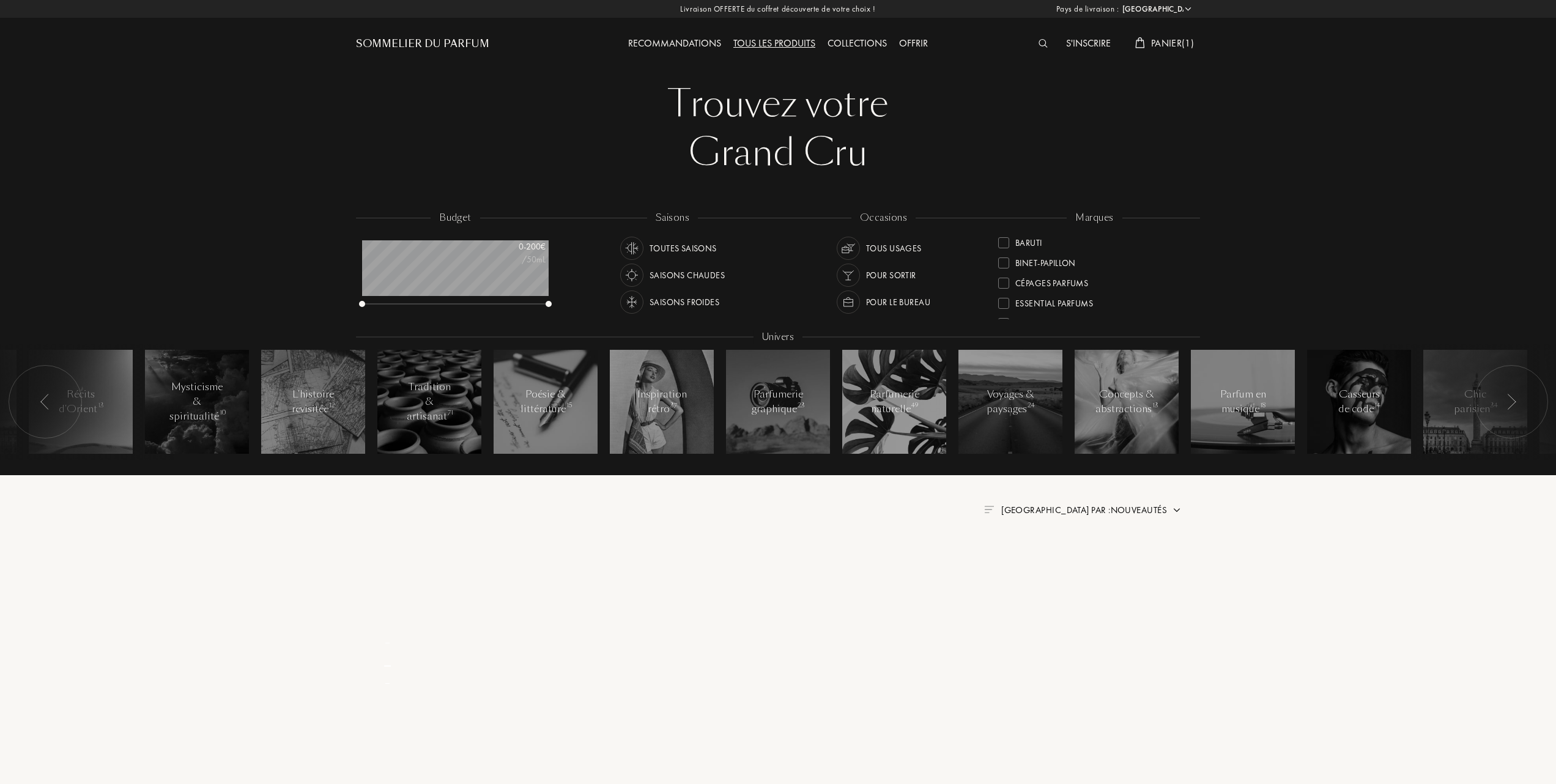
scroll to position [0, 0]
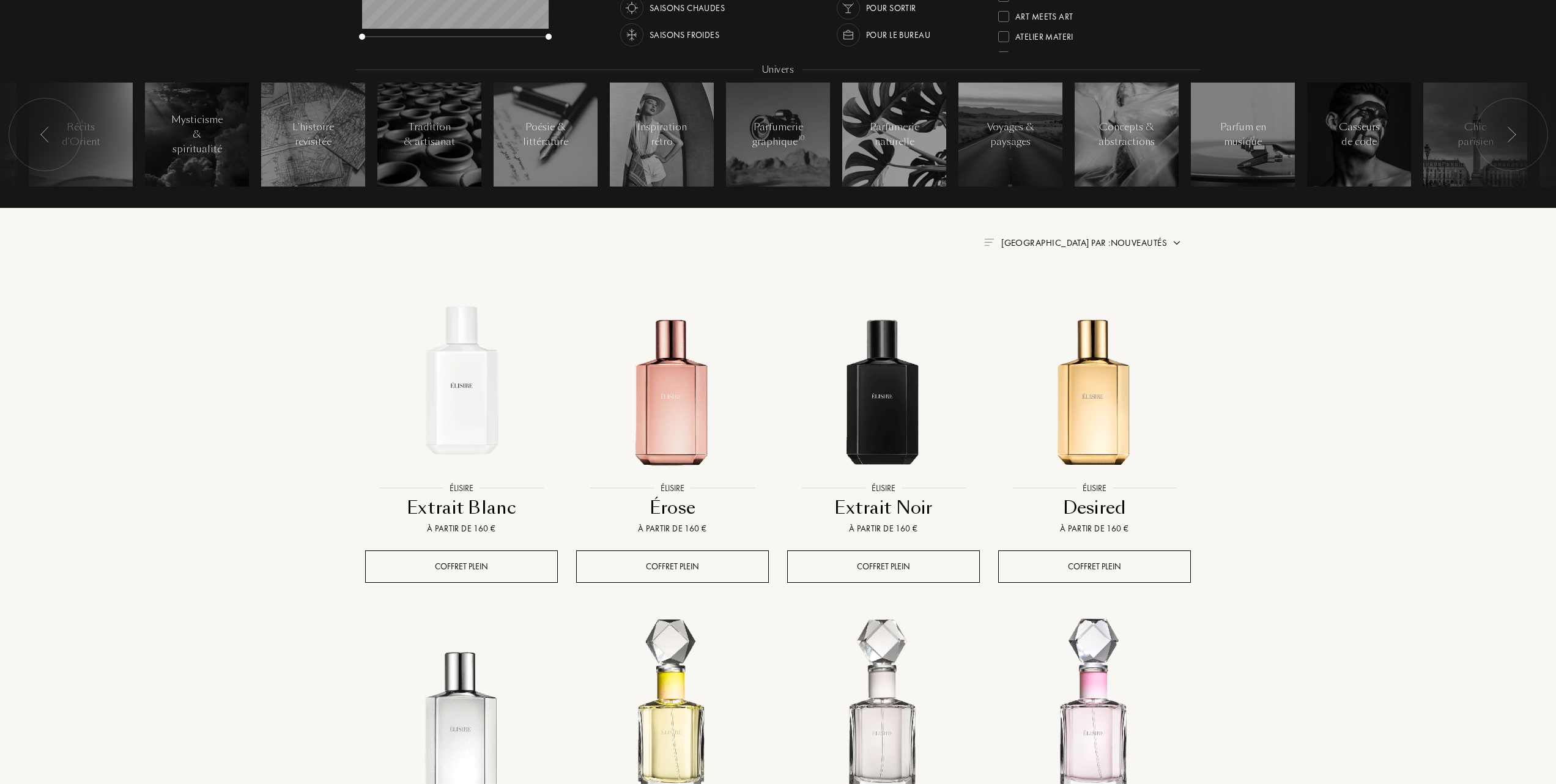
scroll to position [489, 0]
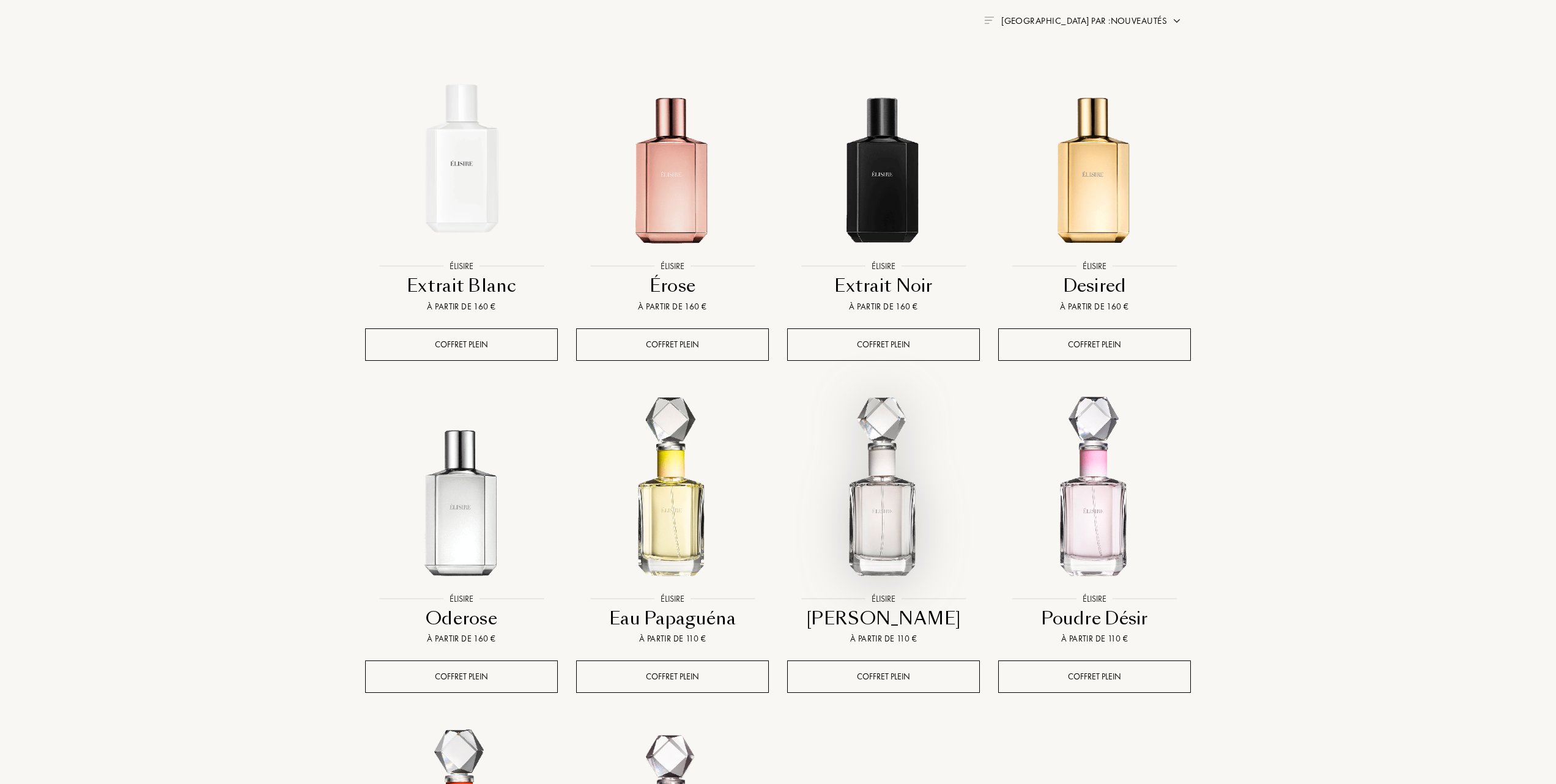
click at [890, 481] on img at bounding box center [883, 490] width 190 height 190
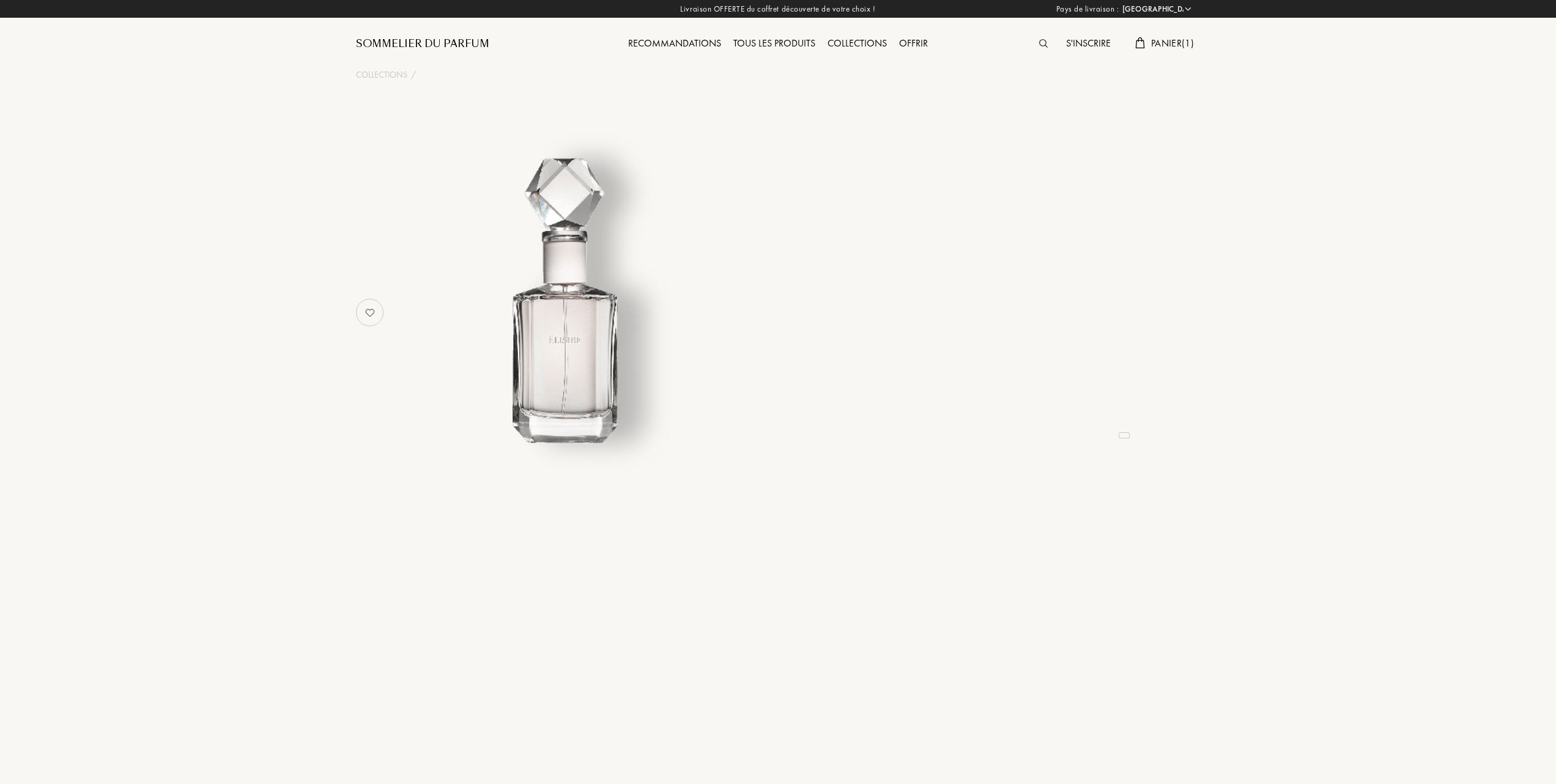
select select "FR"
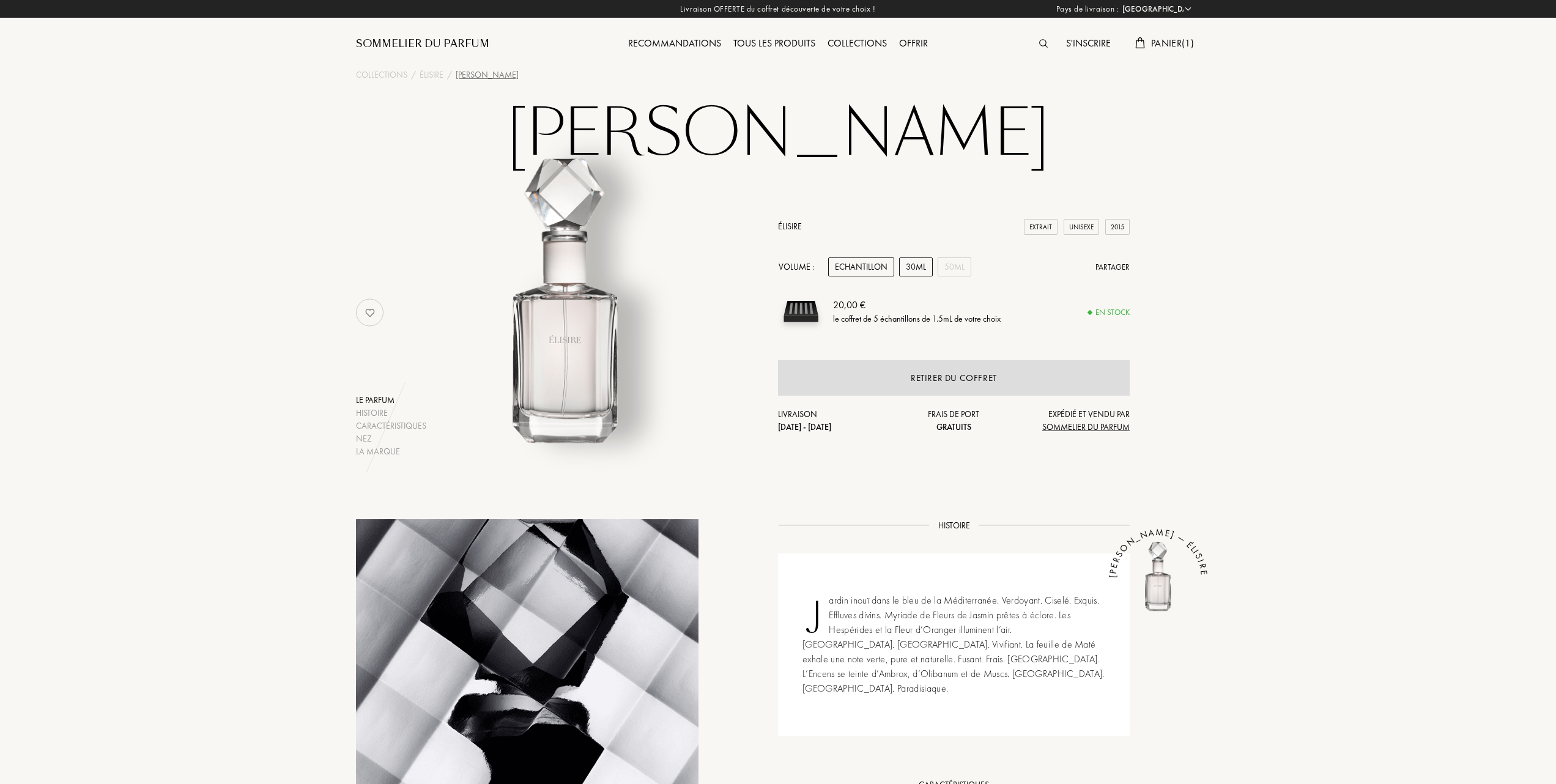
click at [926, 265] on div "30mL" at bounding box center [916, 266] width 34 height 19
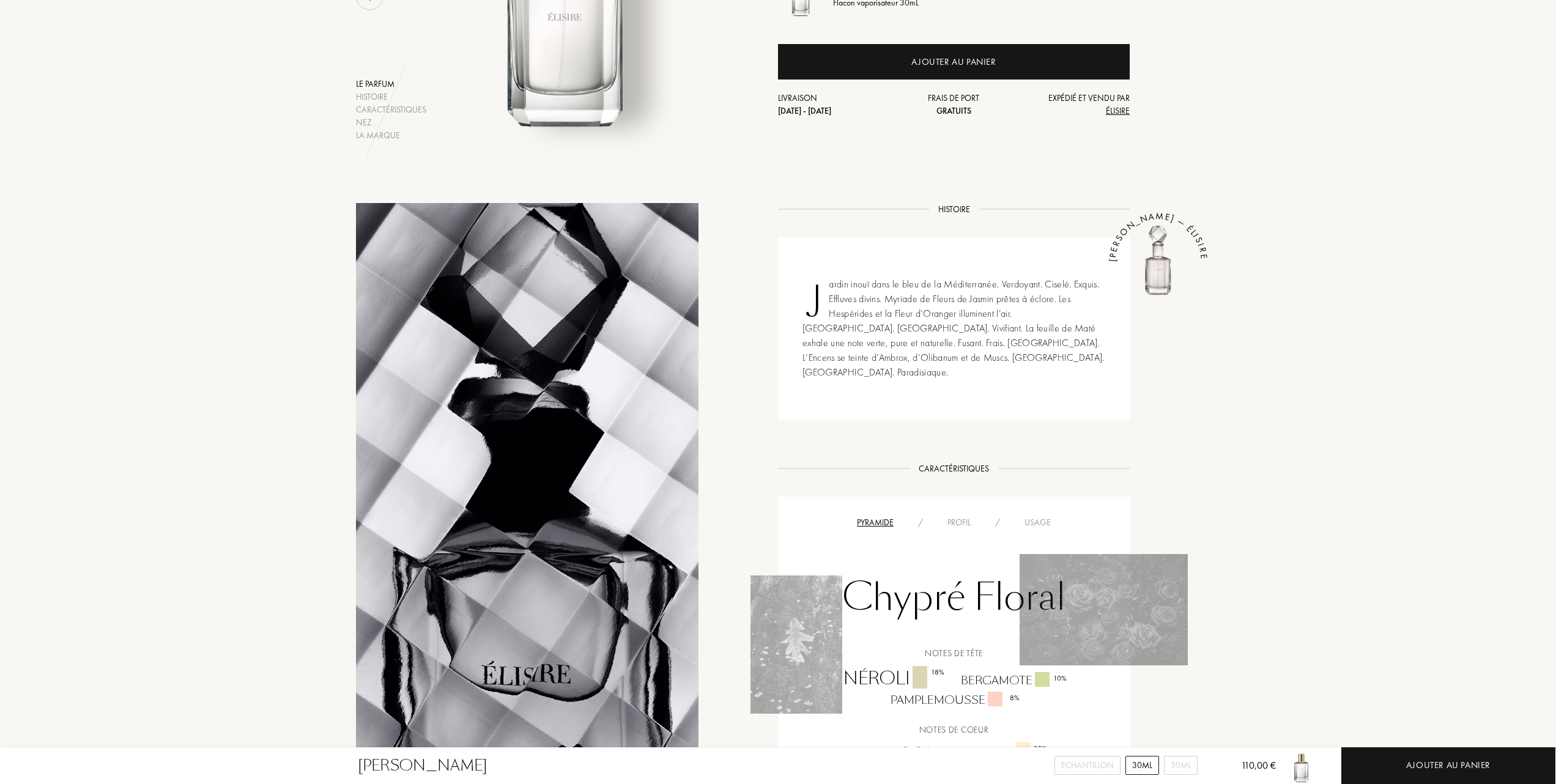
scroll to position [407, 0]
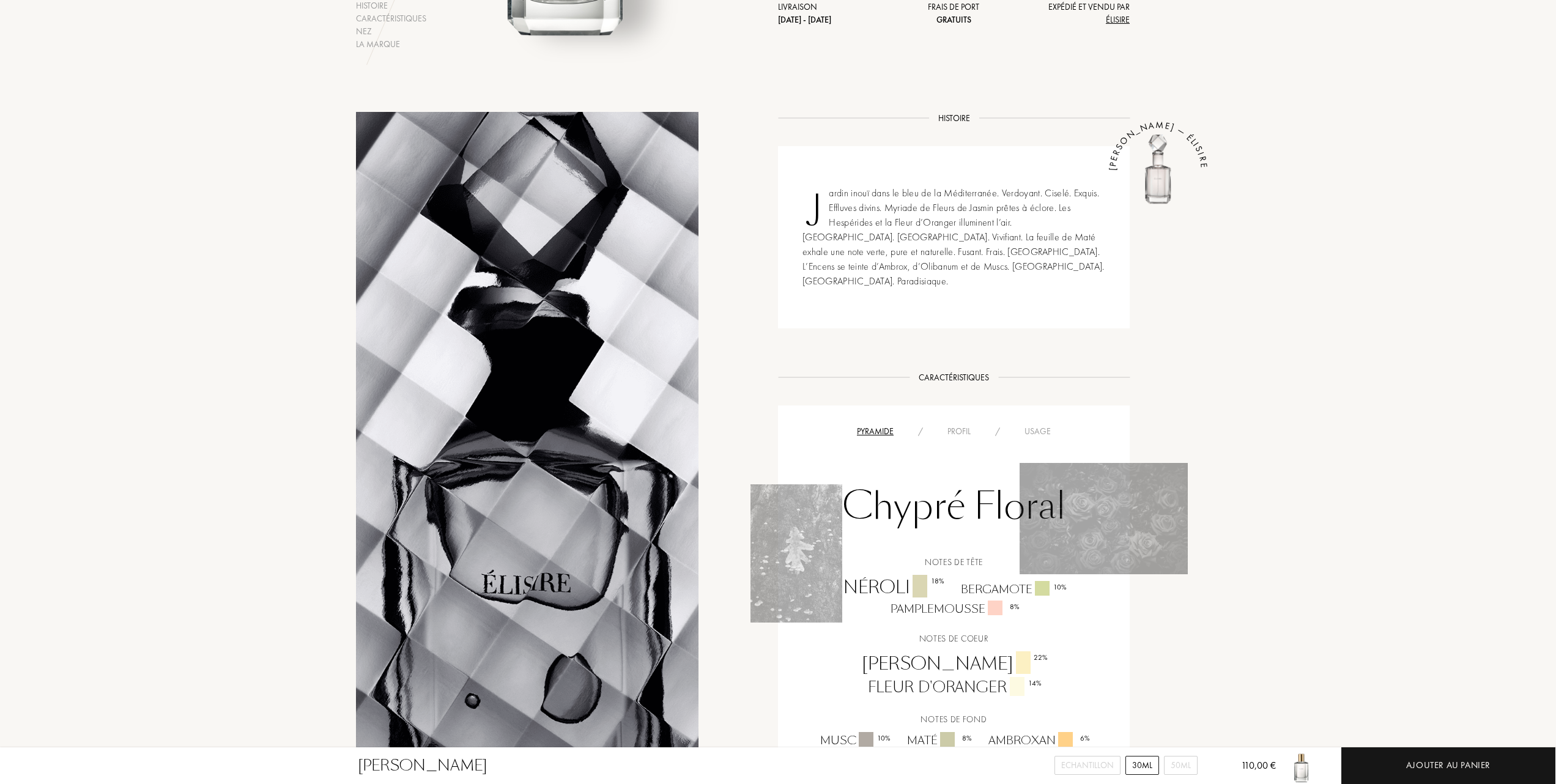
click at [1038, 425] on div "Usage" at bounding box center [1038, 431] width 51 height 13
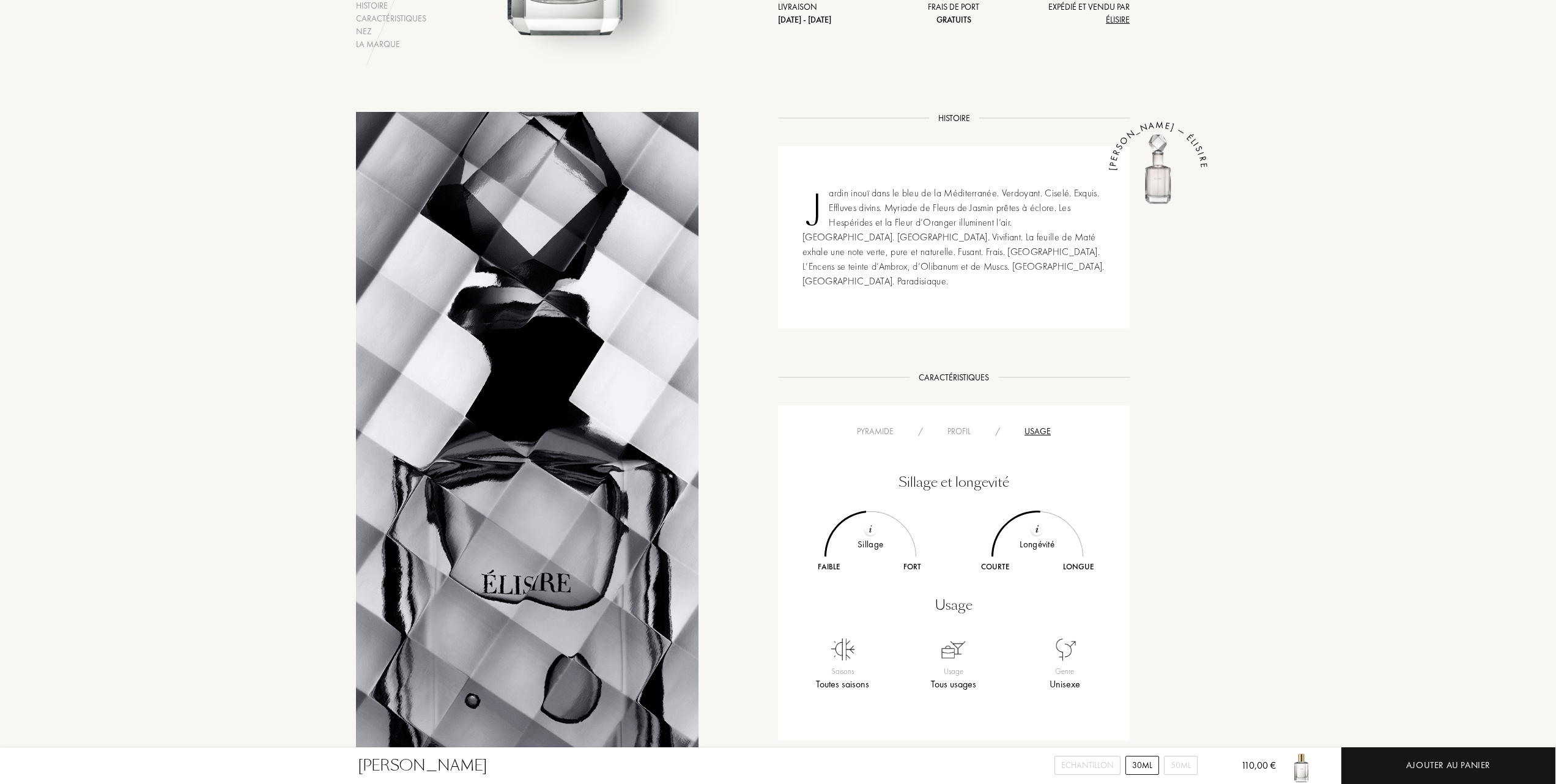
click at [961, 425] on div "Profil" at bounding box center [959, 431] width 48 height 13
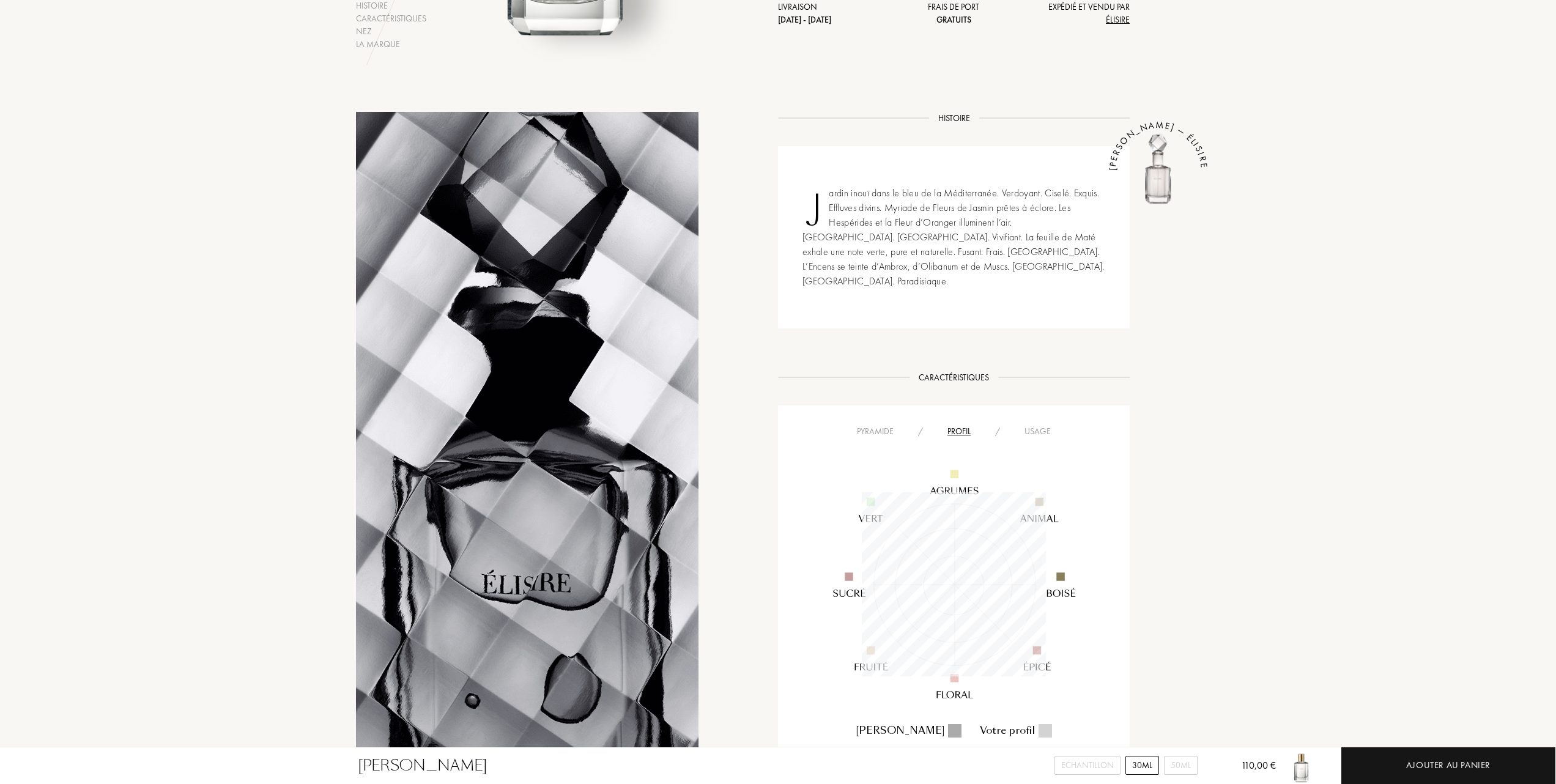
scroll to position [184, 184]
click at [1033, 425] on div "Usage" at bounding box center [1038, 431] width 51 height 13
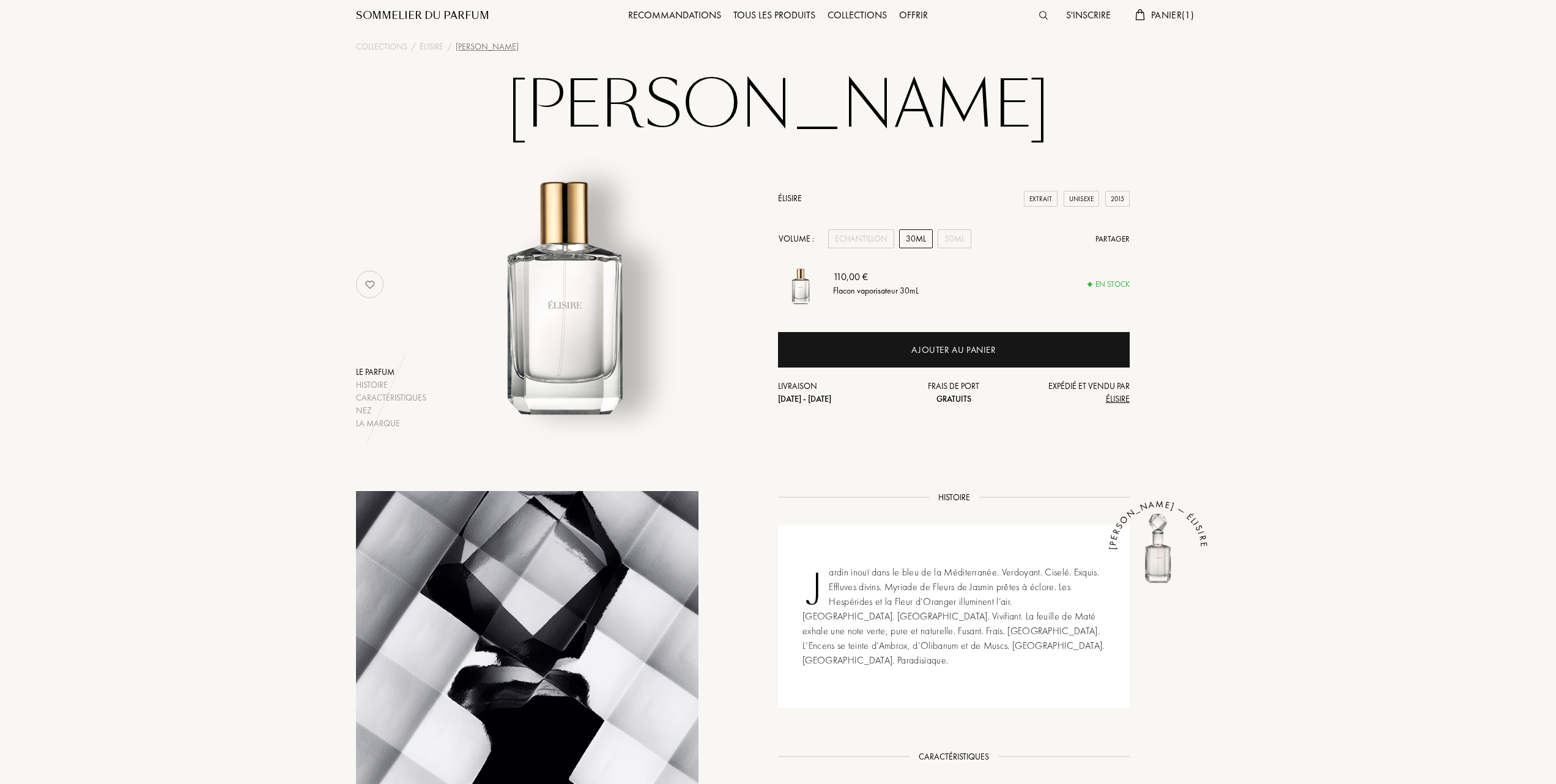
scroll to position [0, 0]
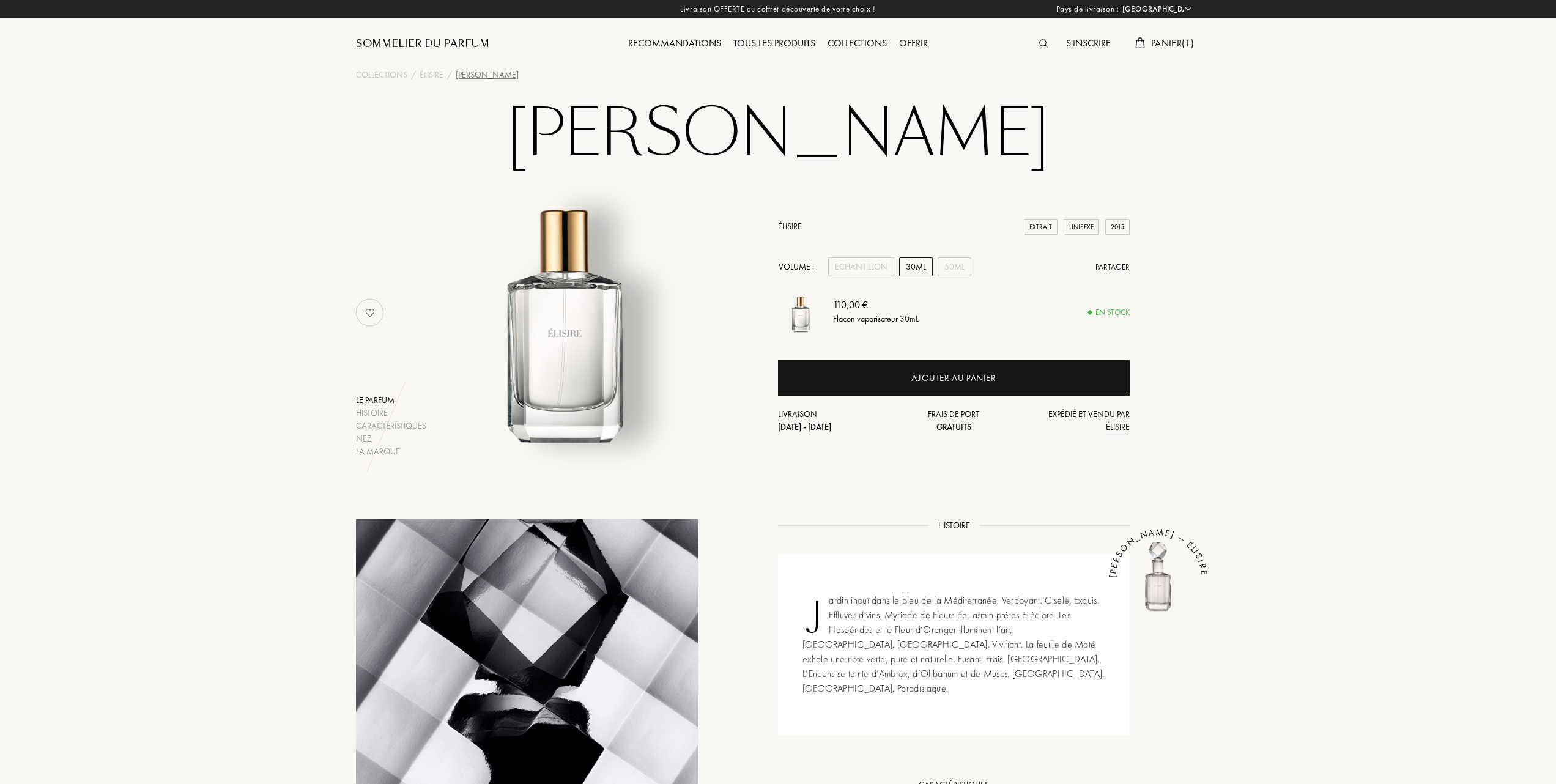
click at [1153, 40] on span "Panier ( 1 )" at bounding box center [1172, 42] width 42 height 13
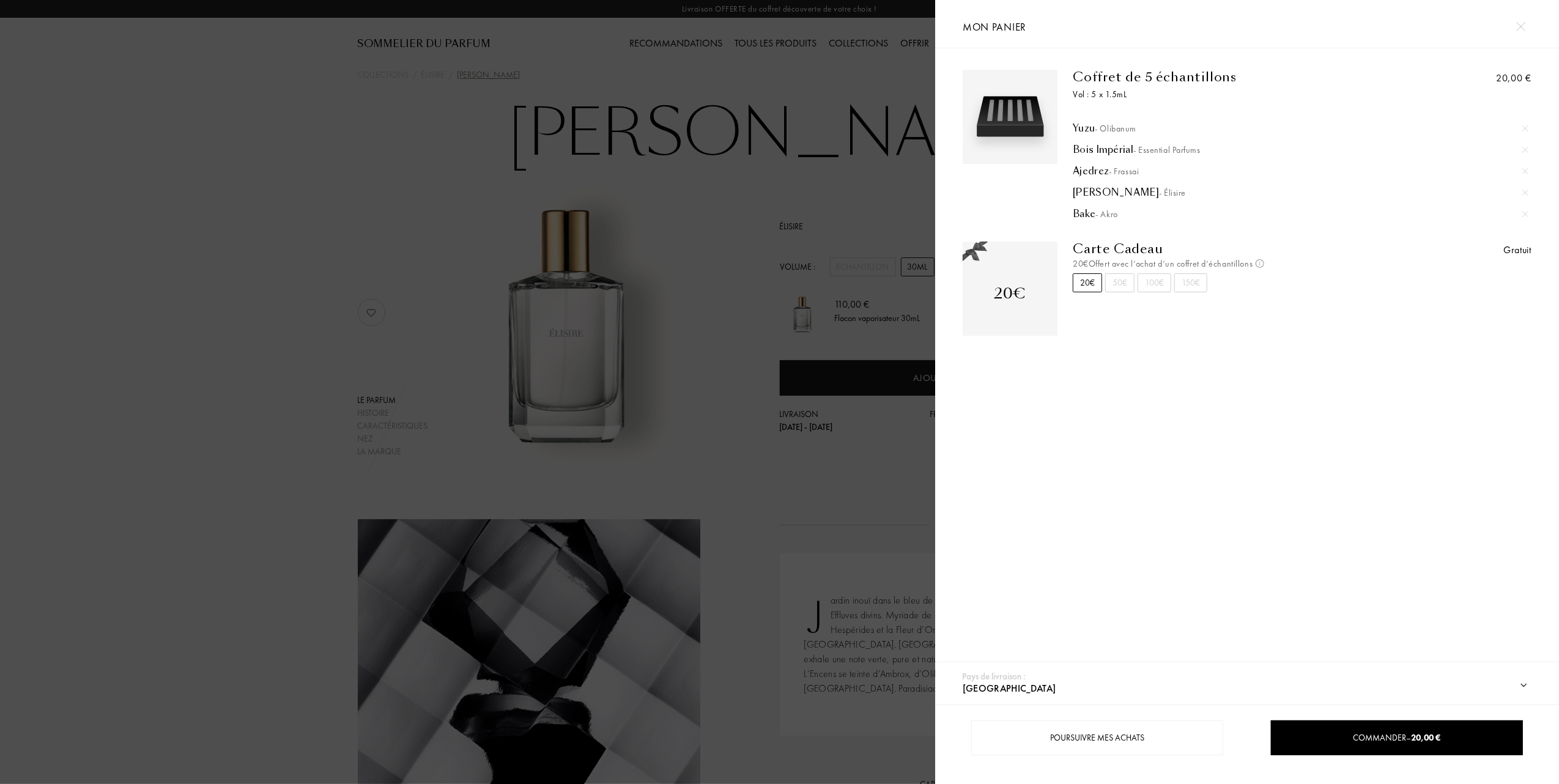
click at [1522, 212] on img at bounding box center [1525, 214] width 6 height 6
click at [280, 304] on div at bounding box center [467, 392] width 935 height 784
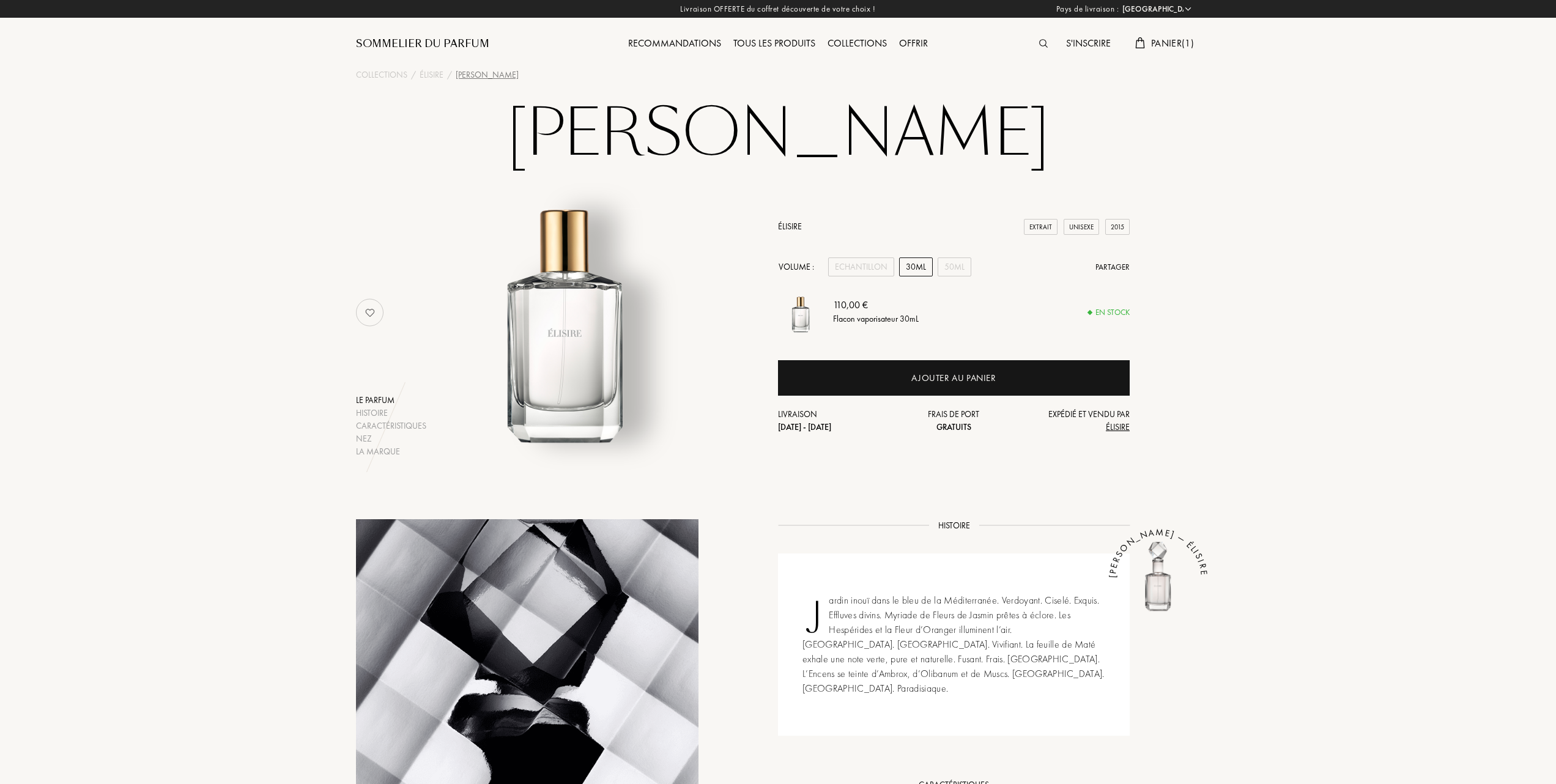
click at [781, 40] on div "Tous les produits" at bounding box center [774, 43] width 94 height 16
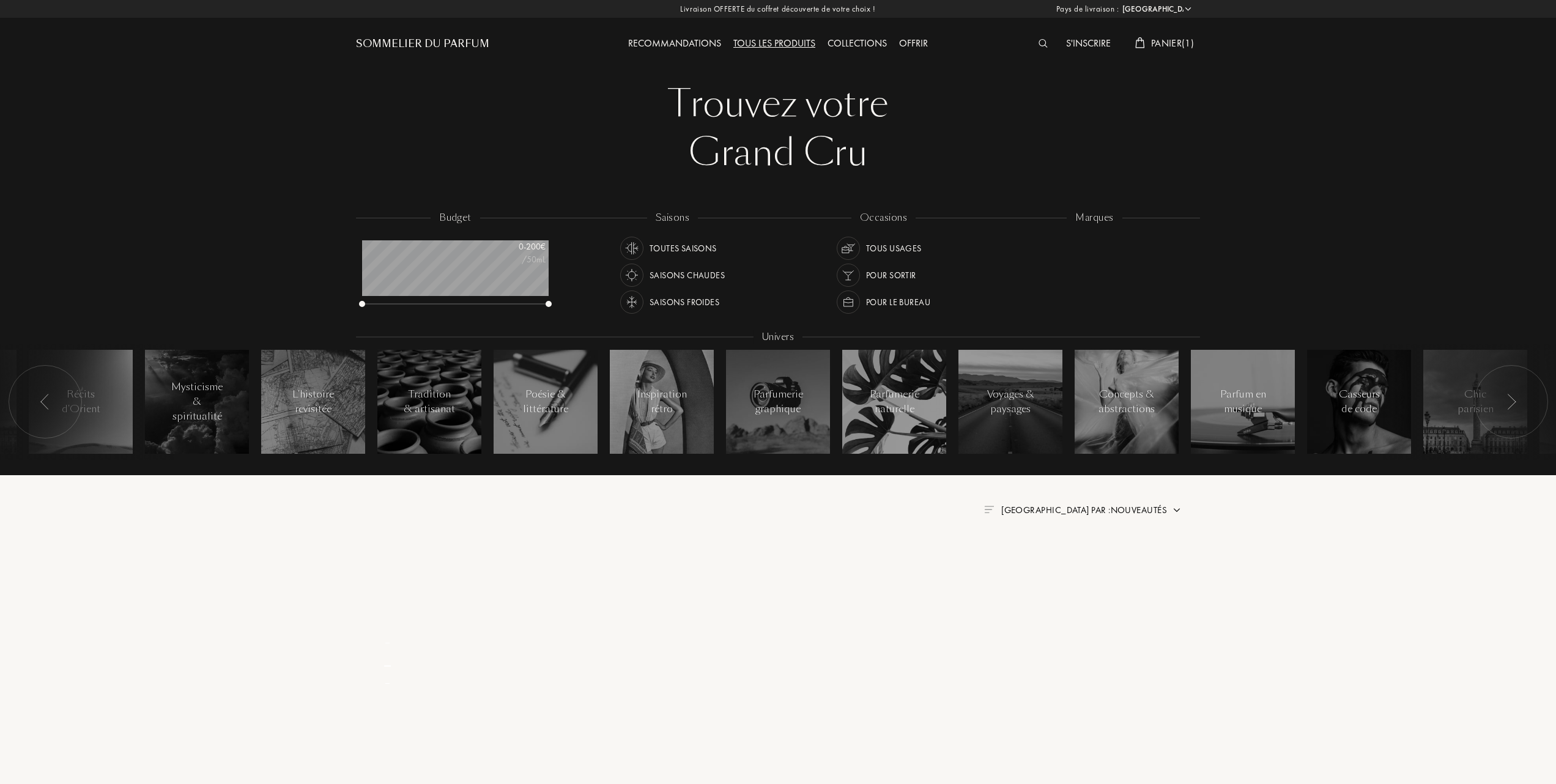
select select "FR"
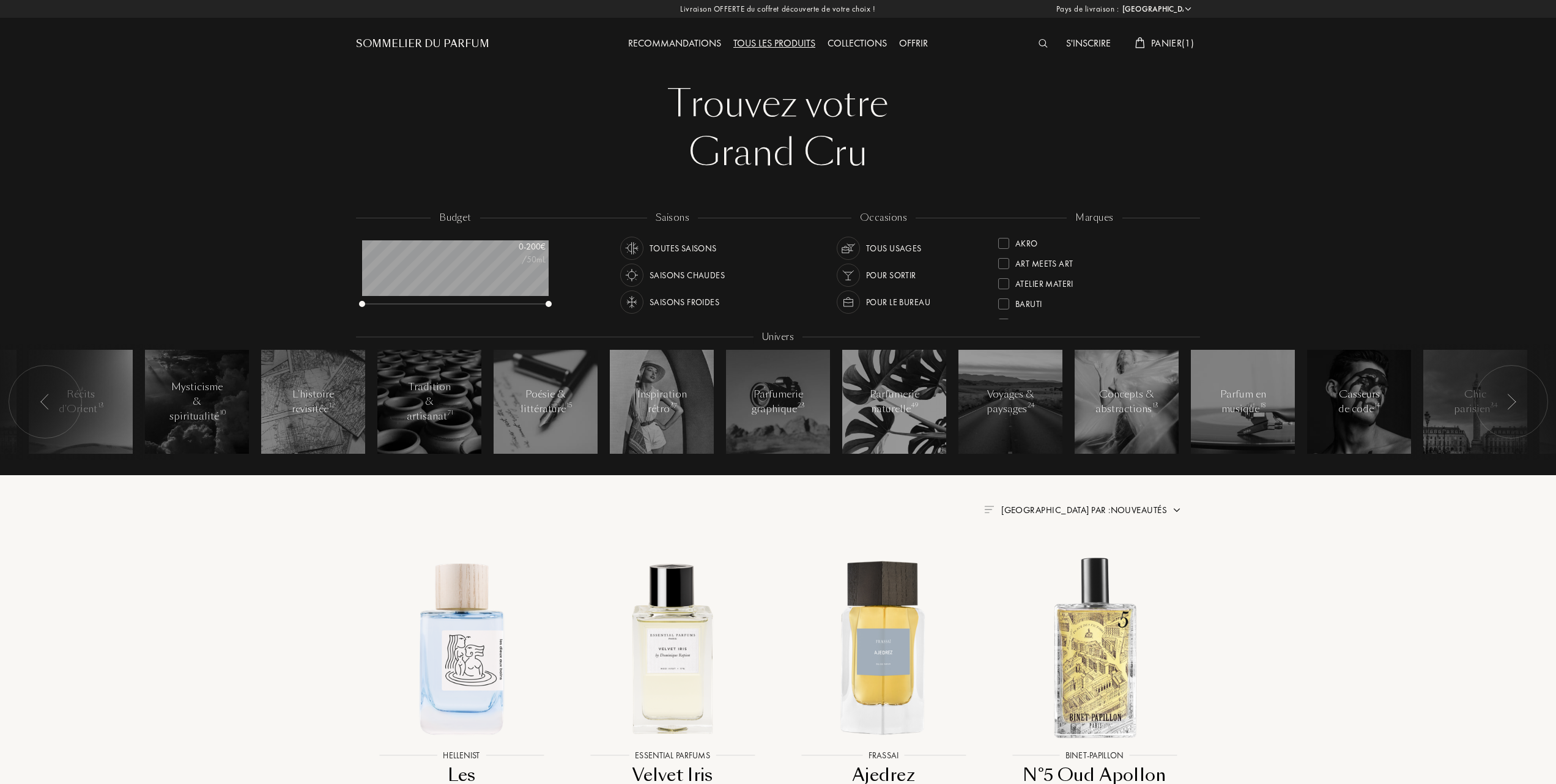
click at [1145, 509] on span "[GEOGRAPHIC_DATA] par : Nouveautés" at bounding box center [1084, 510] width 166 height 12
click at [1056, 563] on div at bounding box center [1053, 563] width 8 height 8
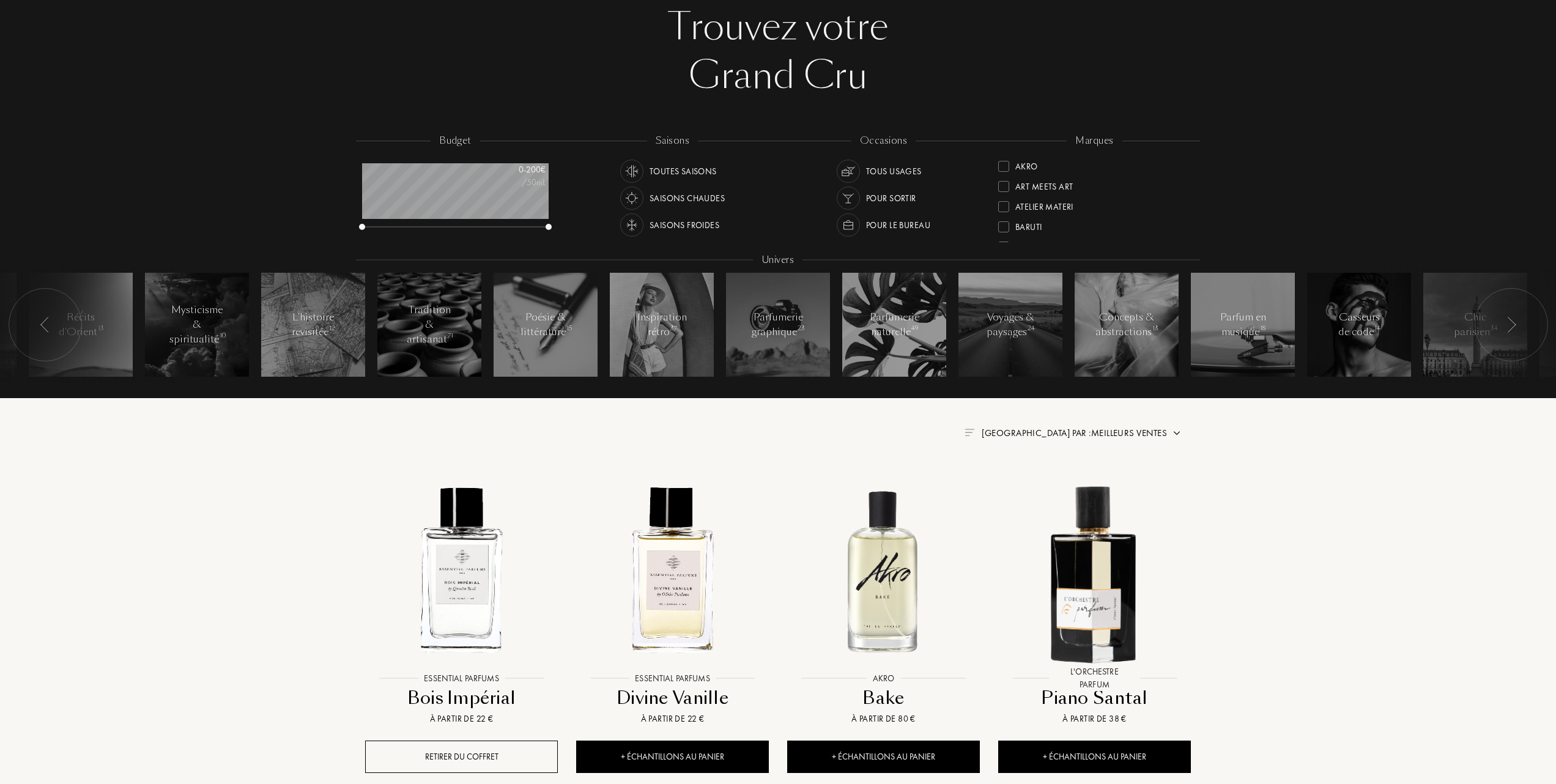
scroll to position [244, 0]
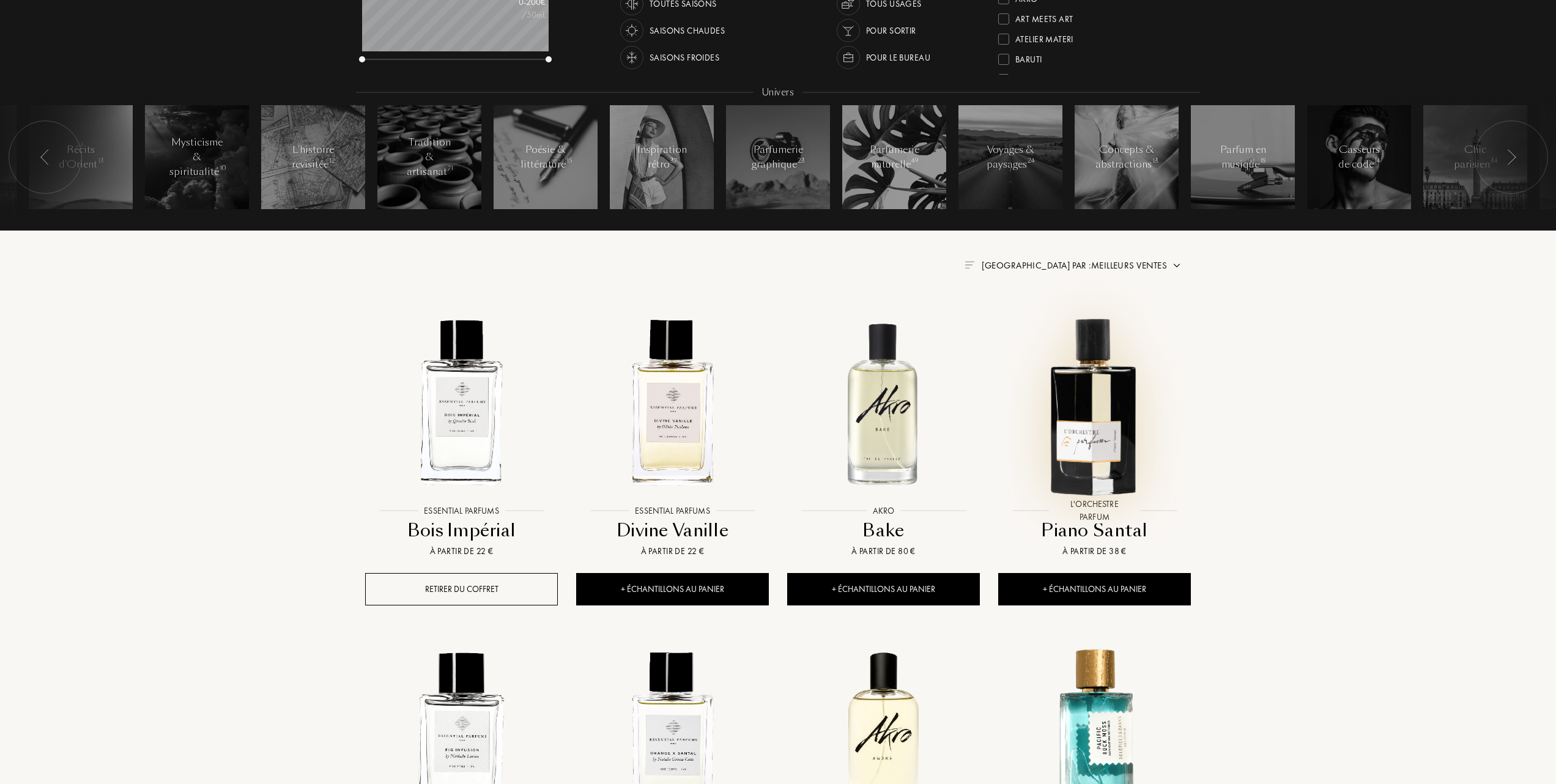
click at [1092, 416] on img at bounding box center [1094, 402] width 190 height 190
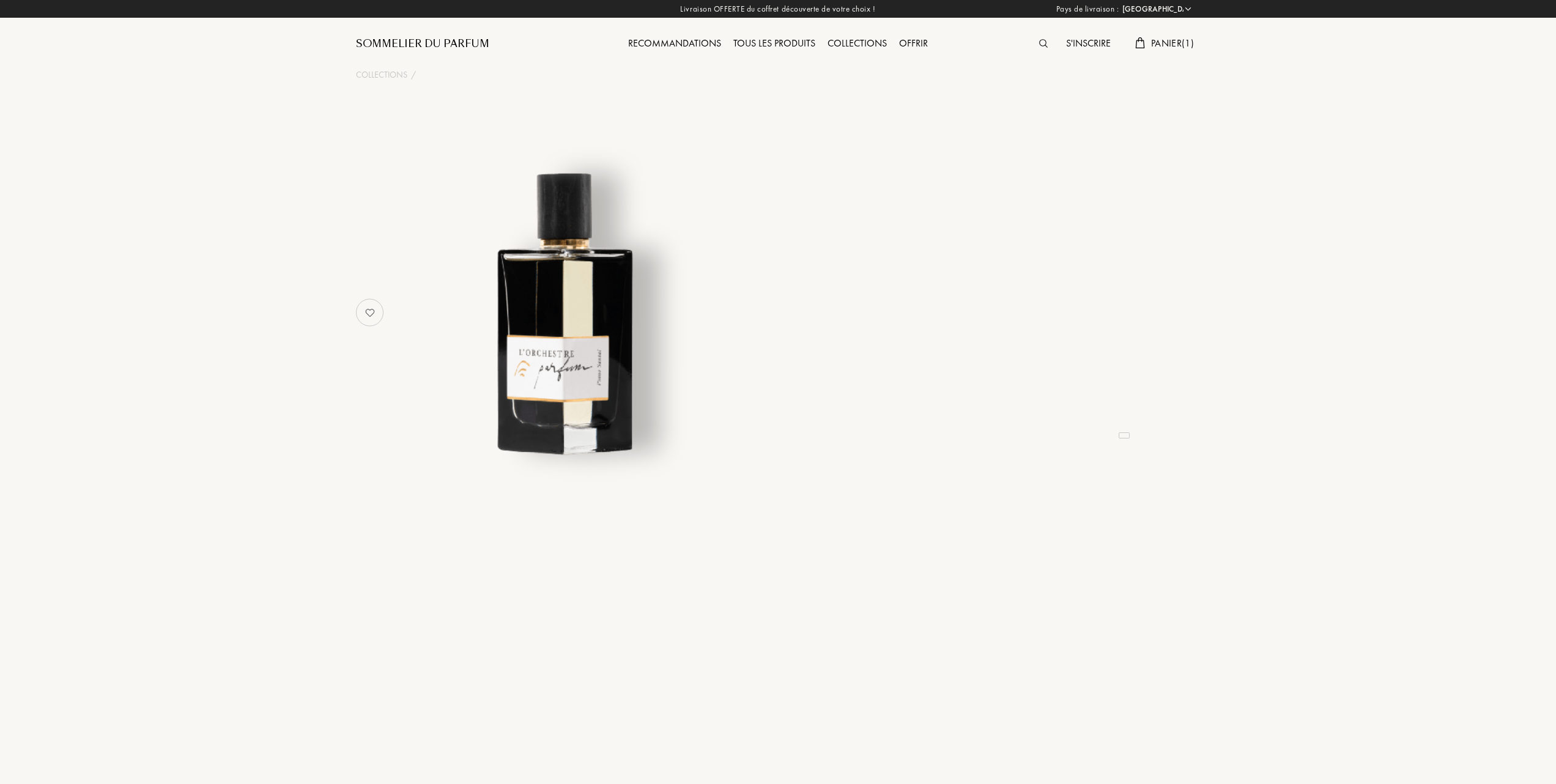
select select "FR"
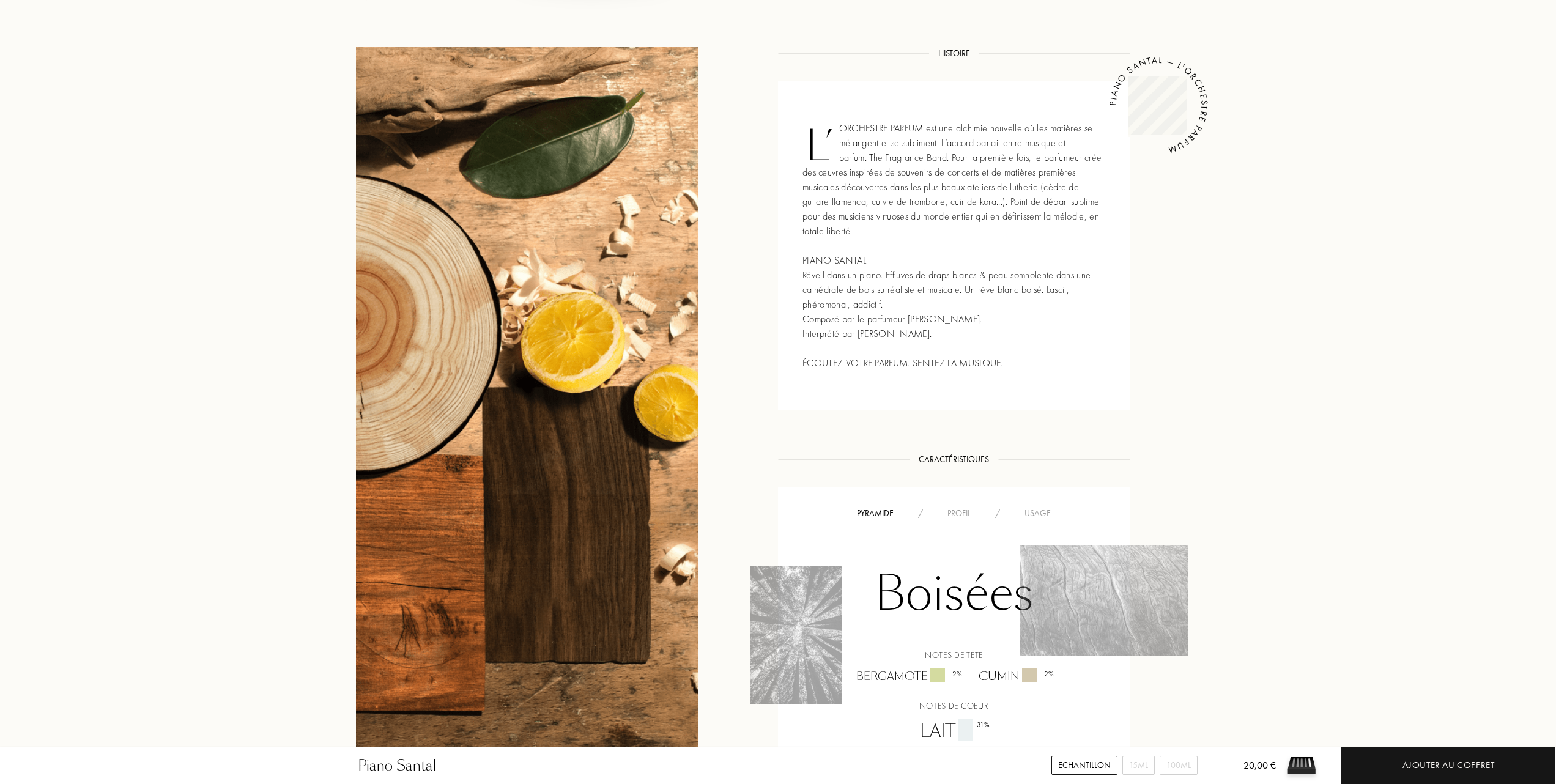
scroll to position [570, 0]
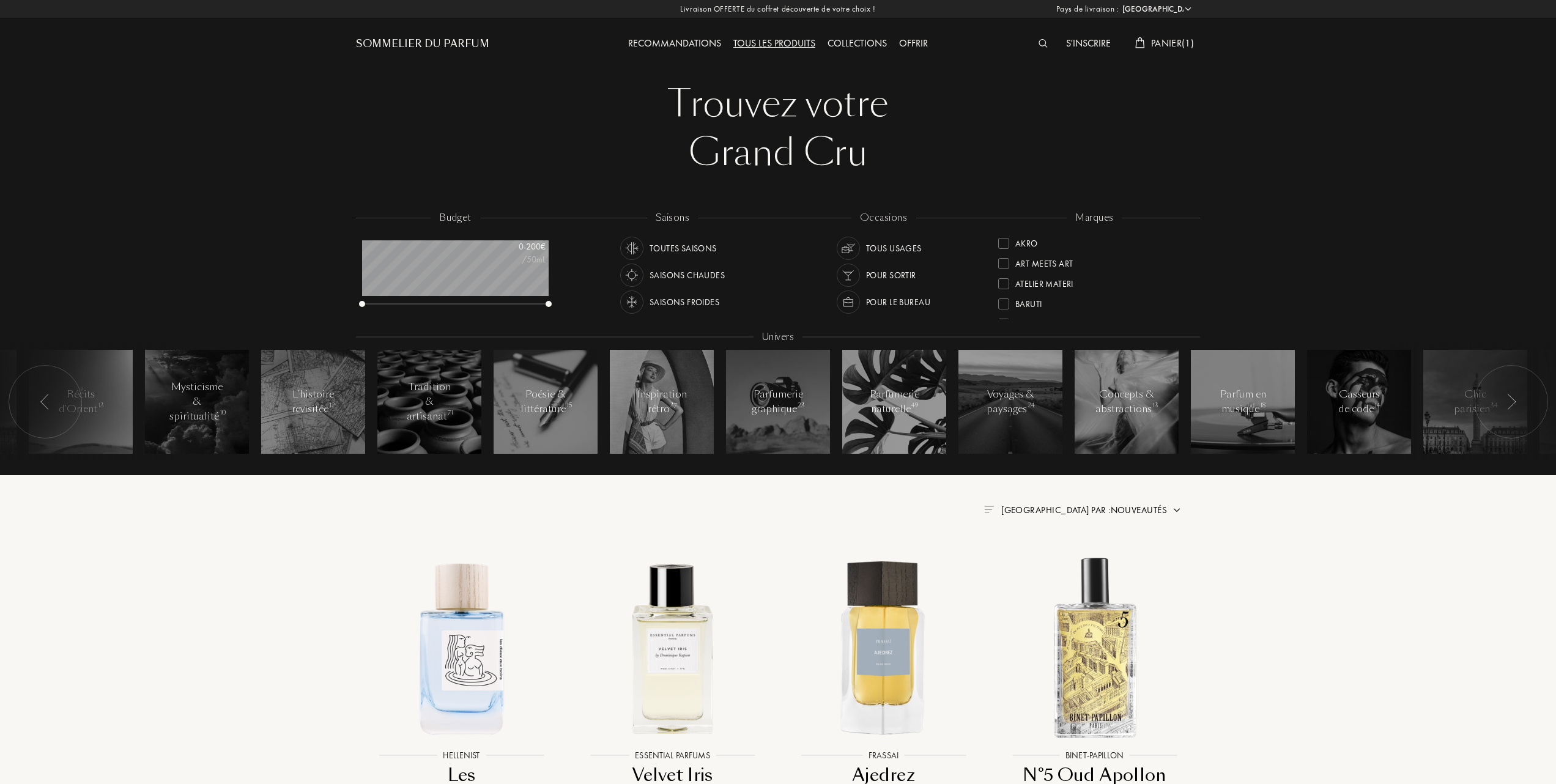
select select "FR"
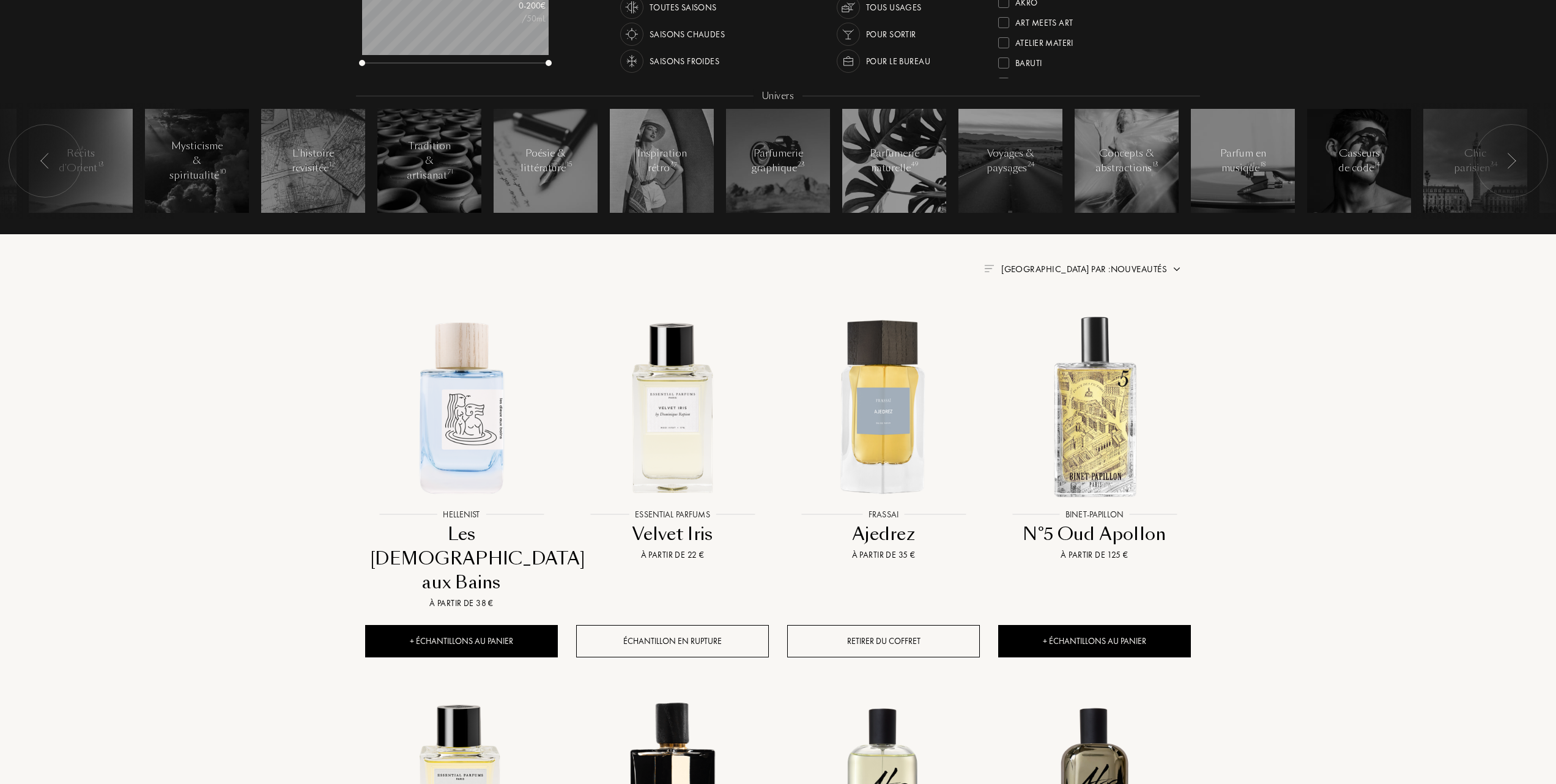
scroll to position [61, 186]
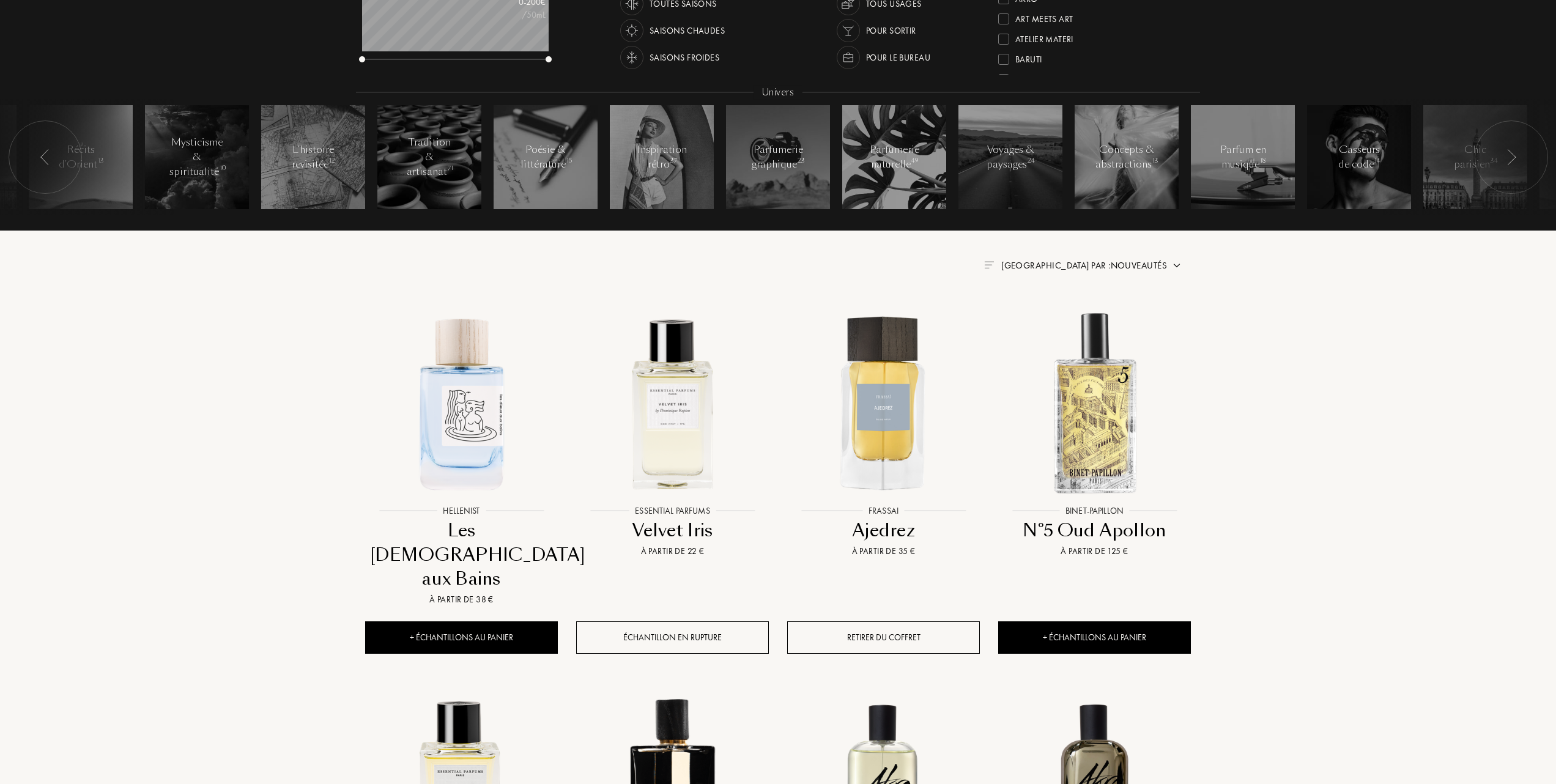
click at [1141, 262] on span "Trier par : Nouveautés" at bounding box center [1084, 265] width 166 height 12
click at [1053, 317] on div at bounding box center [1053, 318] width 8 height 8
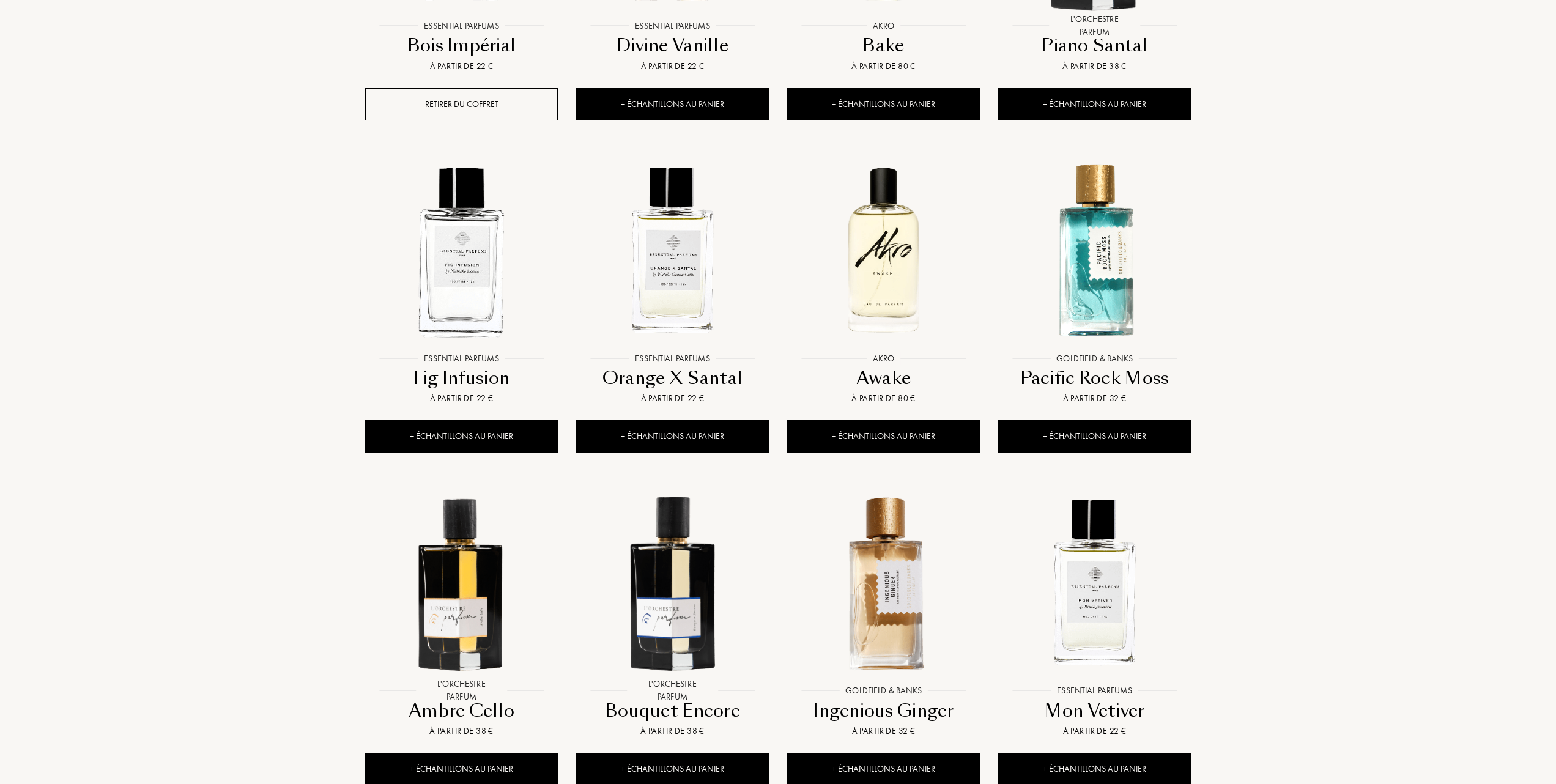
scroll to position [733, 0]
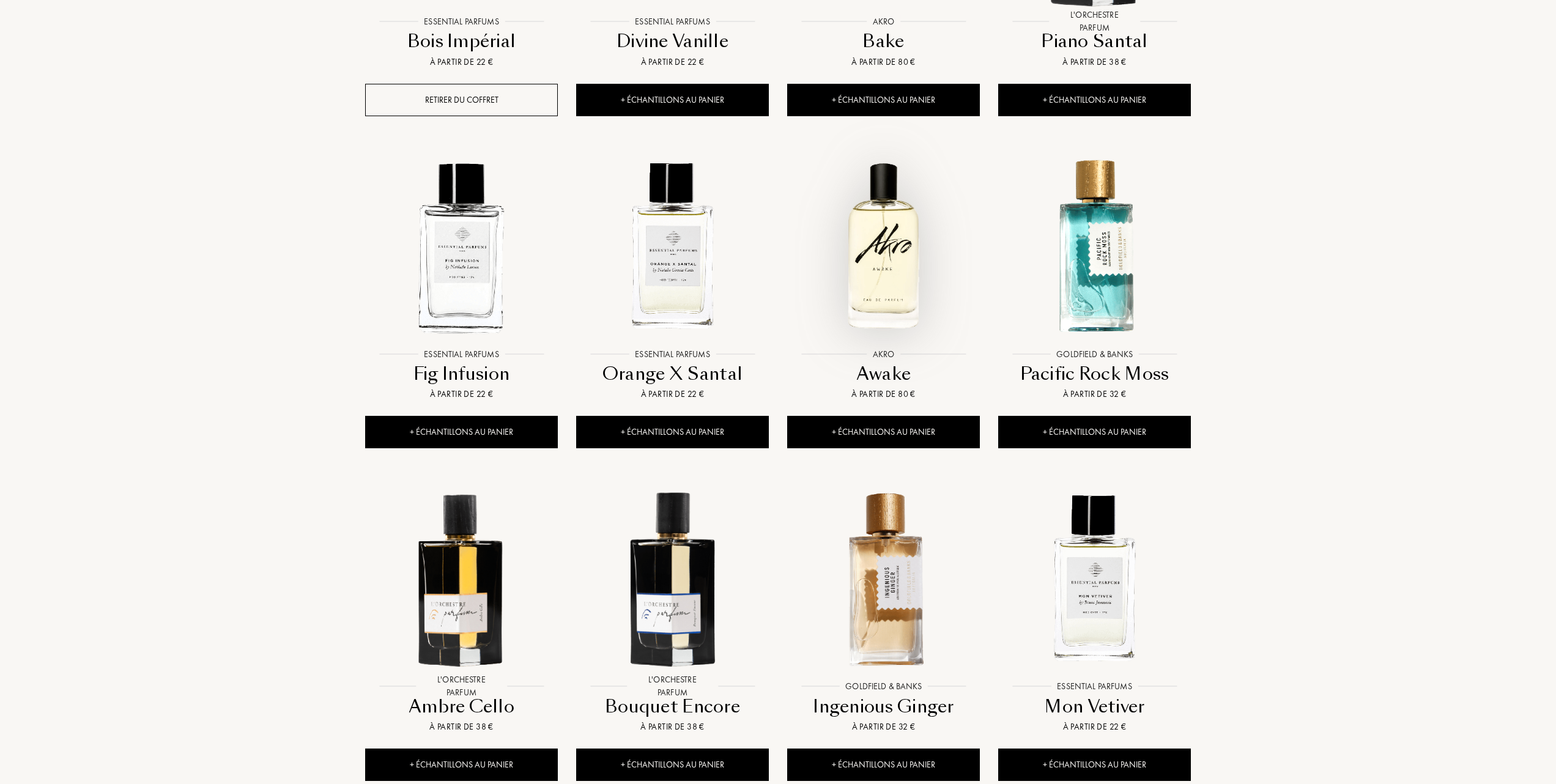
click at [896, 286] on img at bounding box center [883, 246] width 190 height 190
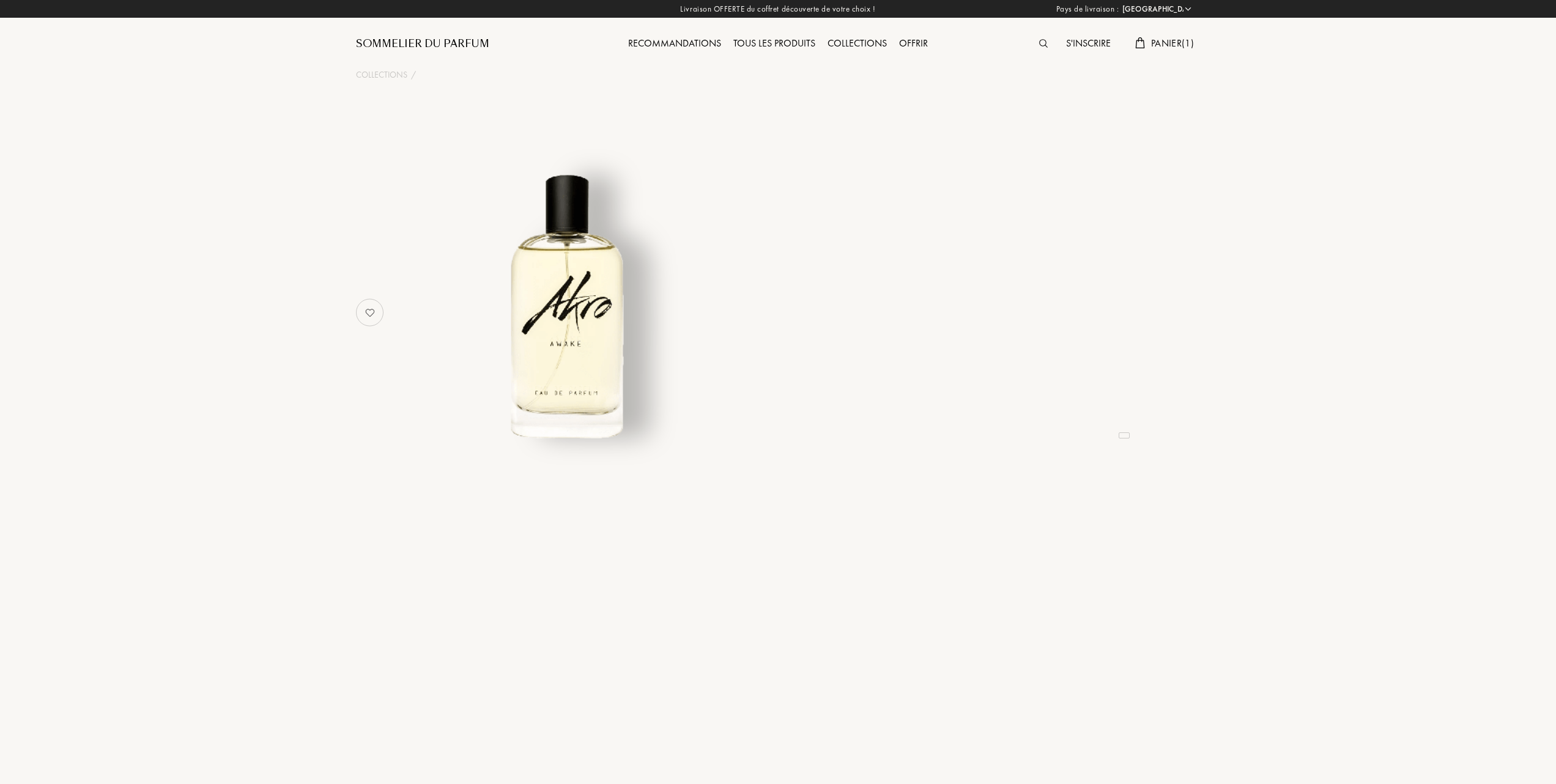
select select "FR"
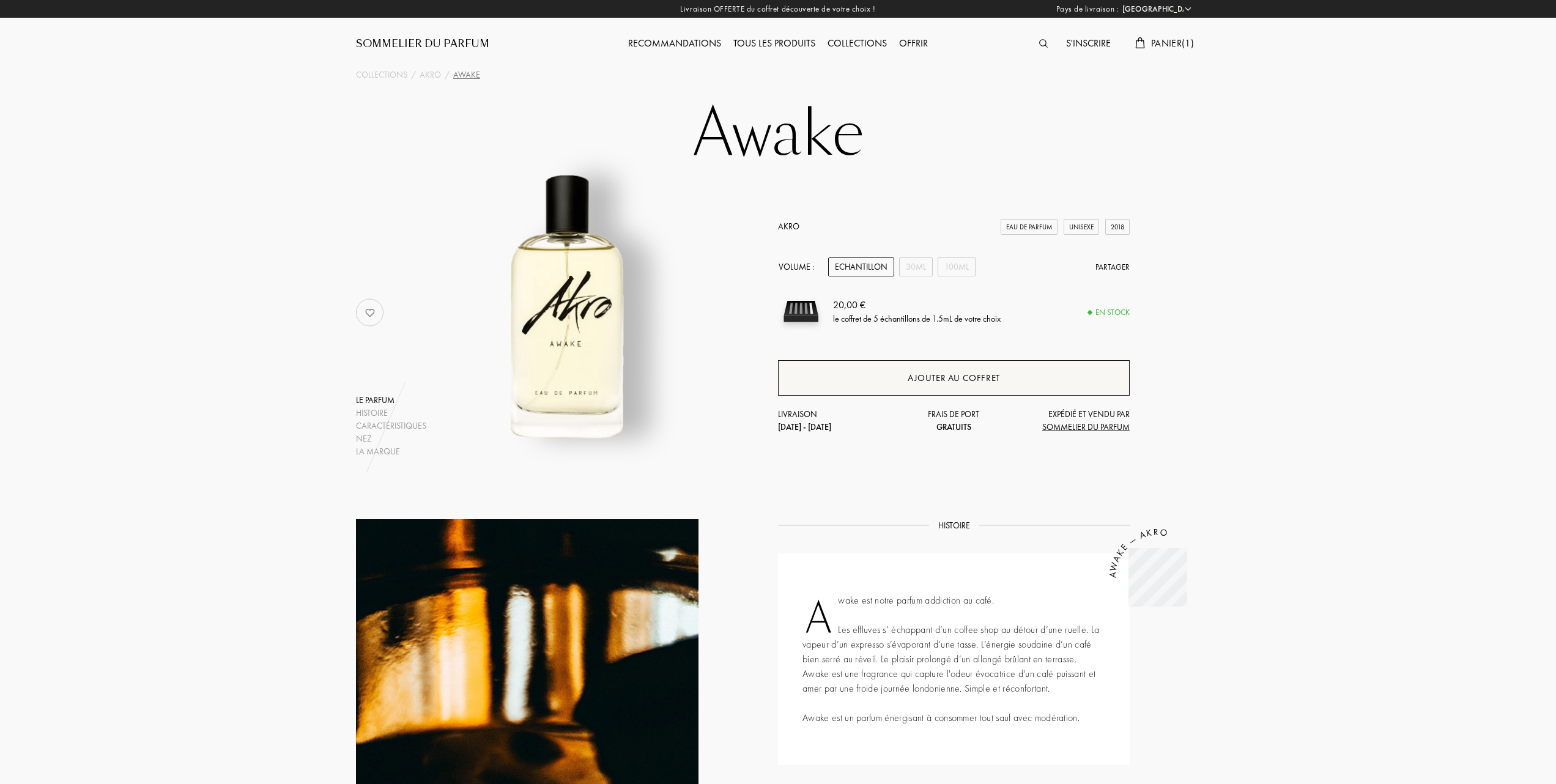
click at [980, 376] on div "Ajouter au coffret" at bounding box center [954, 378] width 92 height 14
